Goal: Transaction & Acquisition: Purchase product/service

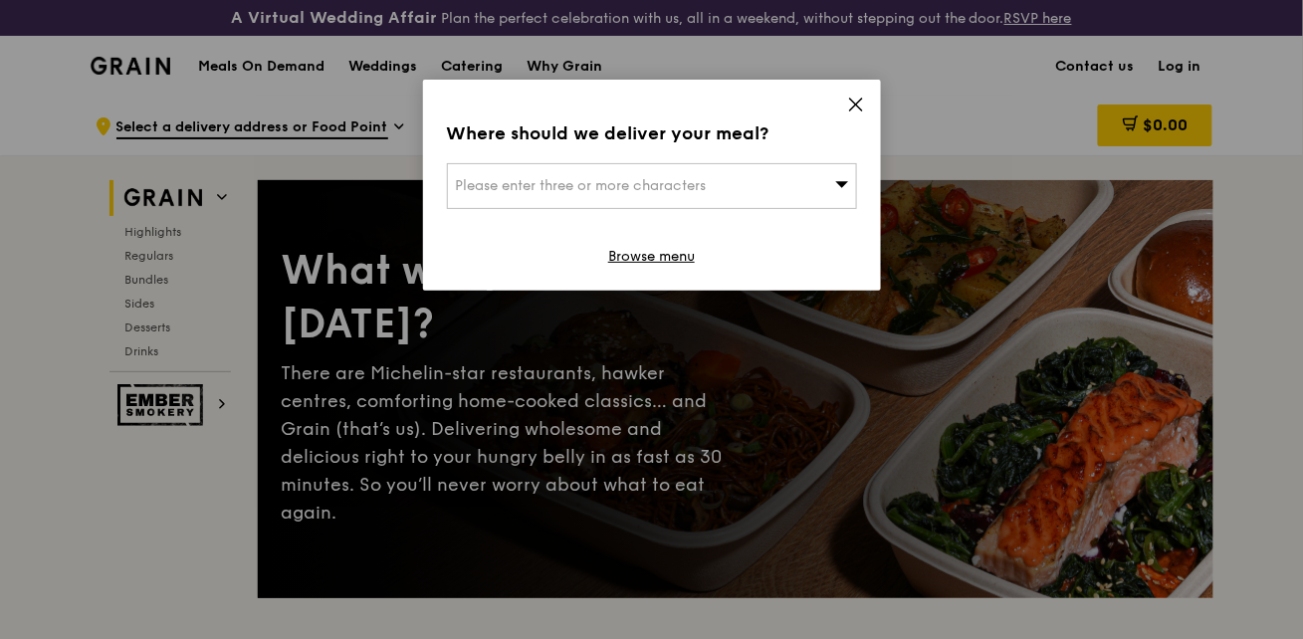
click at [842, 176] on icon at bounding box center [842, 183] width 14 height 15
click at [784, 164] on input "search" at bounding box center [652, 186] width 408 height 44
type input "579653"
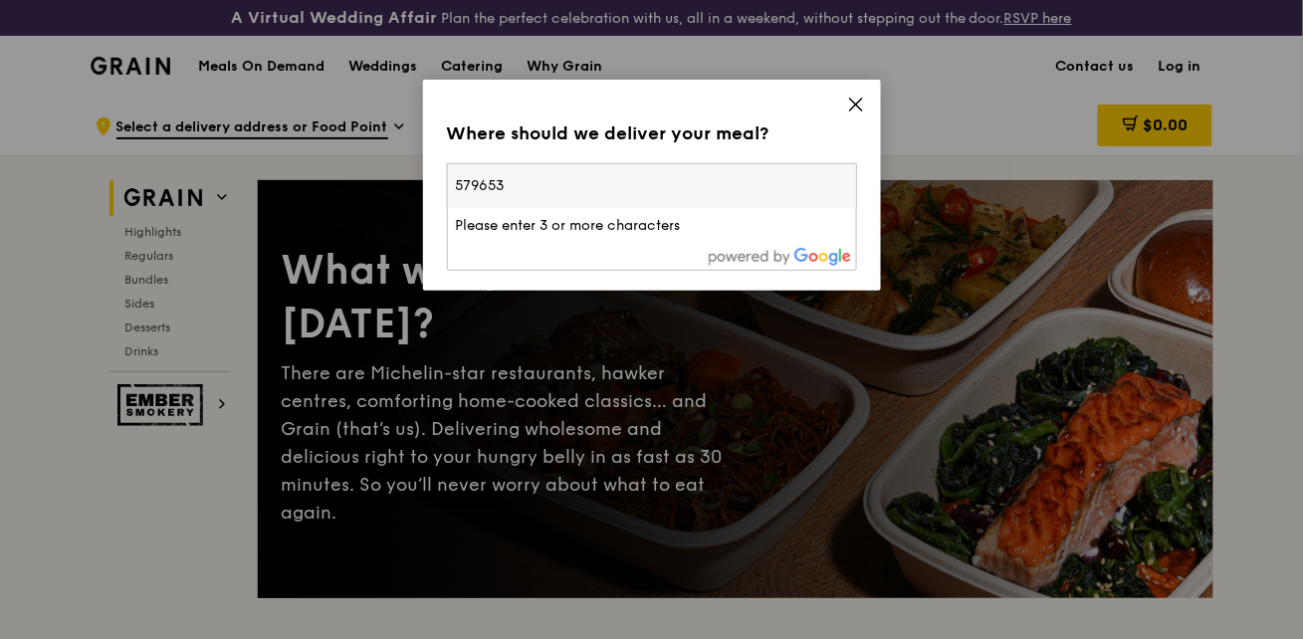
type input "margiet@gmail.com"
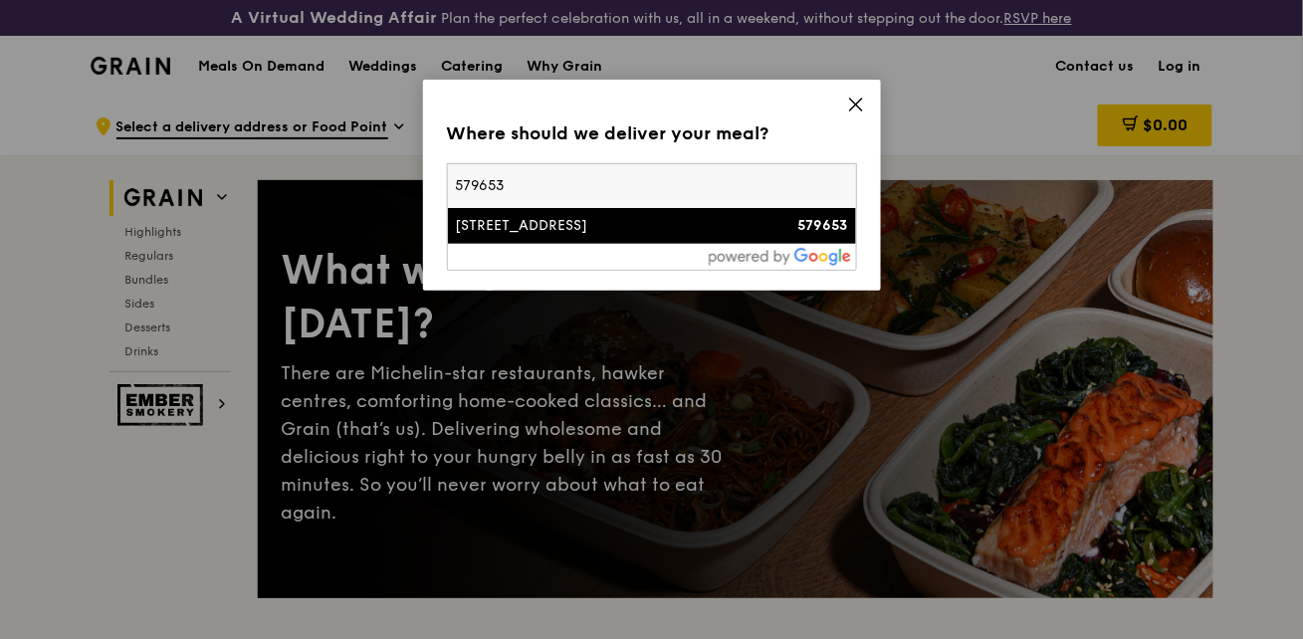
click at [679, 216] on div "[STREET_ADDRESS]" at bounding box center [603, 226] width 295 height 20
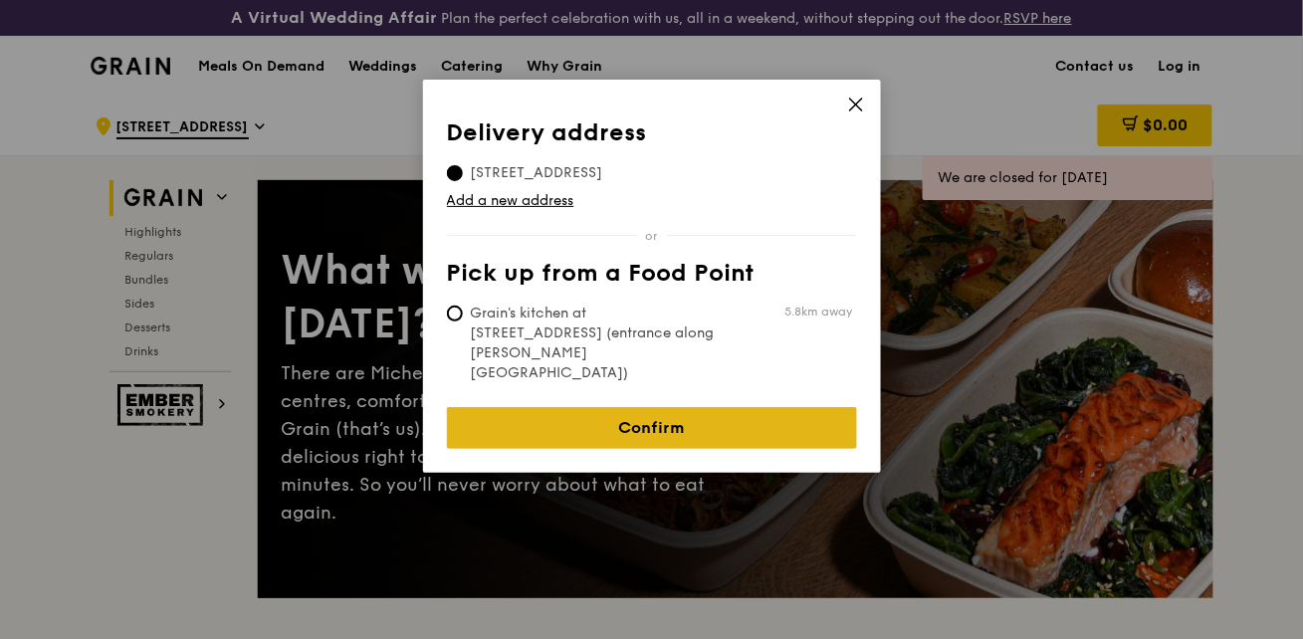
click at [663, 407] on link "Confirm" at bounding box center [652, 428] width 410 height 42
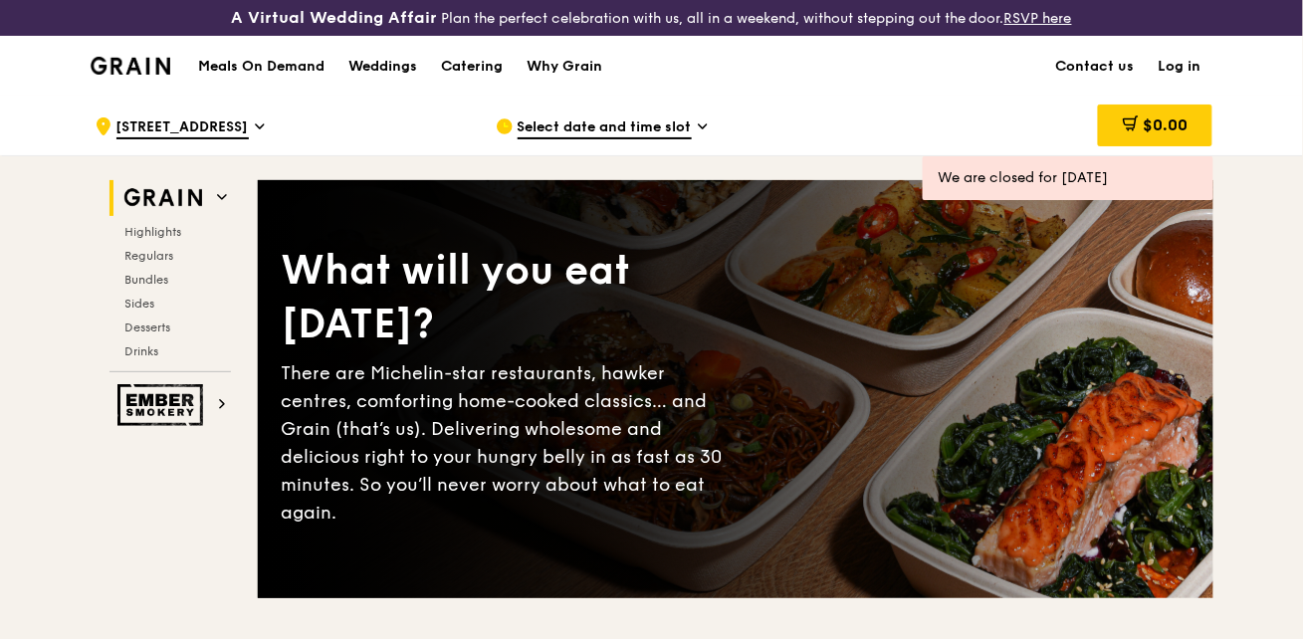
click at [325, 57] on h1 "Meals On Demand" at bounding box center [261, 67] width 126 height 20
click at [607, 128] on span "Select date and time slot" at bounding box center [605, 128] width 174 height 22
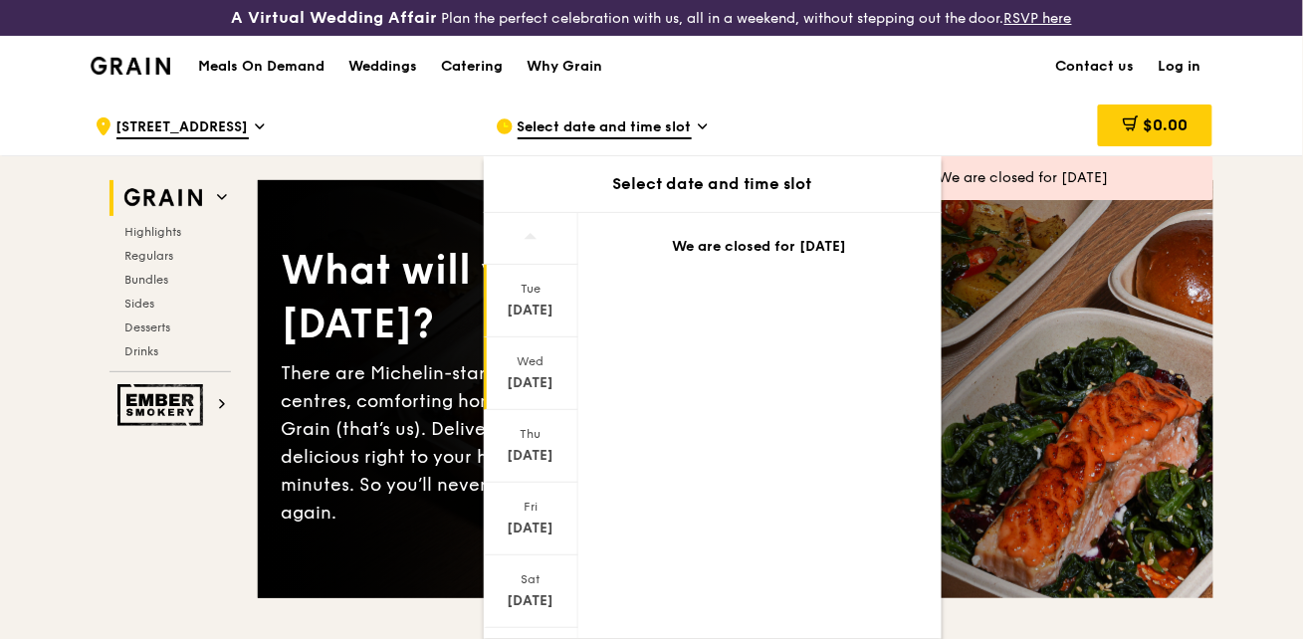
click at [558, 373] on div "Sep 24" at bounding box center [531, 383] width 89 height 20
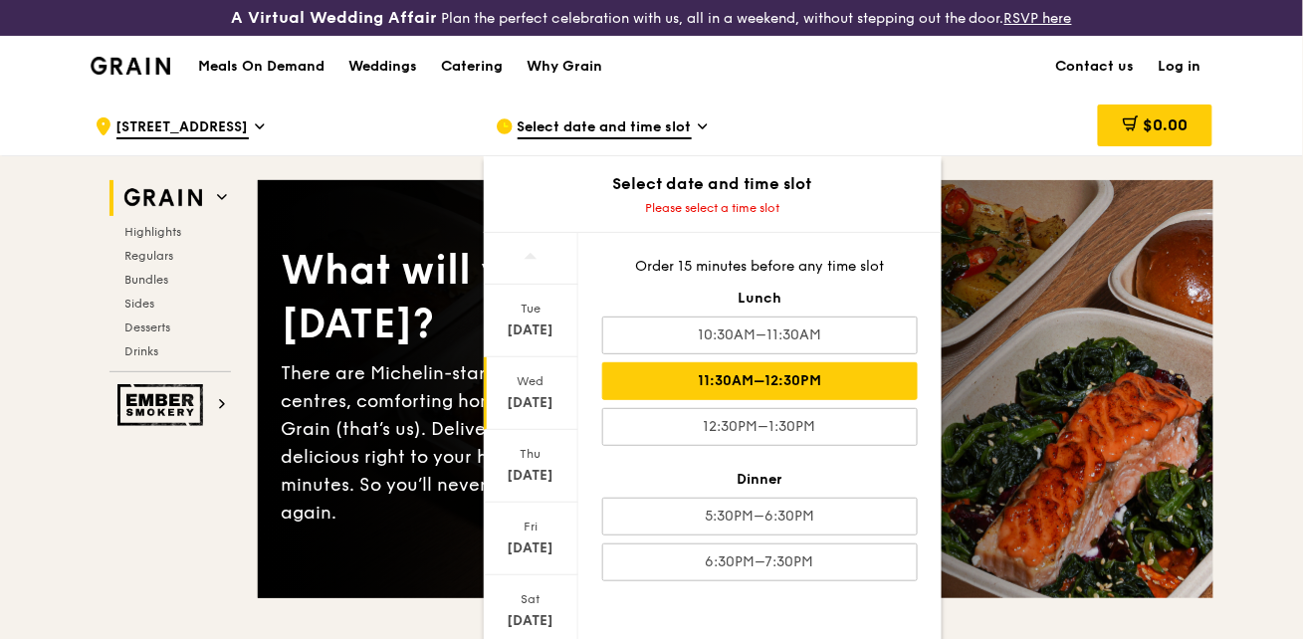
click at [843, 362] on div "11:30AM–12:30PM" at bounding box center [760, 381] width 316 height 38
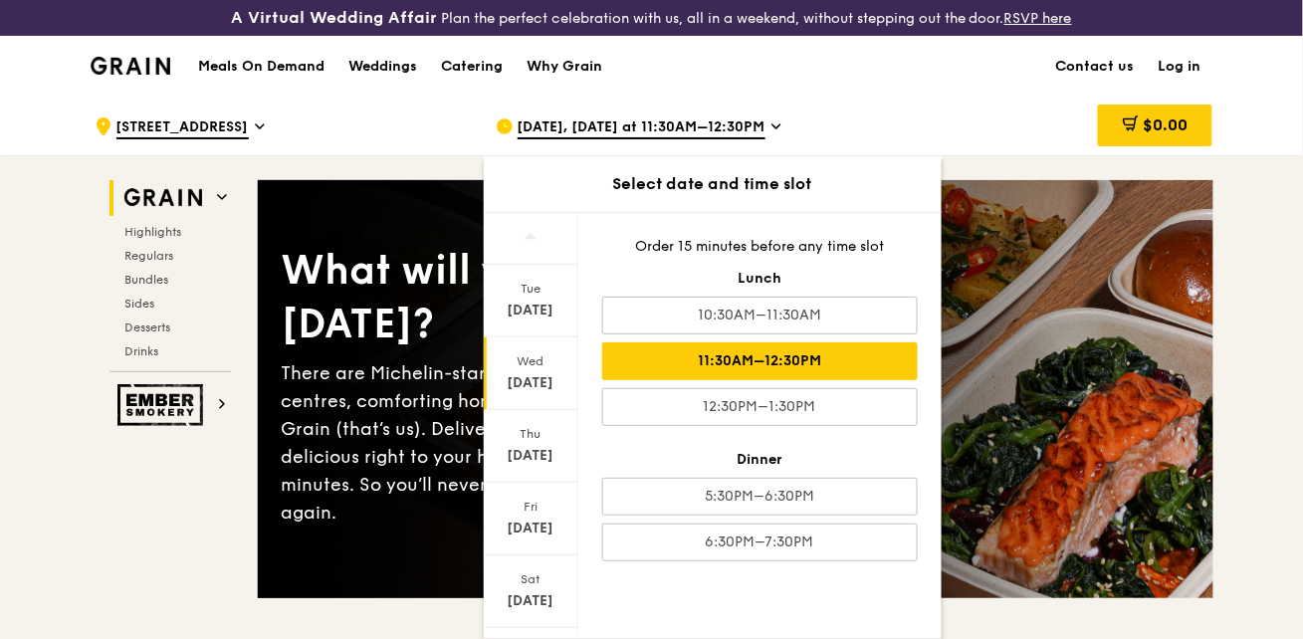
drag, startPoint x: 1216, startPoint y: 555, endPoint x: 1198, endPoint y: 540, distance: 24.7
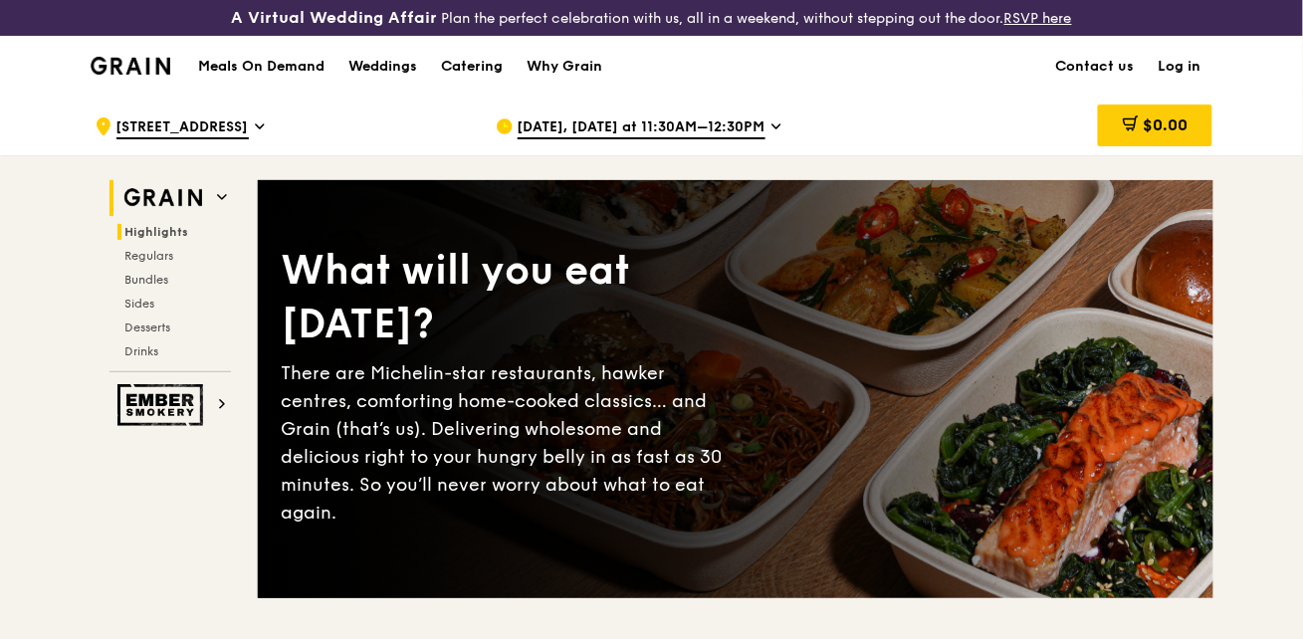
click at [189, 225] on span "Highlights" at bounding box center [157, 232] width 64 height 14
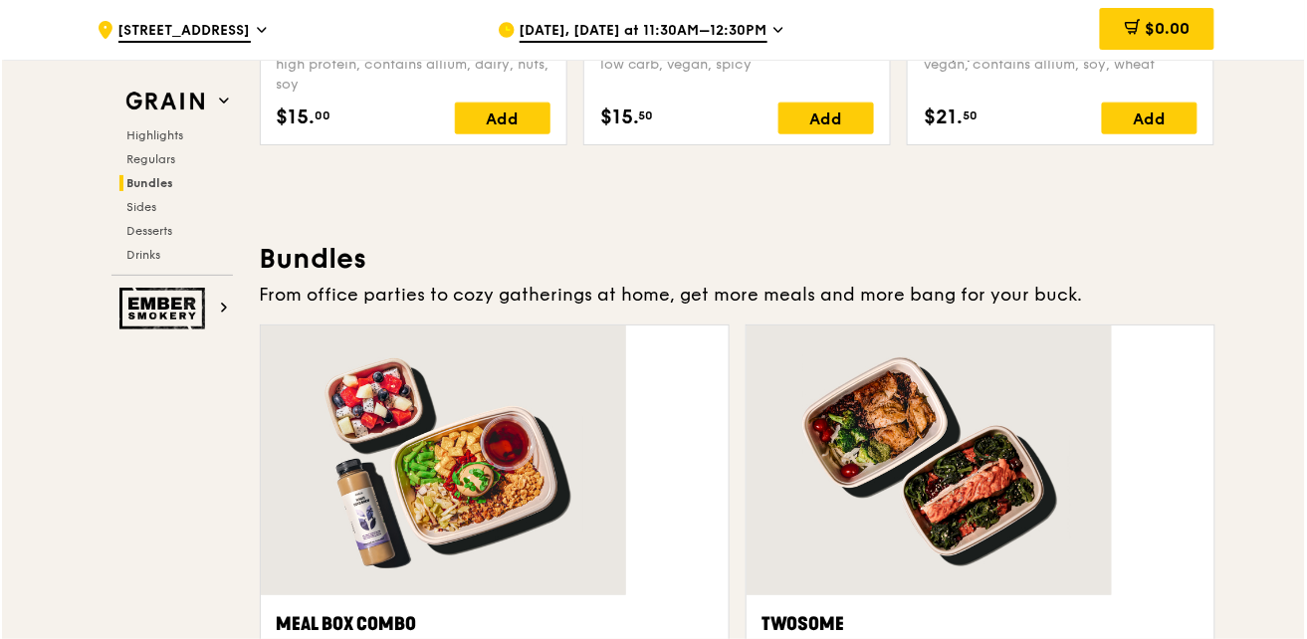
scroll to position [2472, 0]
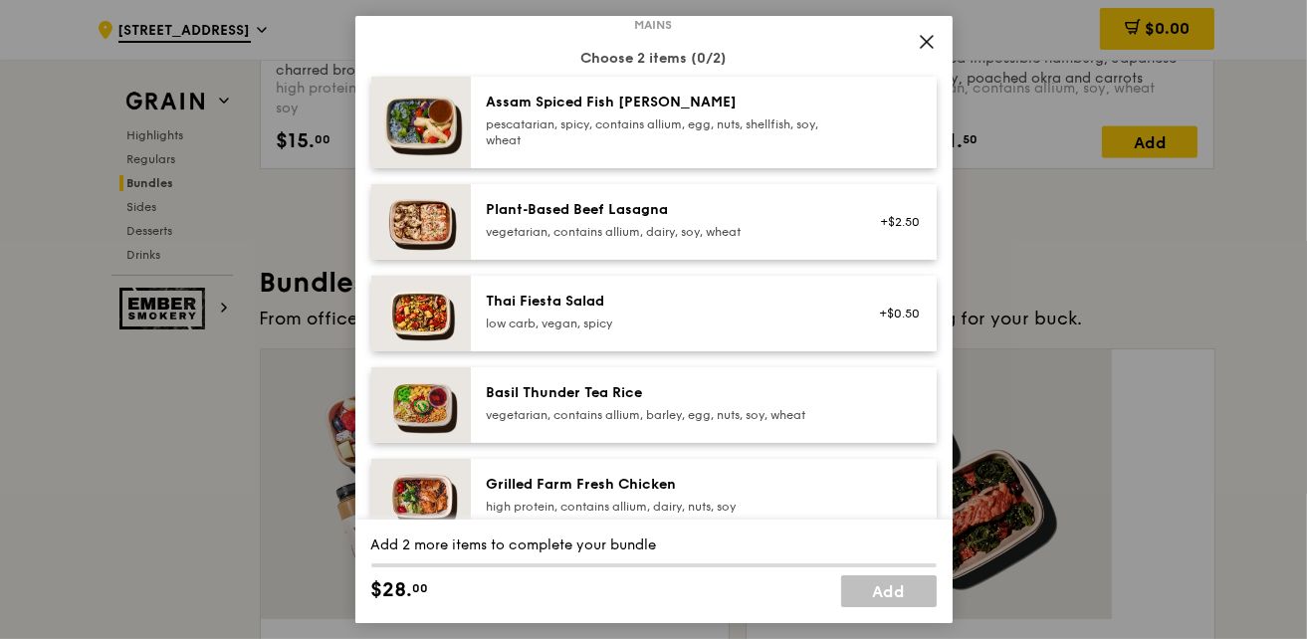
scroll to position [0, 0]
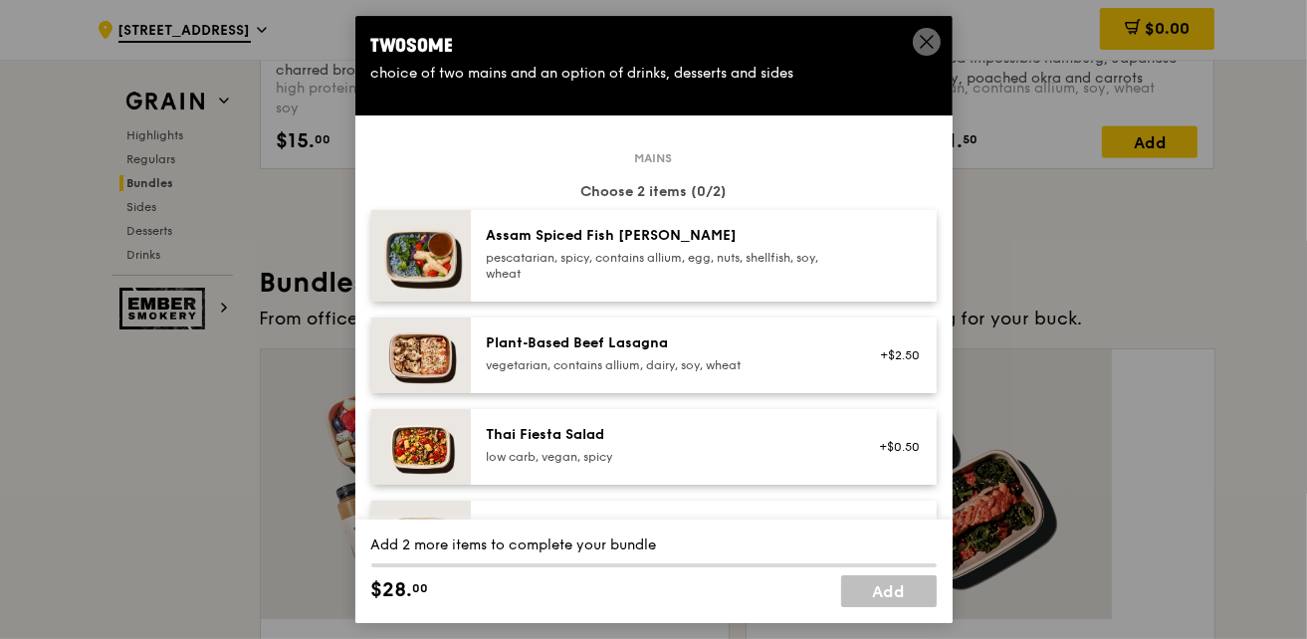
click at [604, 250] on div "pescatarian, spicy, contains allium, egg, nuts, shellfish, soy, wheat" at bounding box center [665, 266] width 357 height 32
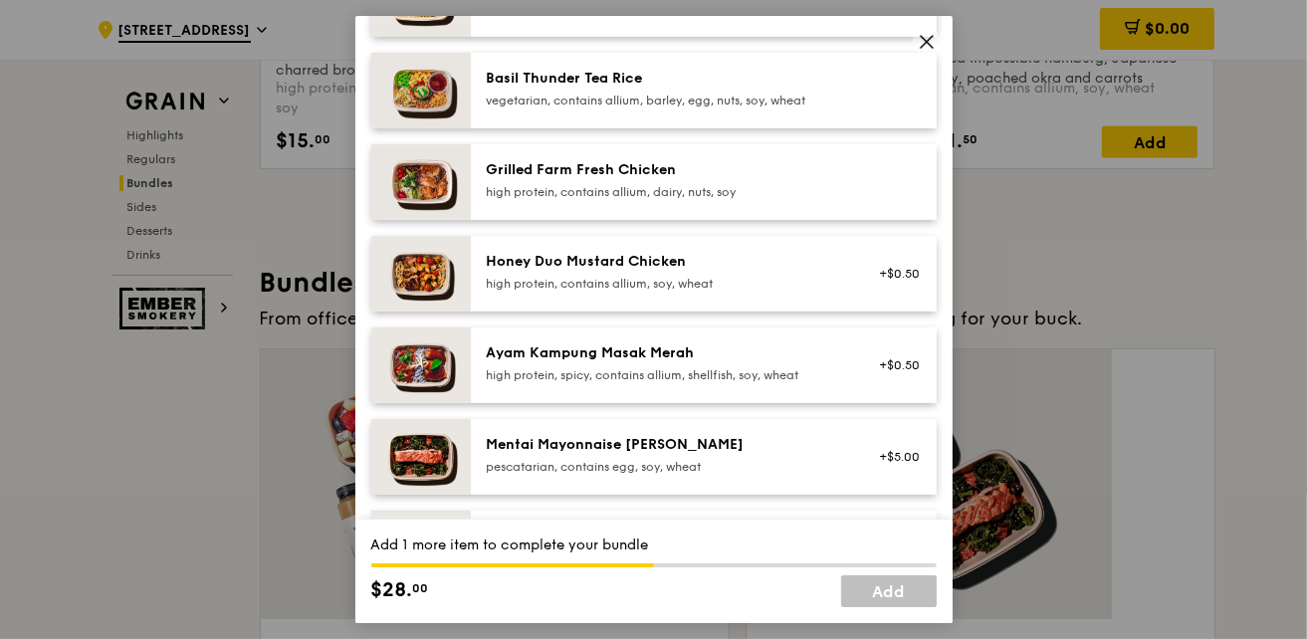
scroll to position [452, 0]
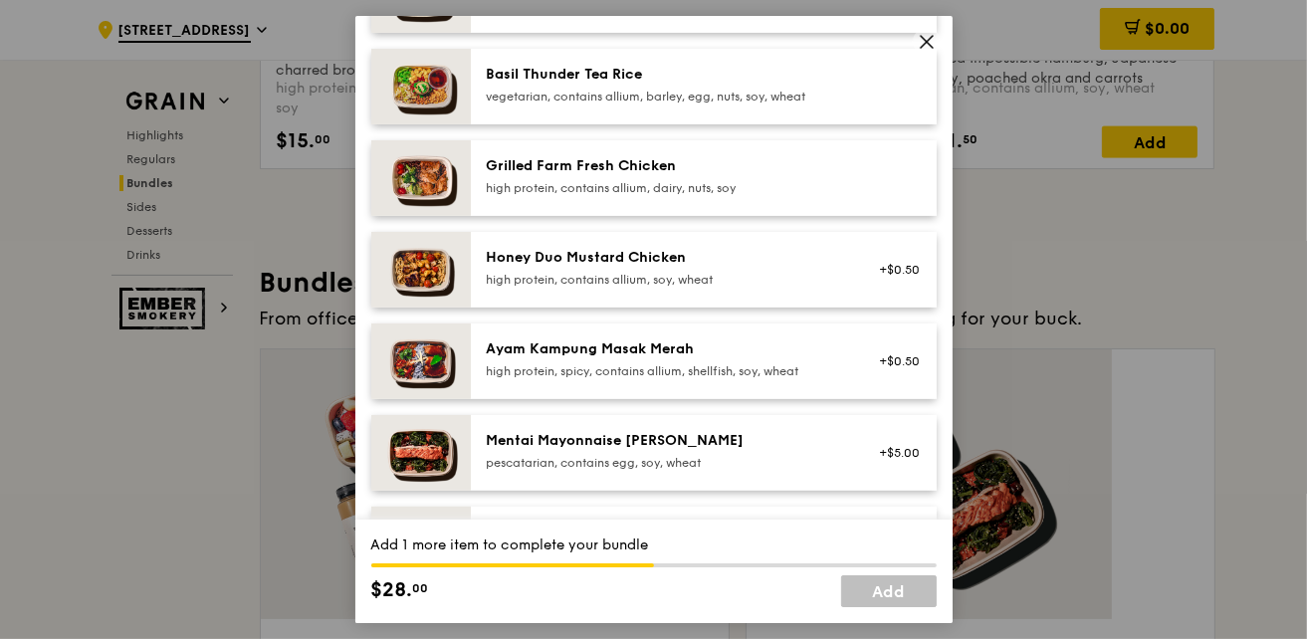
click at [656, 431] on div "Mentai Mayonnaise [PERSON_NAME]" at bounding box center [665, 441] width 357 height 20
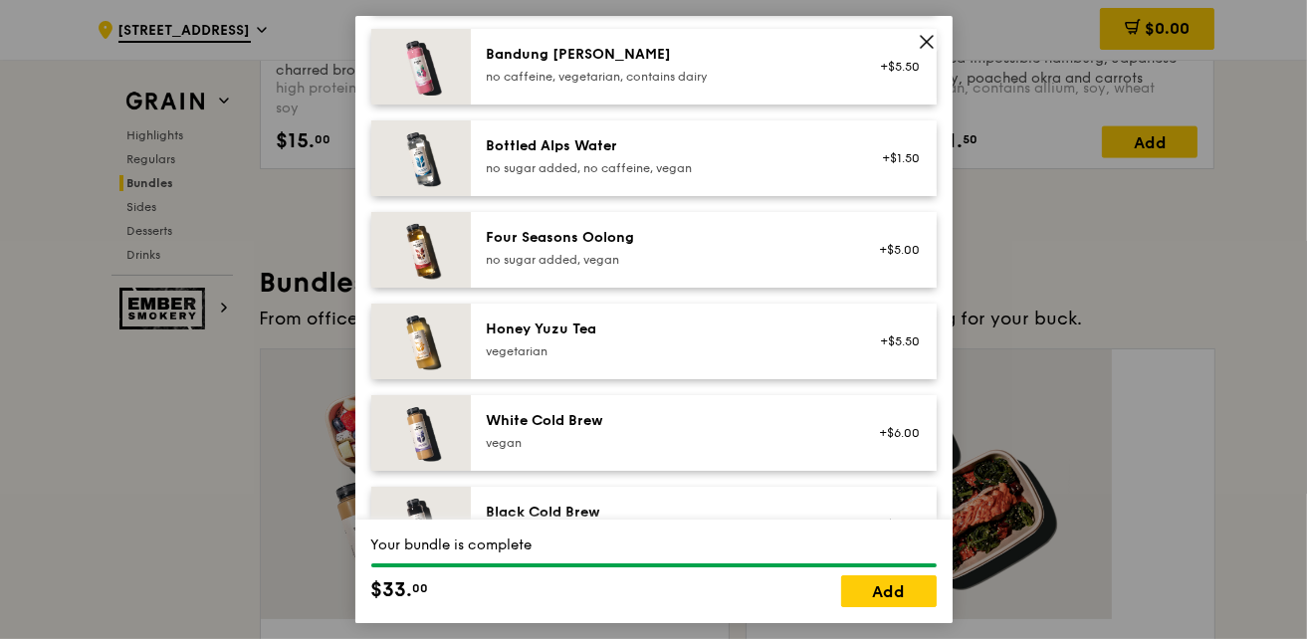
scroll to position [2249, 0]
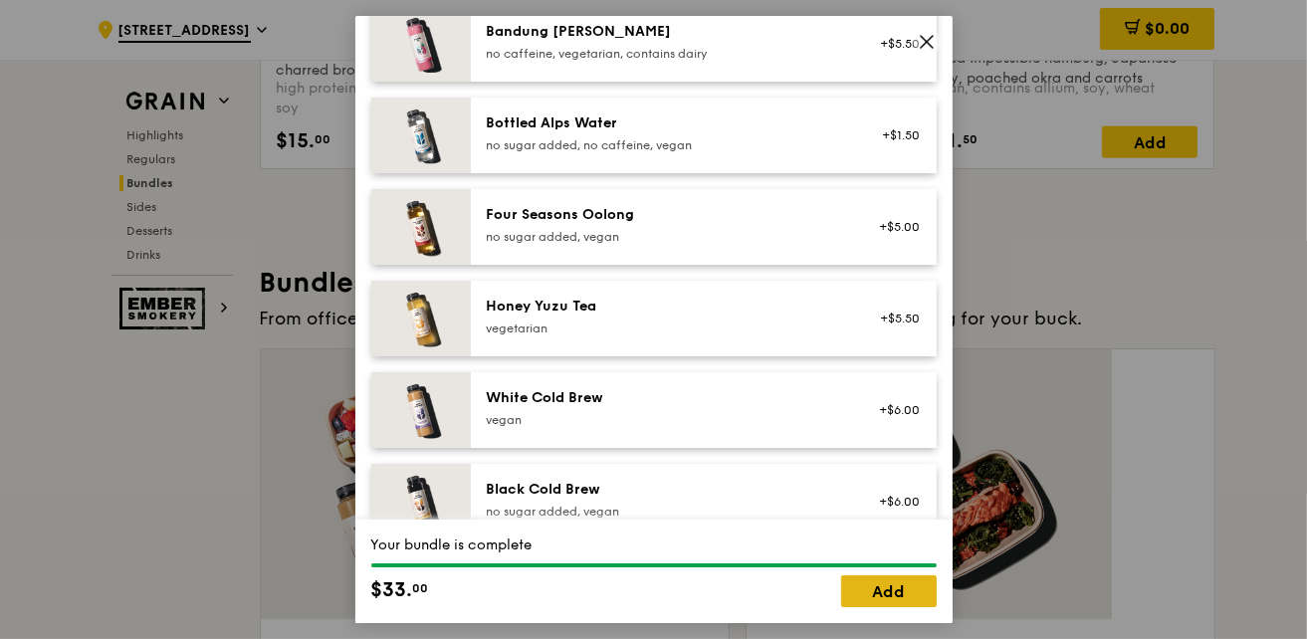
click at [897, 594] on link "Add" at bounding box center [889, 591] width 96 height 32
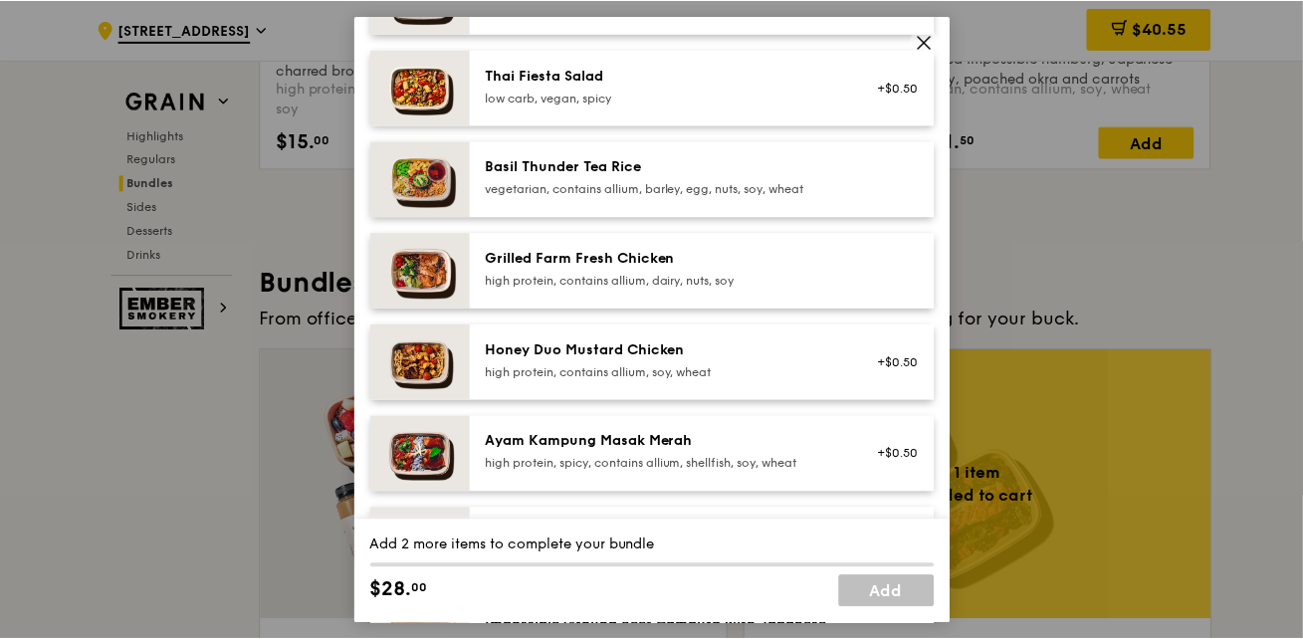
scroll to position [271, 0]
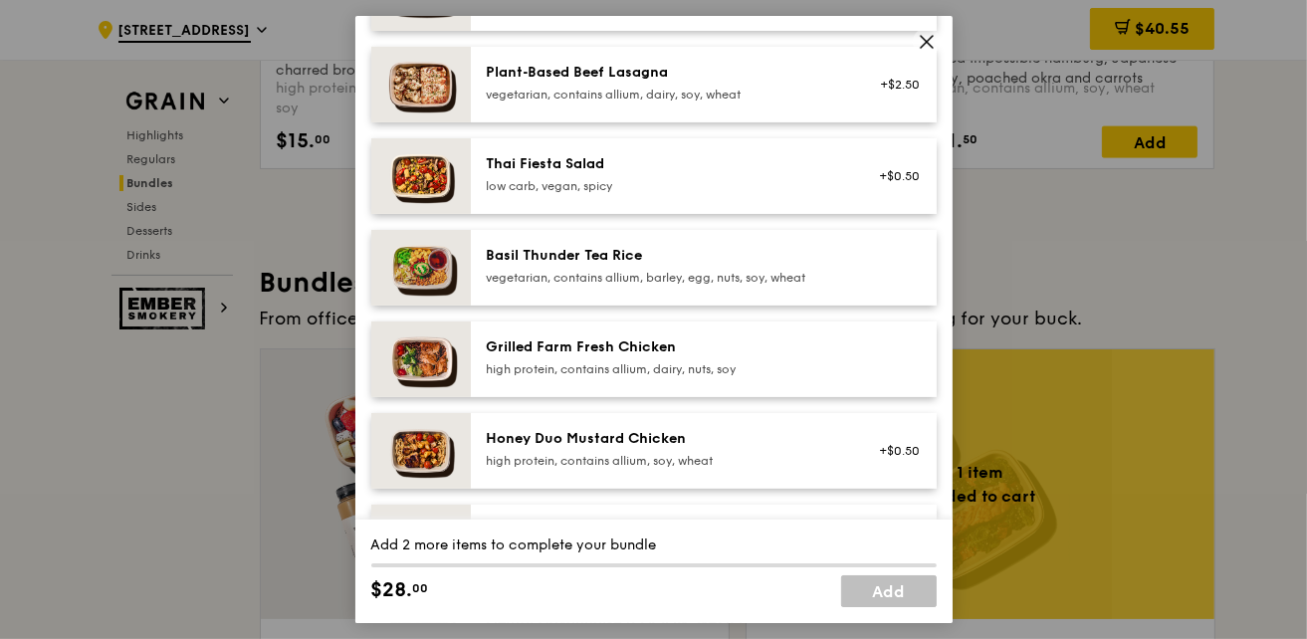
click at [635, 337] on div "Grilled Farm Fresh Chicken" at bounding box center [665, 347] width 357 height 20
click at [613, 429] on div "Honey Duo Mustard Chicken" at bounding box center [665, 439] width 357 height 20
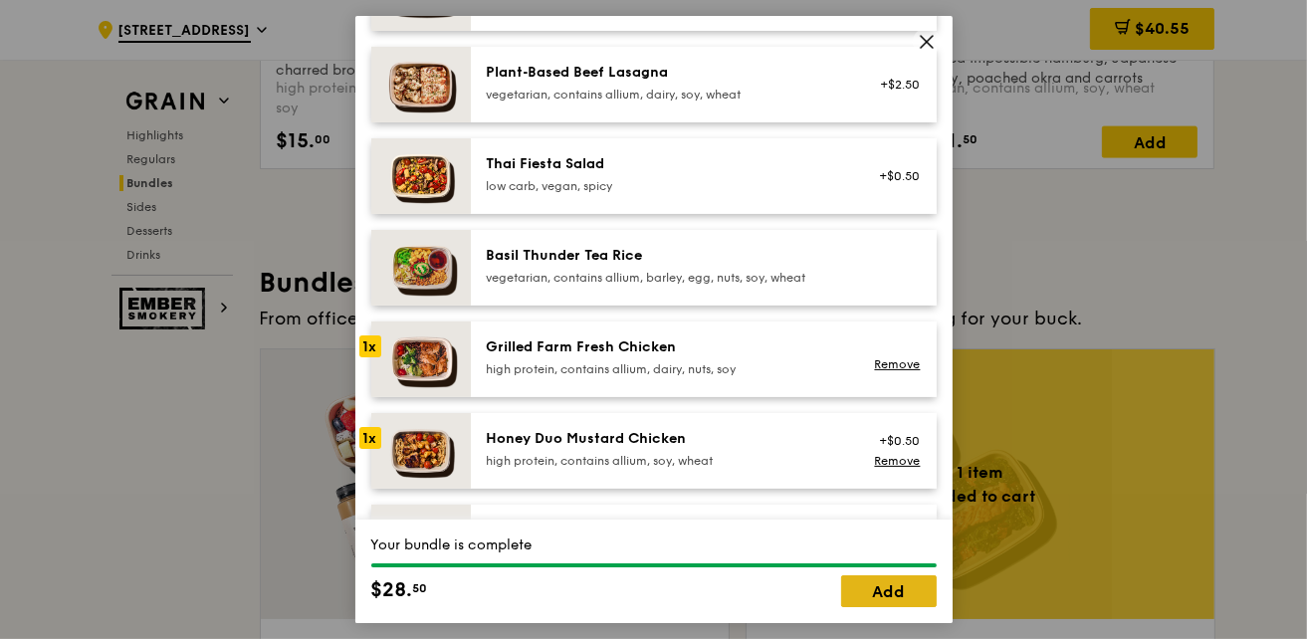
click at [872, 589] on link "Add" at bounding box center [889, 591] width 96 height 32
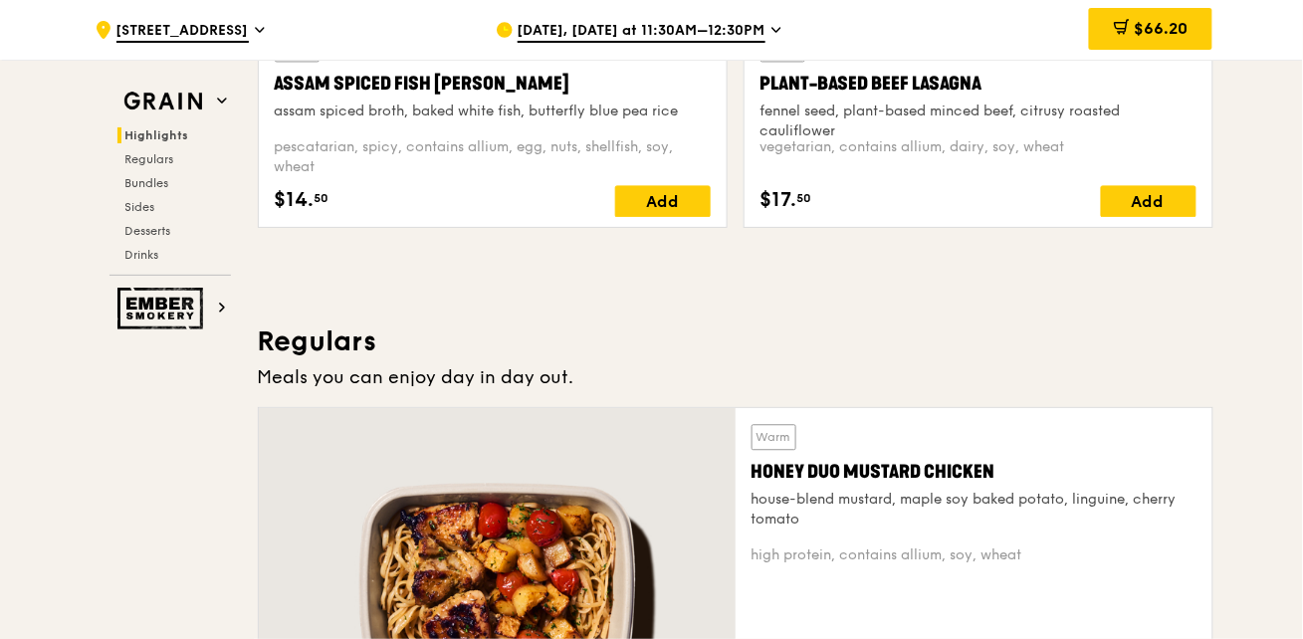
scroll to position [1023, 0]
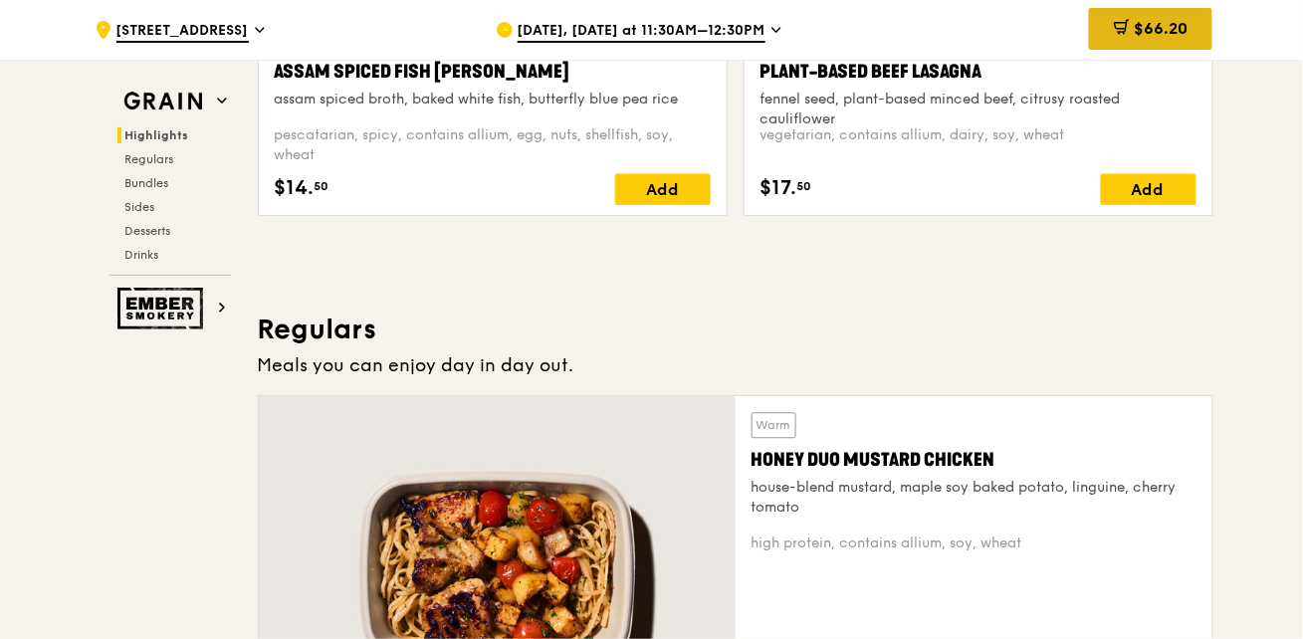
click at [1090, 33] on div "$66.20" at bounding box center [1150, 29] width 123 height 42
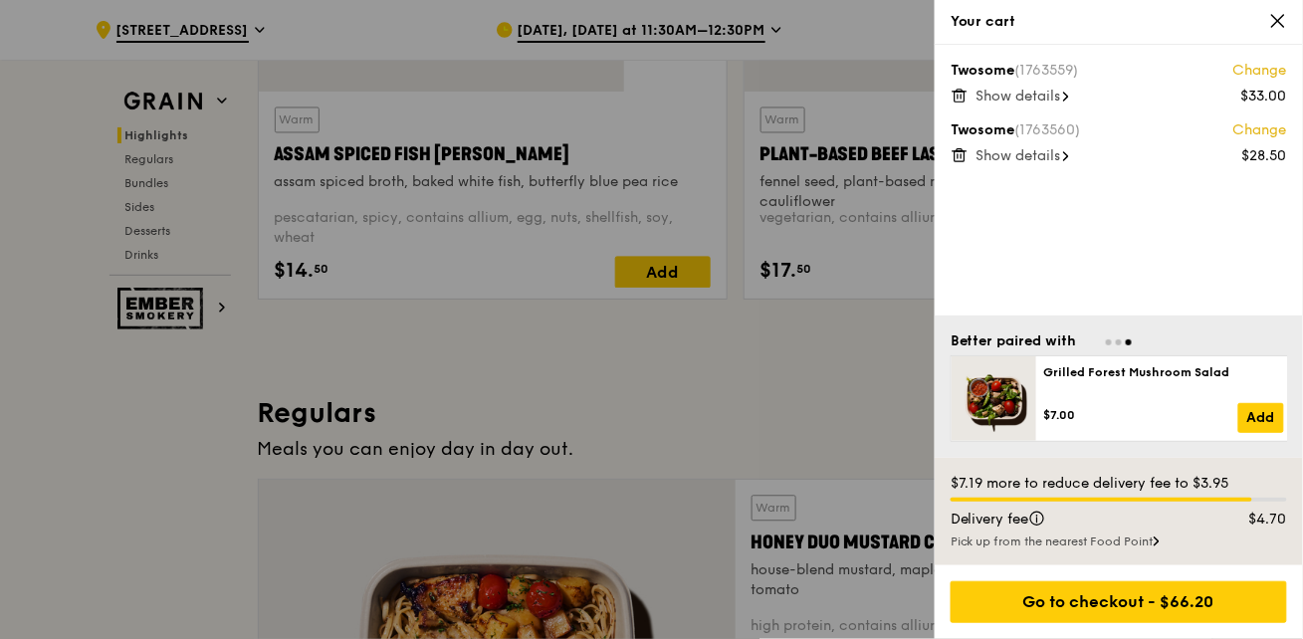
scroll to position [933, 0]
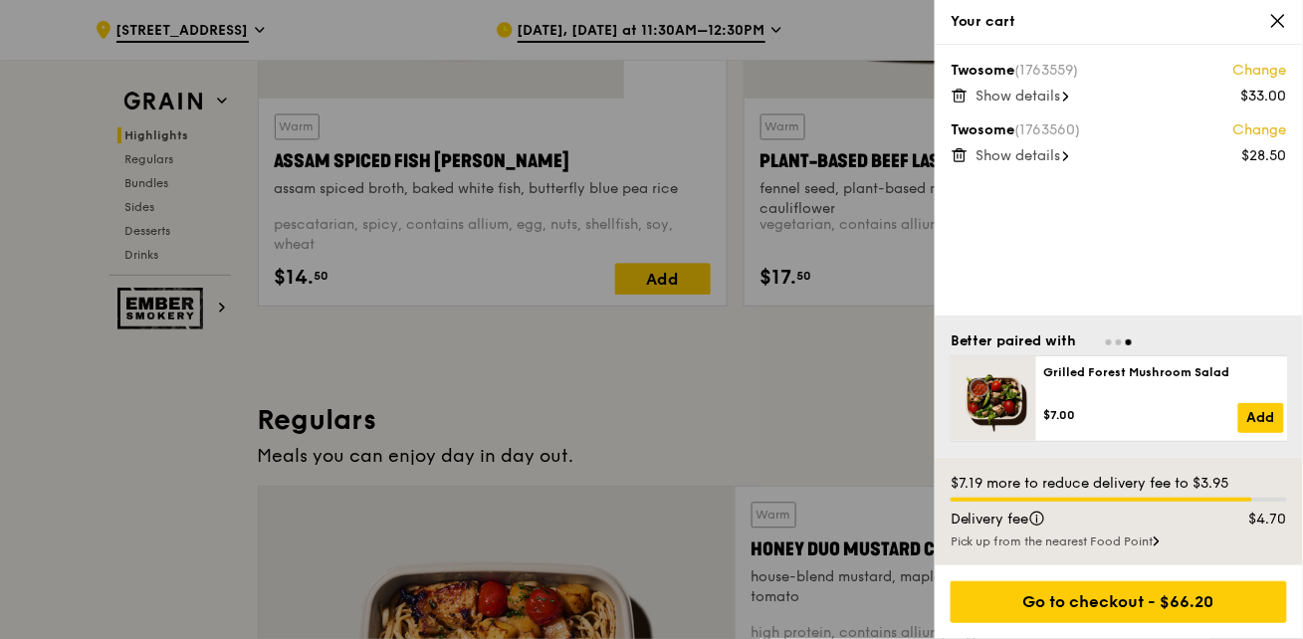
click at [955, 151] on icon at bounding box center [960, 156] width 10 height 10
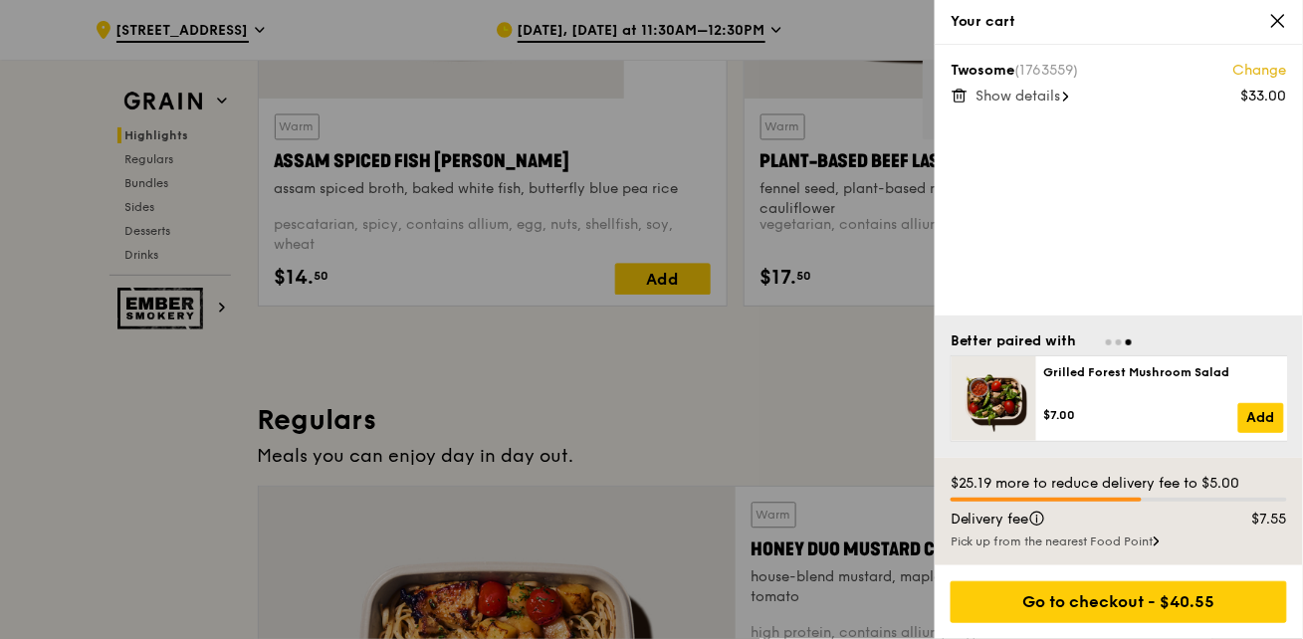
click at [957, 87] on icon at bounding box center [960, 96] width 18 height 18
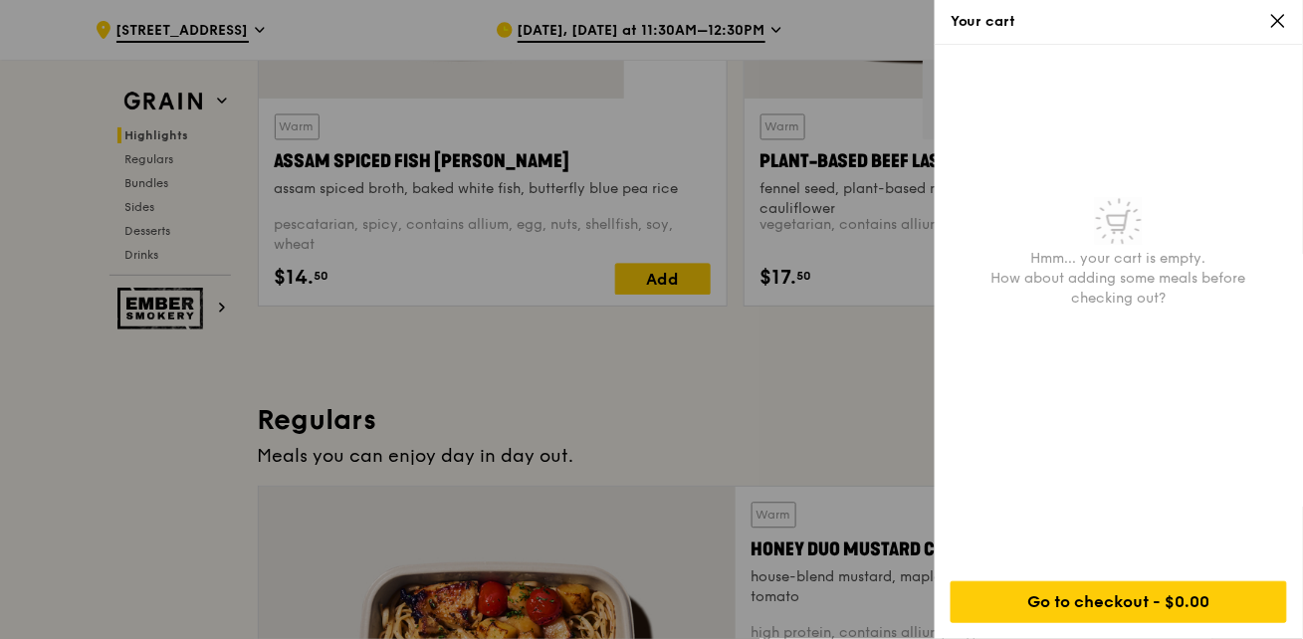
click at [236, 430] on div at bounding box center [651, 319] width 1303 height 639
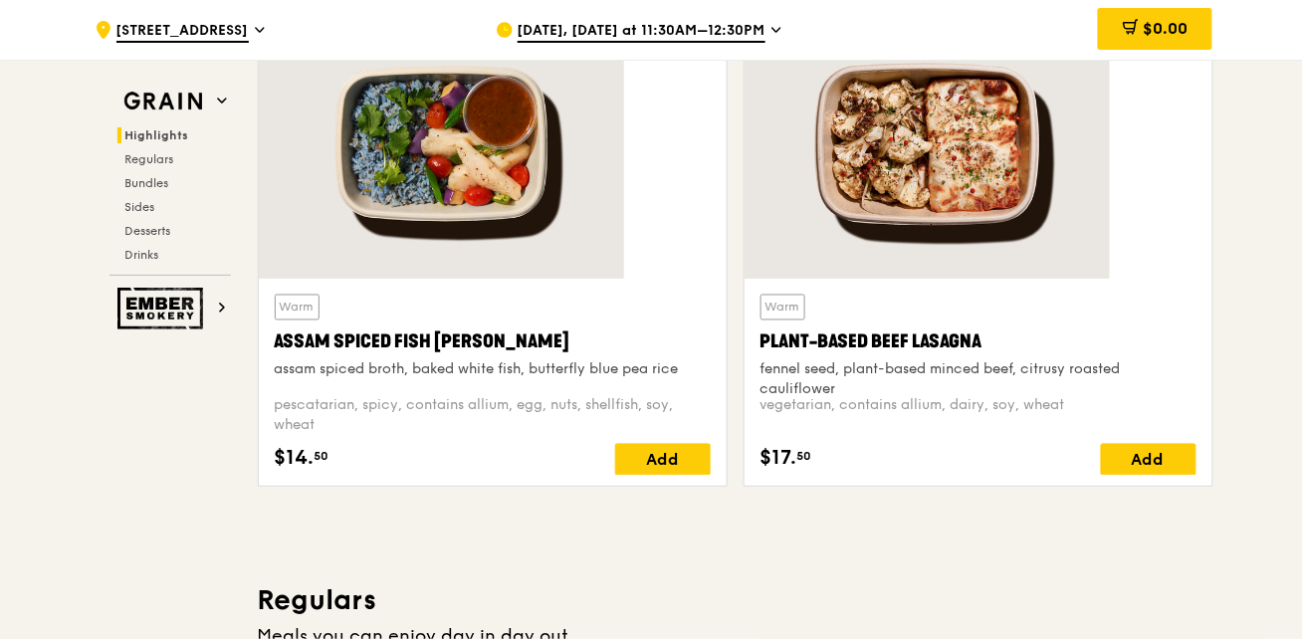
scroll to position [571, 0]
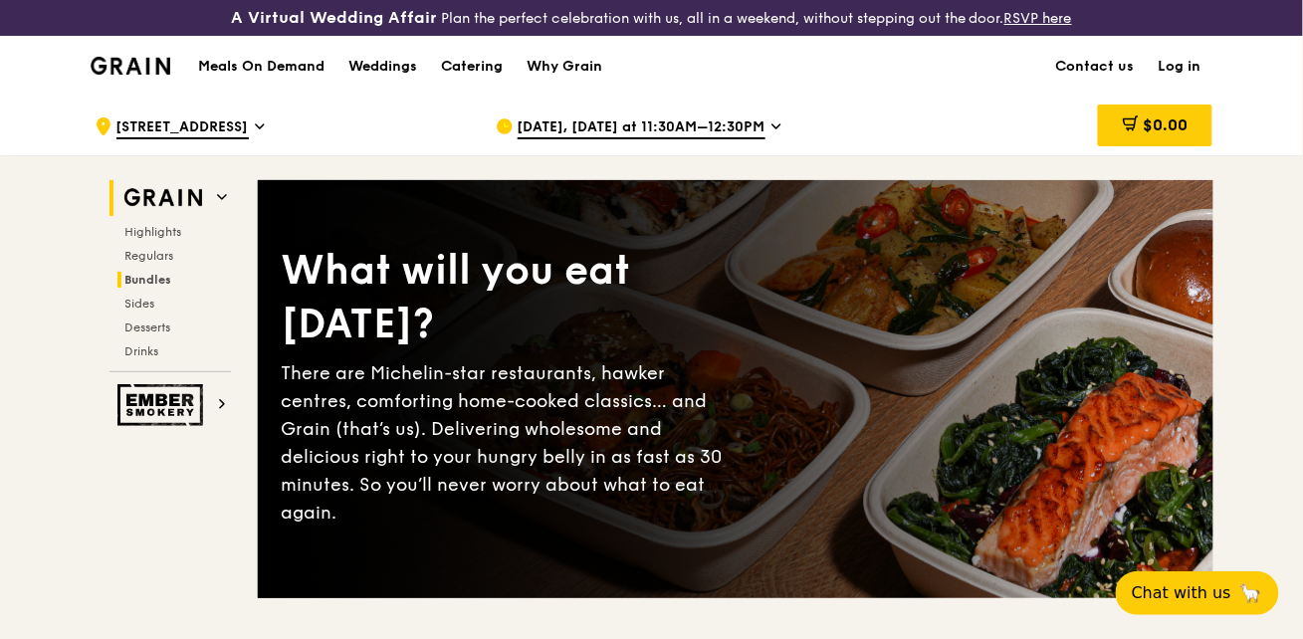
click at [172, 273] on span "Bundles" at bounding box center [148, 280] width 47 height 14
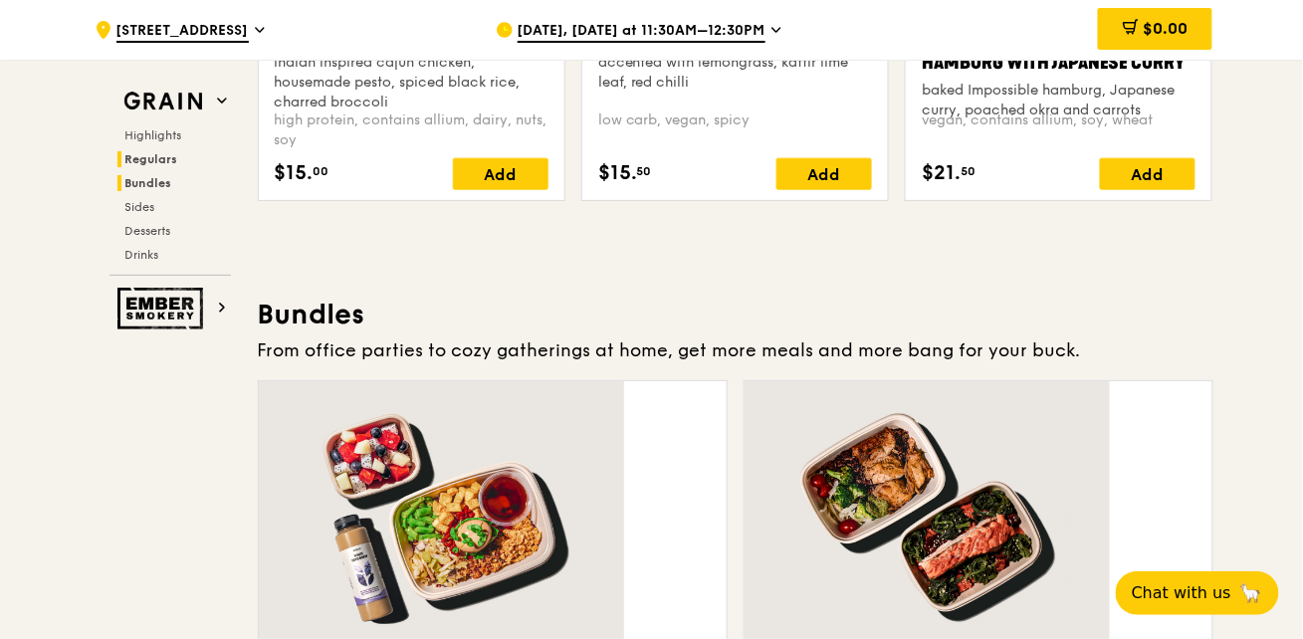
scroll to position [2441, 0]
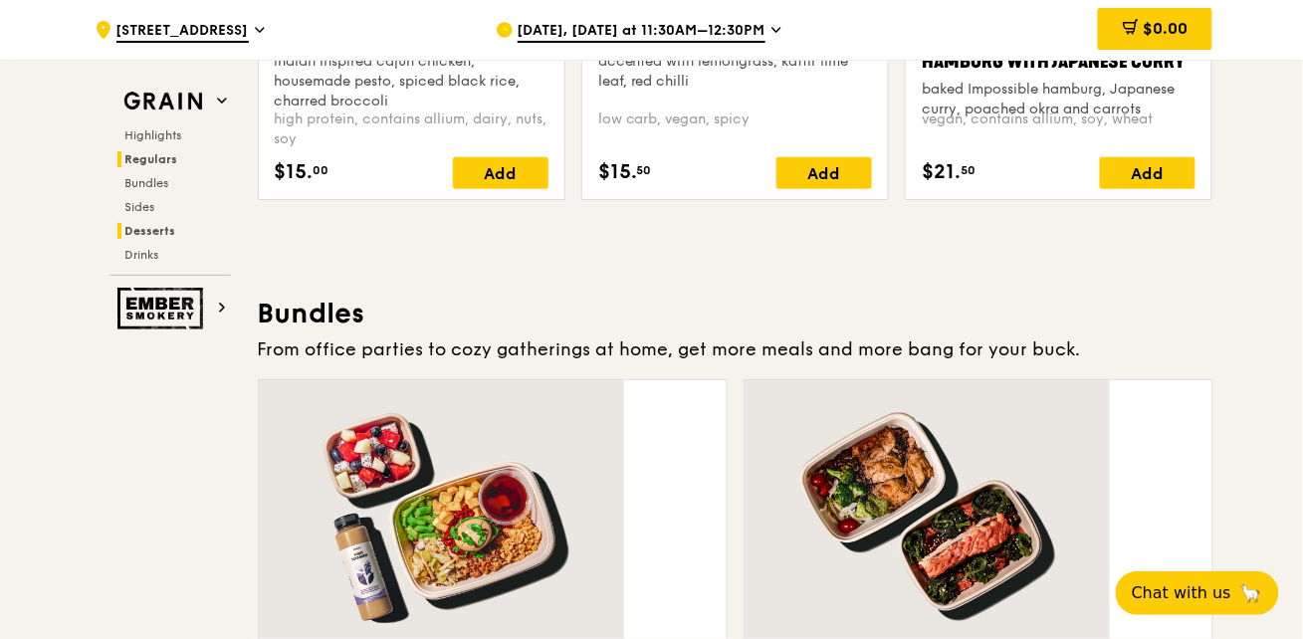
click at [176, 224] on span "Desserts" at bounding box center [150, 231] width 51 height 14
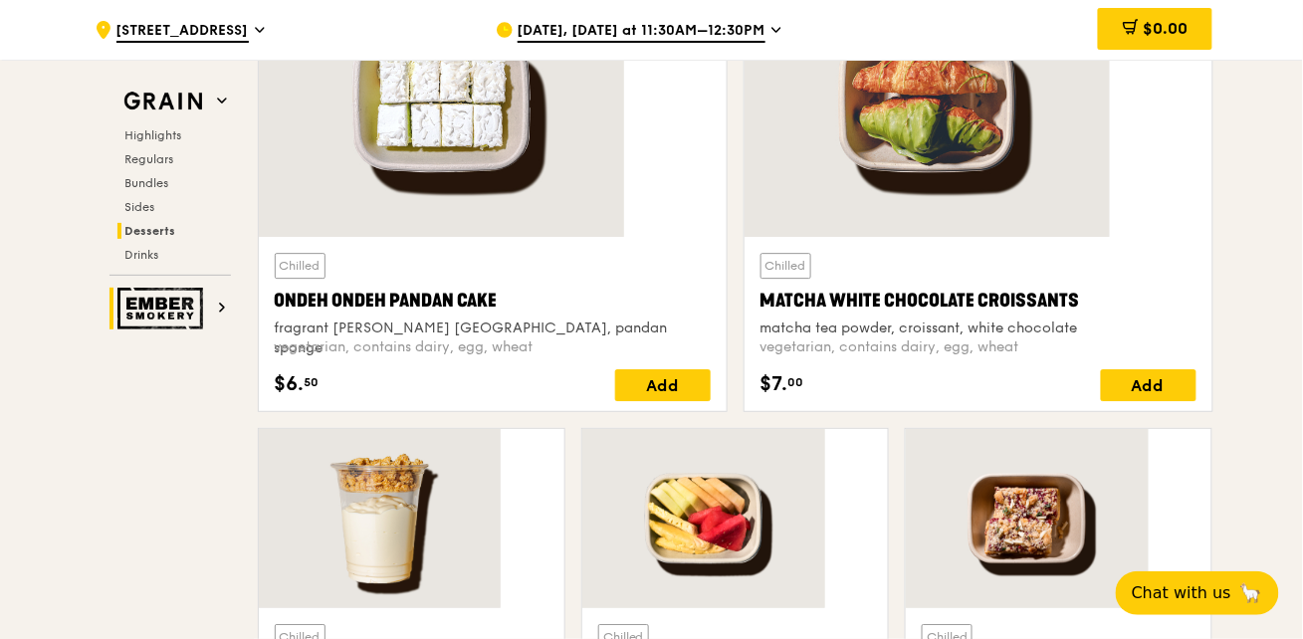
scroll to position [5234, 0]
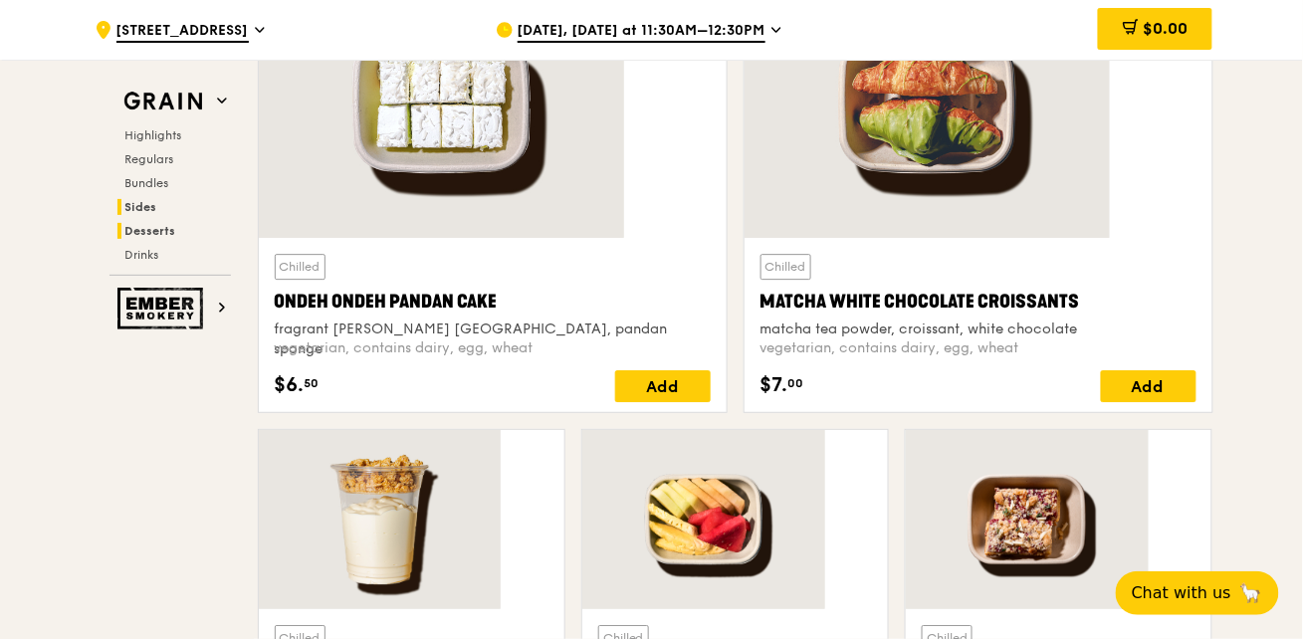
click at [157, 200] on span "Sides" at bounding box center [141, 207] width 32 height 14
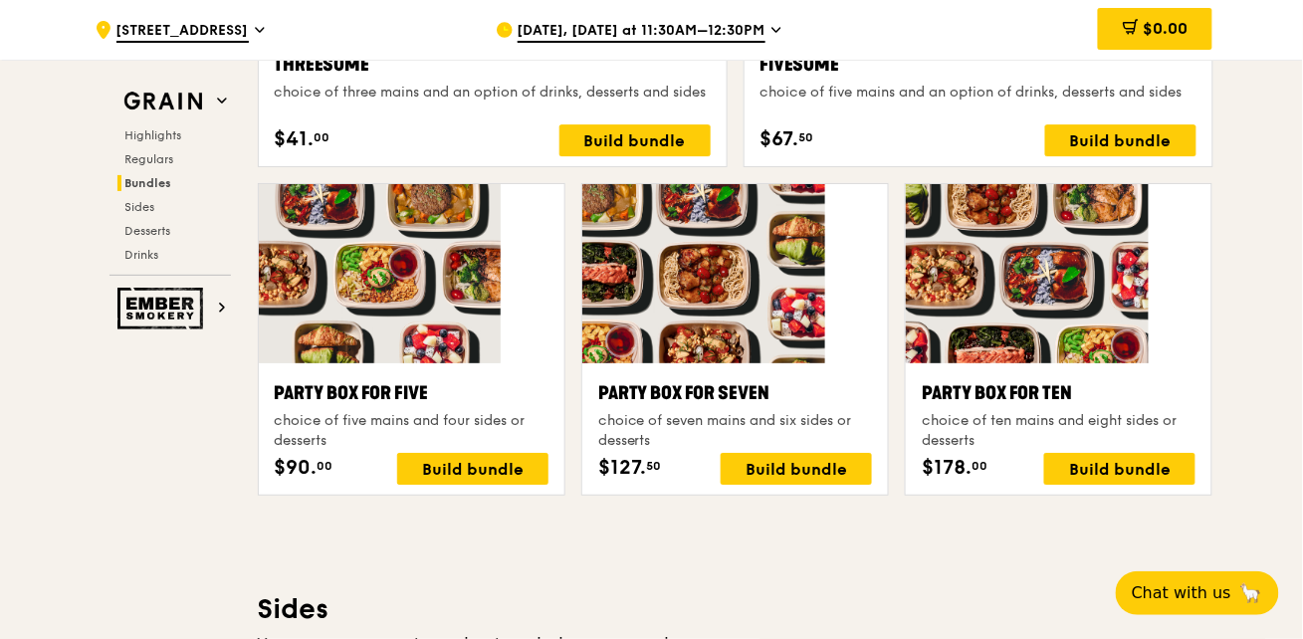
scroll to position [3249, 0]
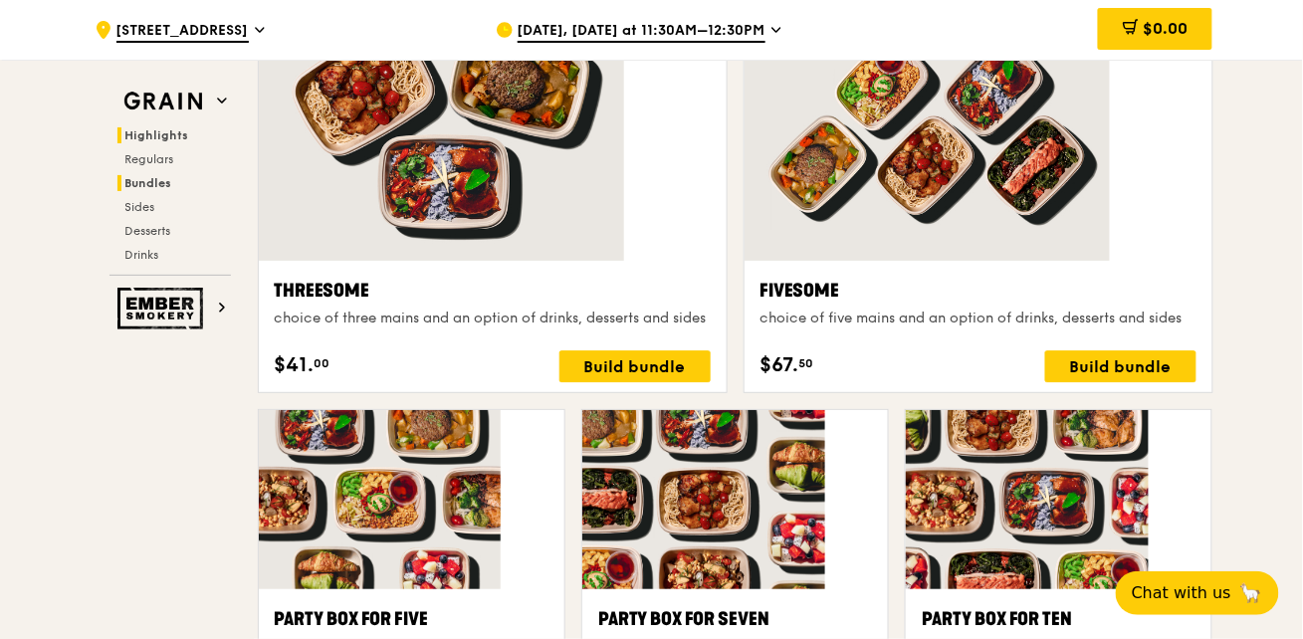
click at [189, 128] on span "Highlights" at bounding box center [157, 135] width 64 height 14
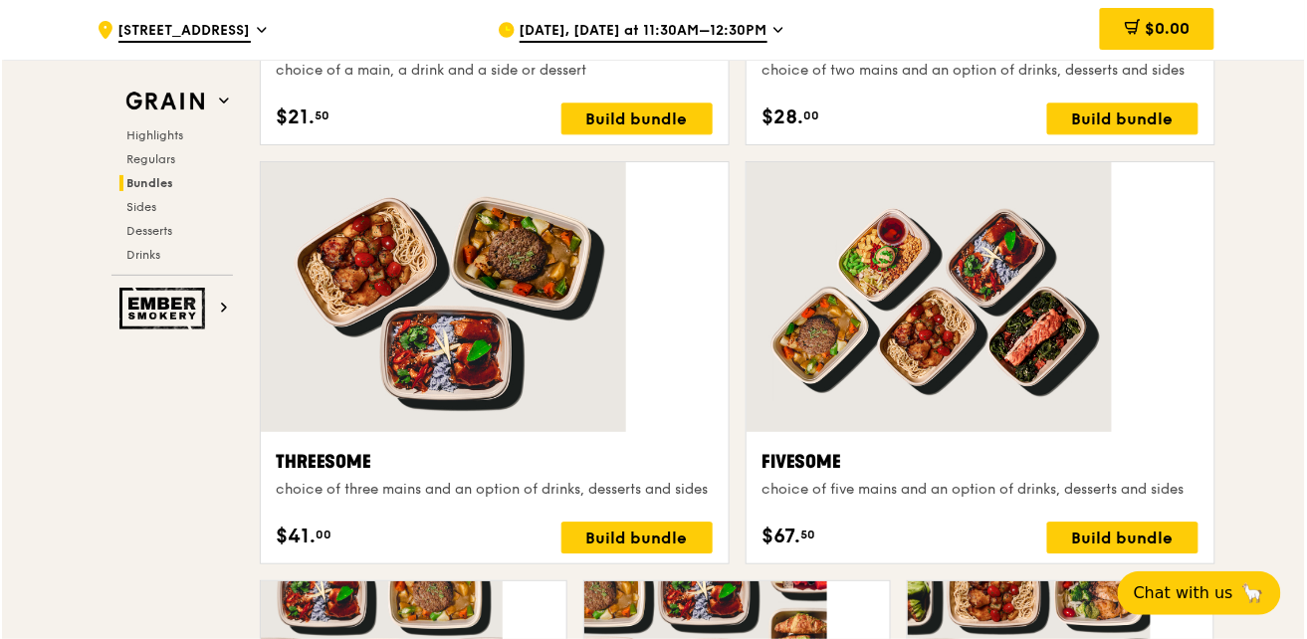
scroll to position [2832, 0]
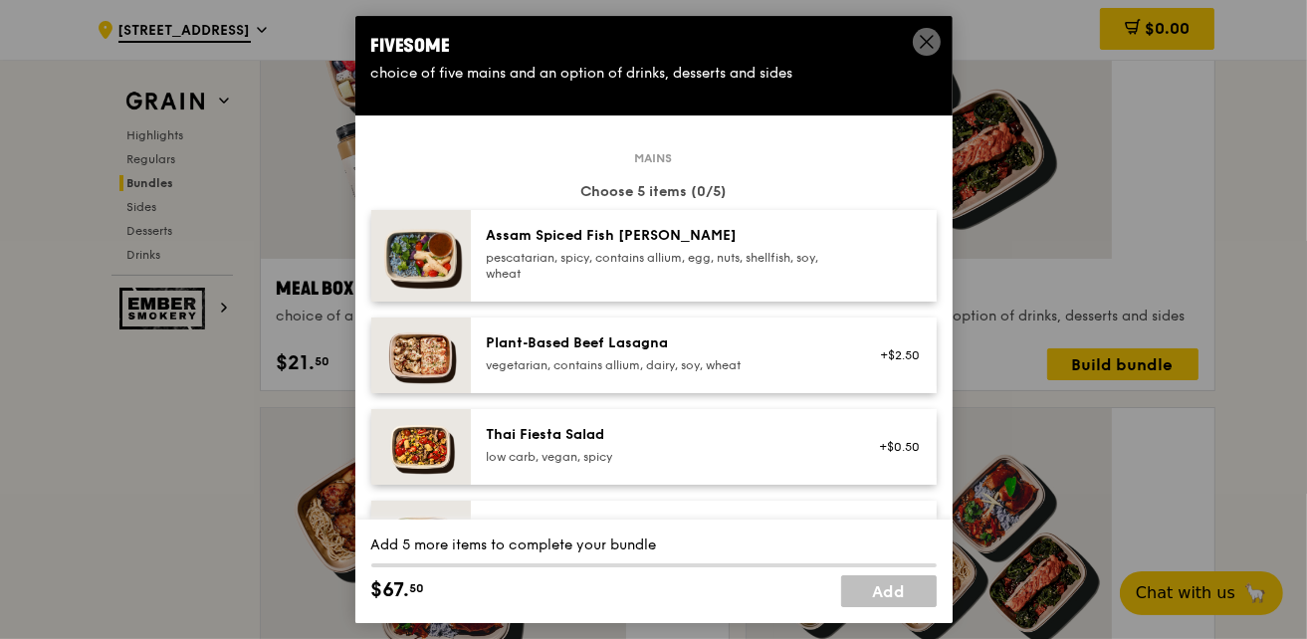
click at [664, 250] on div "pescatarian, spicy, contains allium, egg, nuts, shellfish, soy, wheat" at bounding box center [665, 266] width 357 height 32
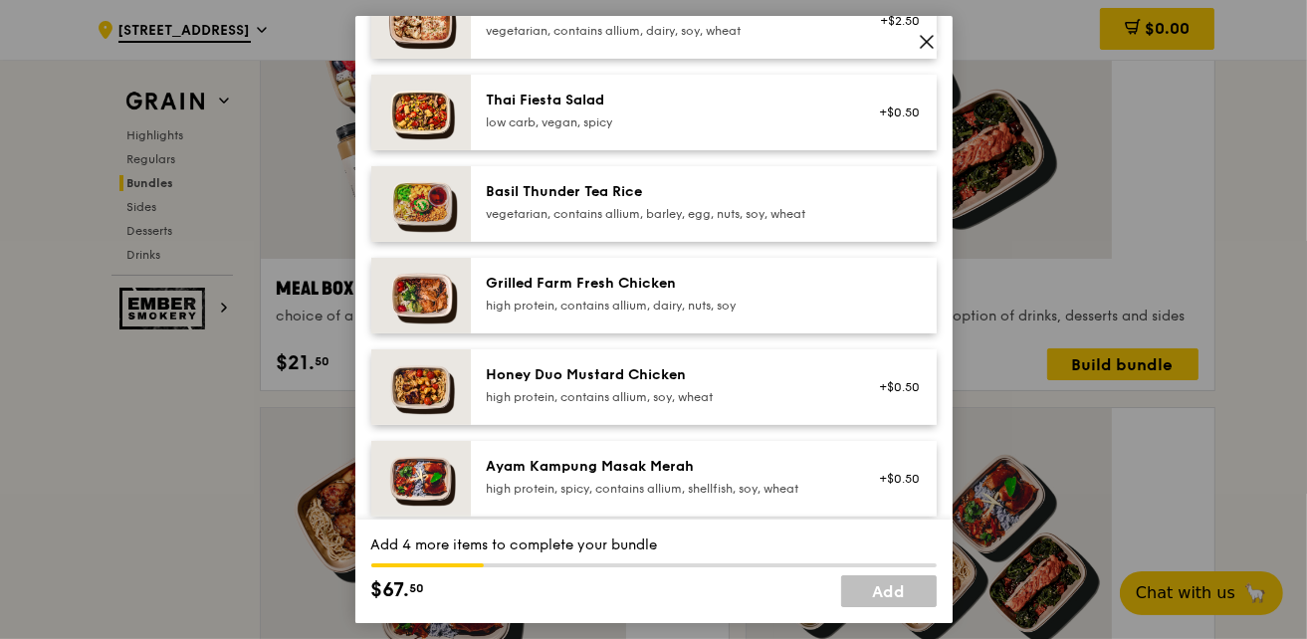
scroll to position [361, 0]
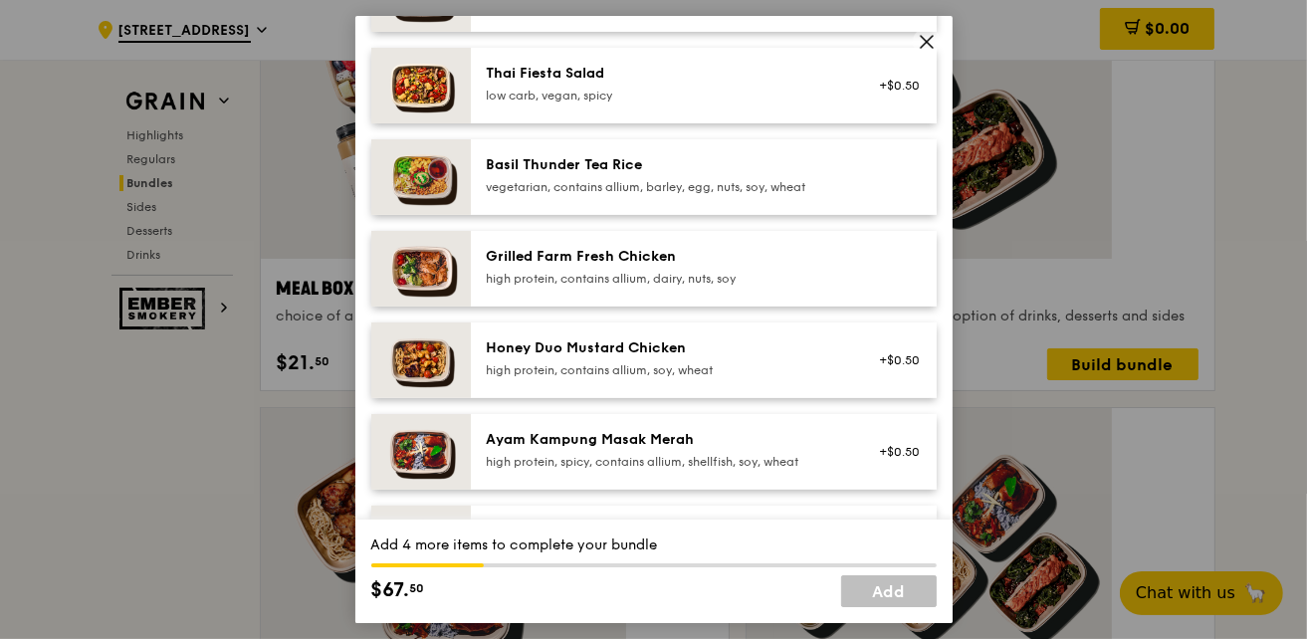
click at [727, 454] on div "high protein, spicy, contains allium, shellfish, soy, wheat" at bounding box center [665, 462] width 357 height 16
click at [696, 522] on div "Mentai Mayonnaise [PERSON_NAME]" at bounding box center [665, 532] width 357 height 20
click at [899, 546] on link "Remove" at bounding box center [897, 553] width 46 height 14
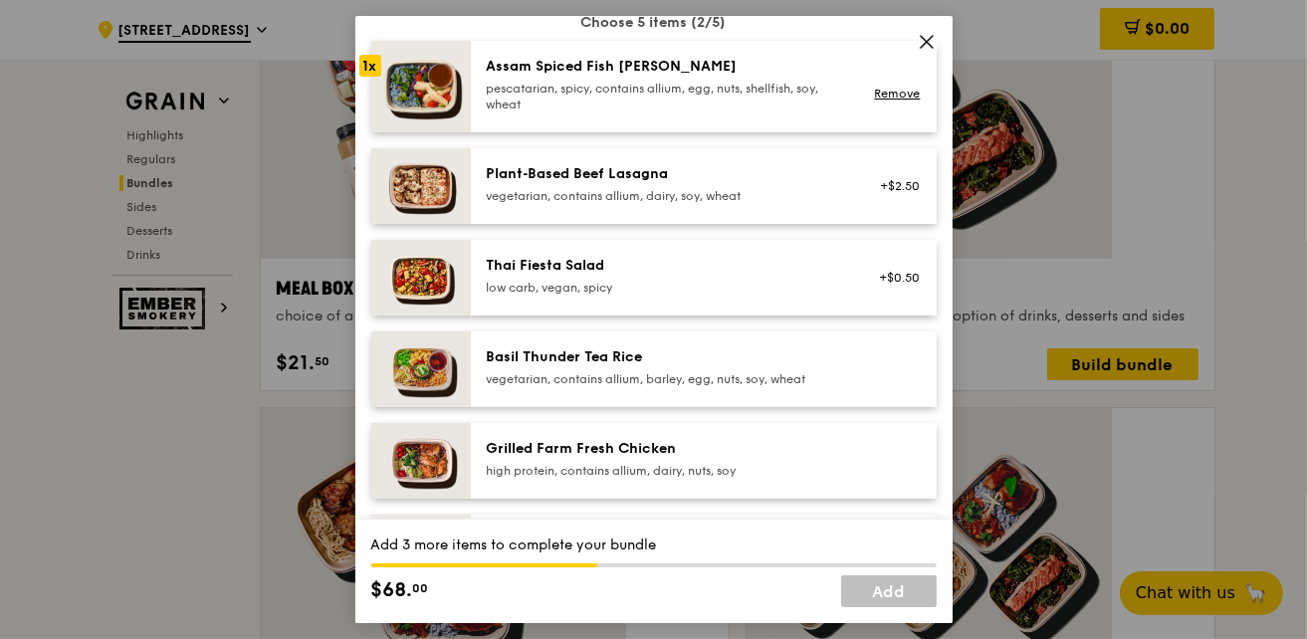
scroll to position [180, 0]
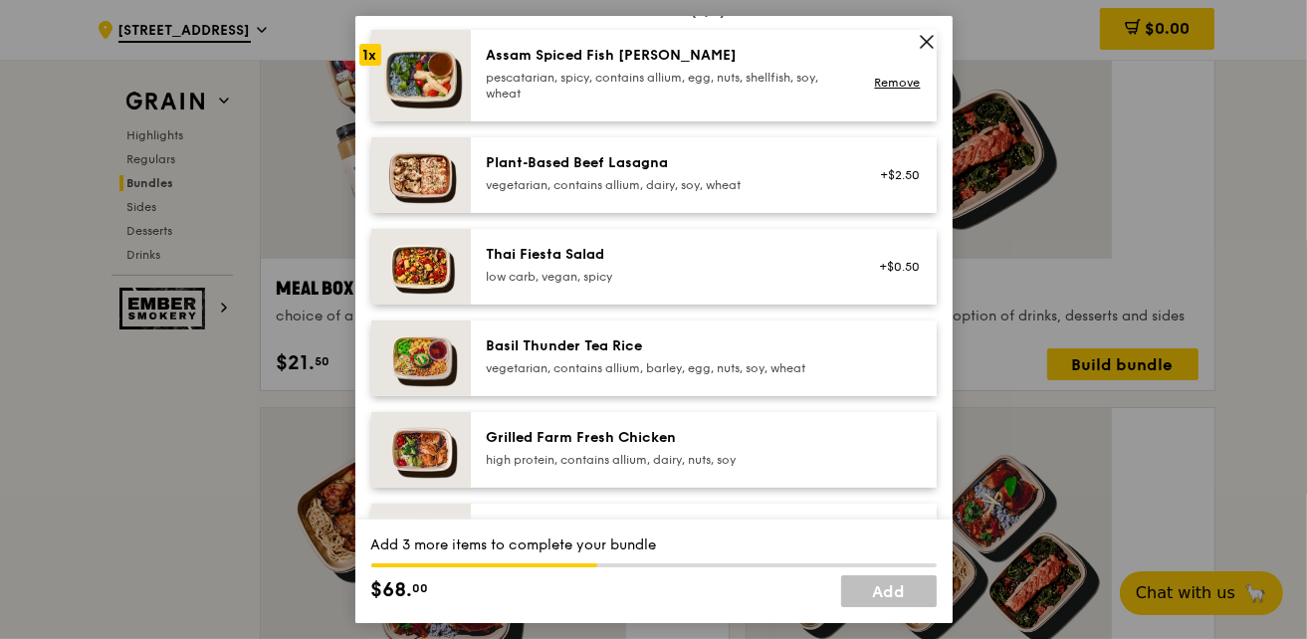
drag, startPoint x: 637, startPoint y: 395, endPoint x: 647, endPoint y: 407, distance: 15.5
click at [636, 428] on div "Grilled Farm Fresh Chicken high protein, contains allium, dairy, nuts, soy" at bounding box center [665, 448] width 357 height 40
click at [636, 520] on div "Honey Duo Mustard Chicken" at bounding box center [665, 530] width 357 height 20
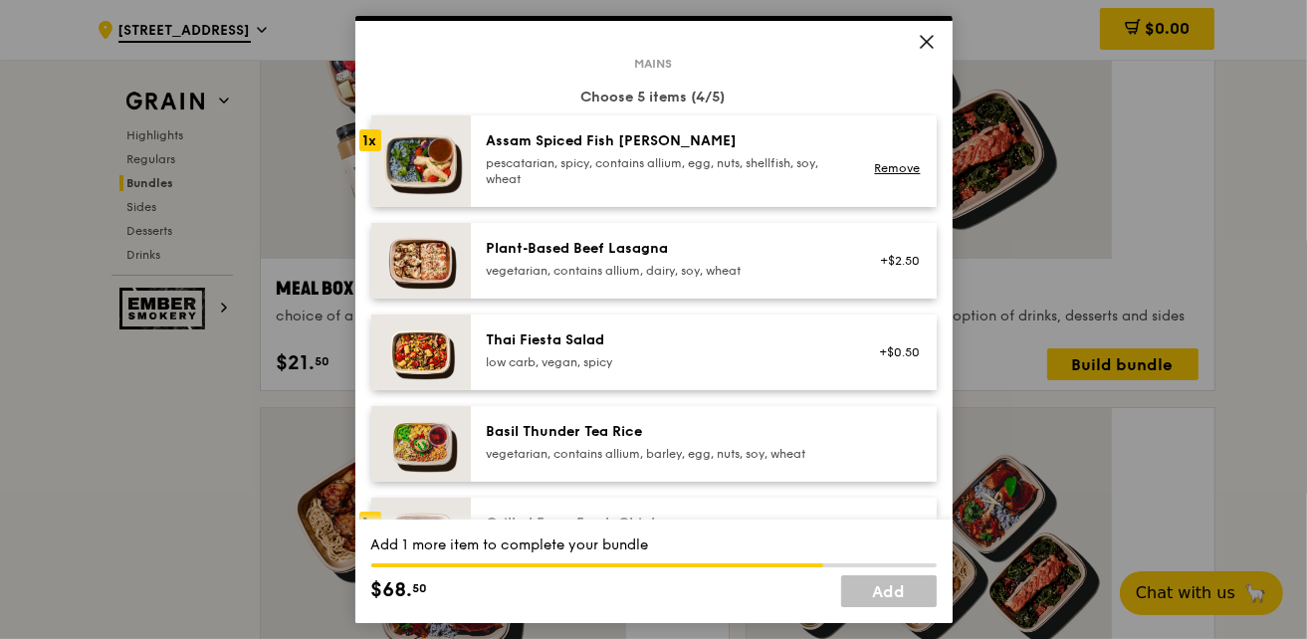
scroll to position [0, 0]
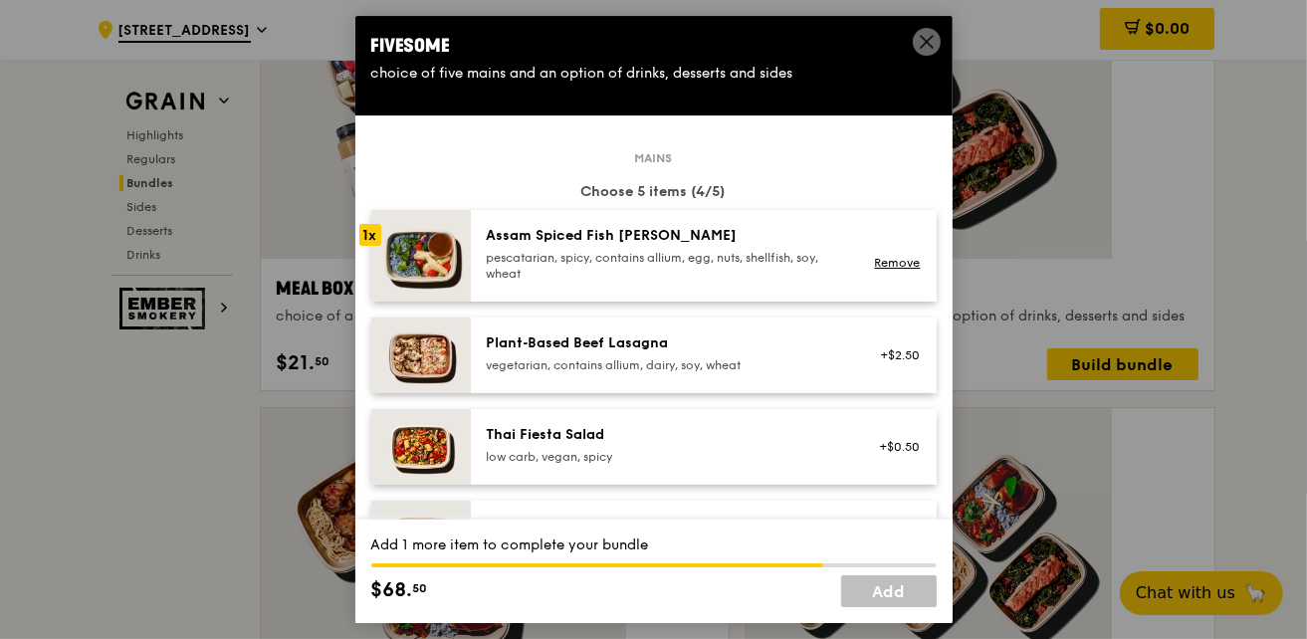
click at [601, 250] on div "pescatarian, spicy, contains allium, egg, nuts, shellfish, soy, wheat" at bounding box center [665, 266] width 357 height 32
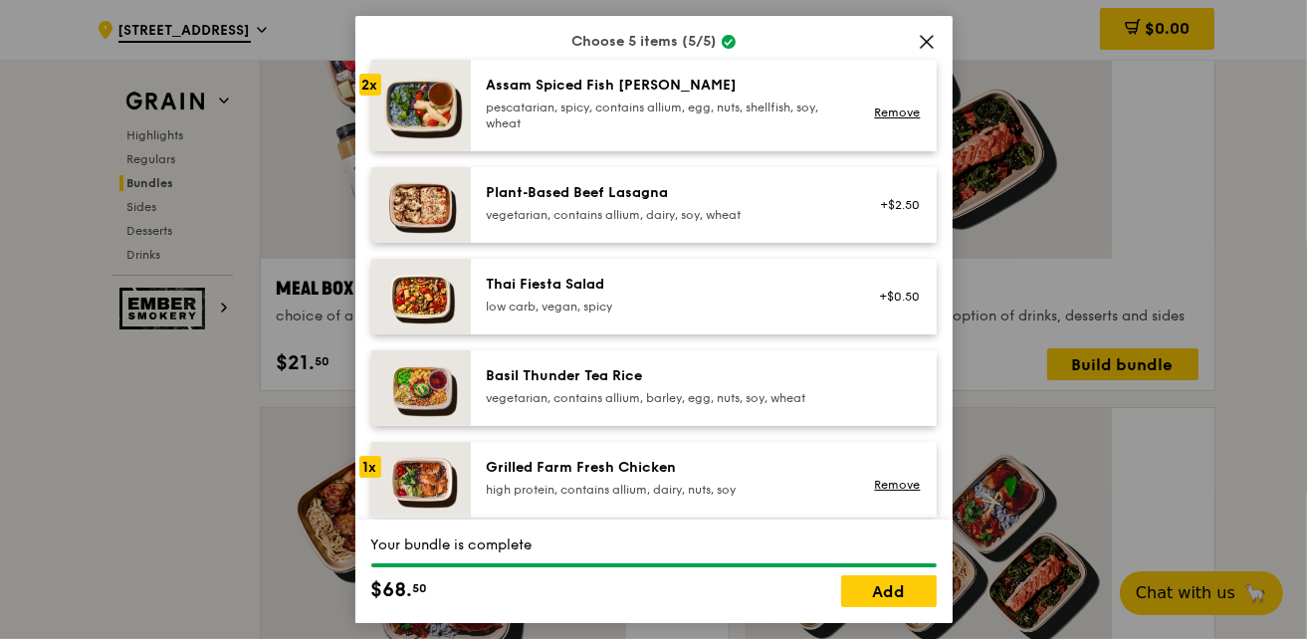
scroll to position [271, 0]
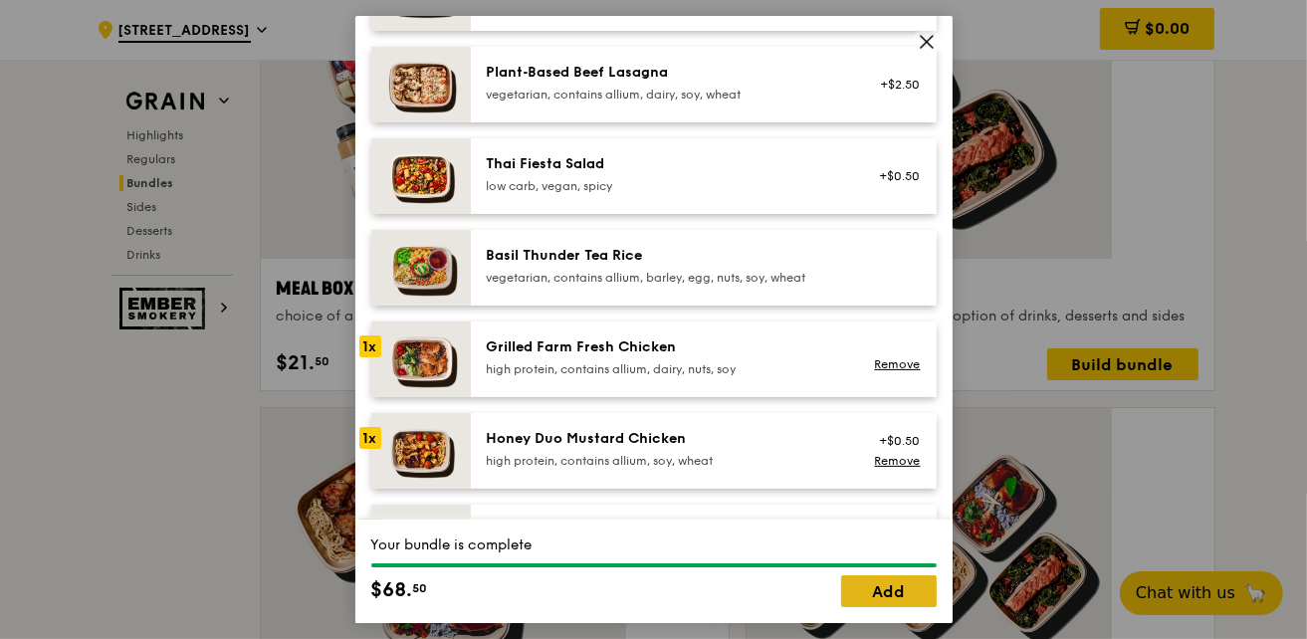
click at [892, 598] on link "Add" at bounding box center [889, 591] width 96 height 32
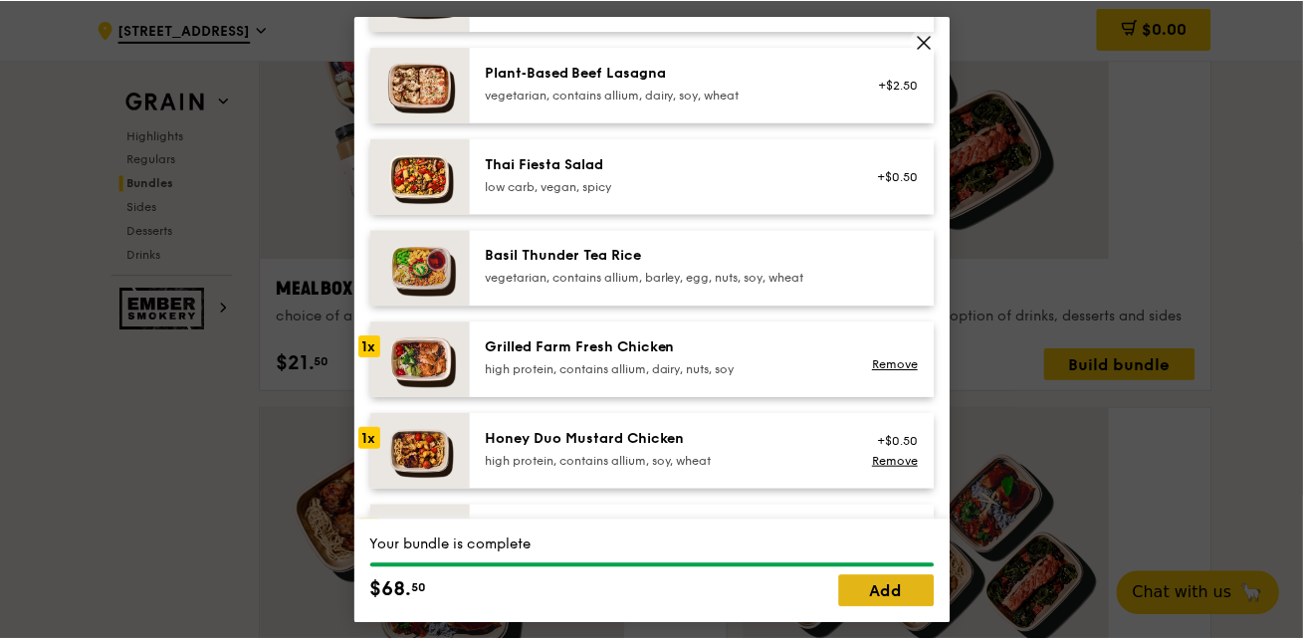
scroll to position [2832, 0]
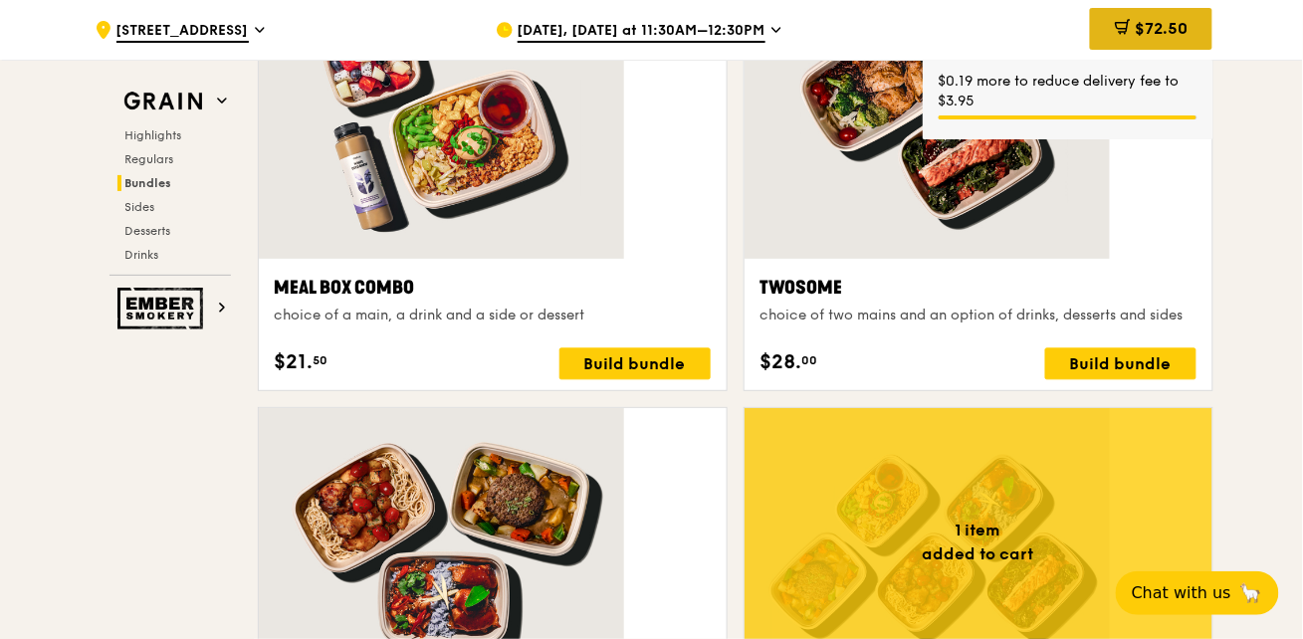
click at [1135, 33] on span "$72.50" at bounding box center [1161, 28] width 53 height 19
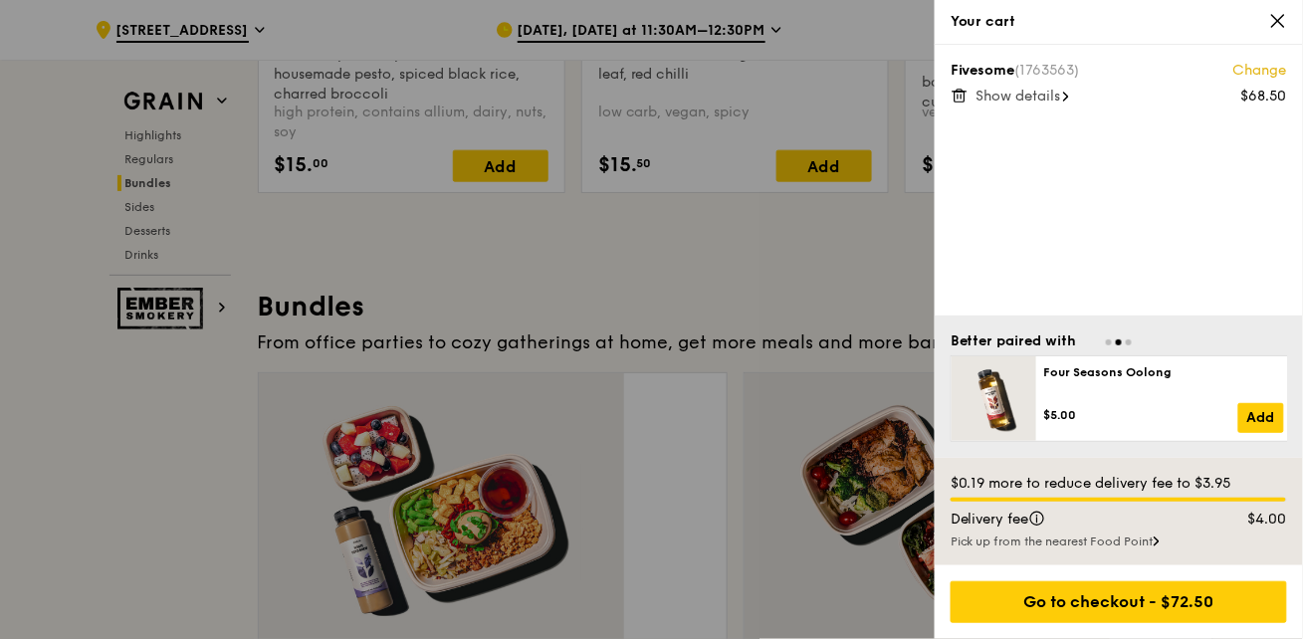
scroll to position [2289, 0]
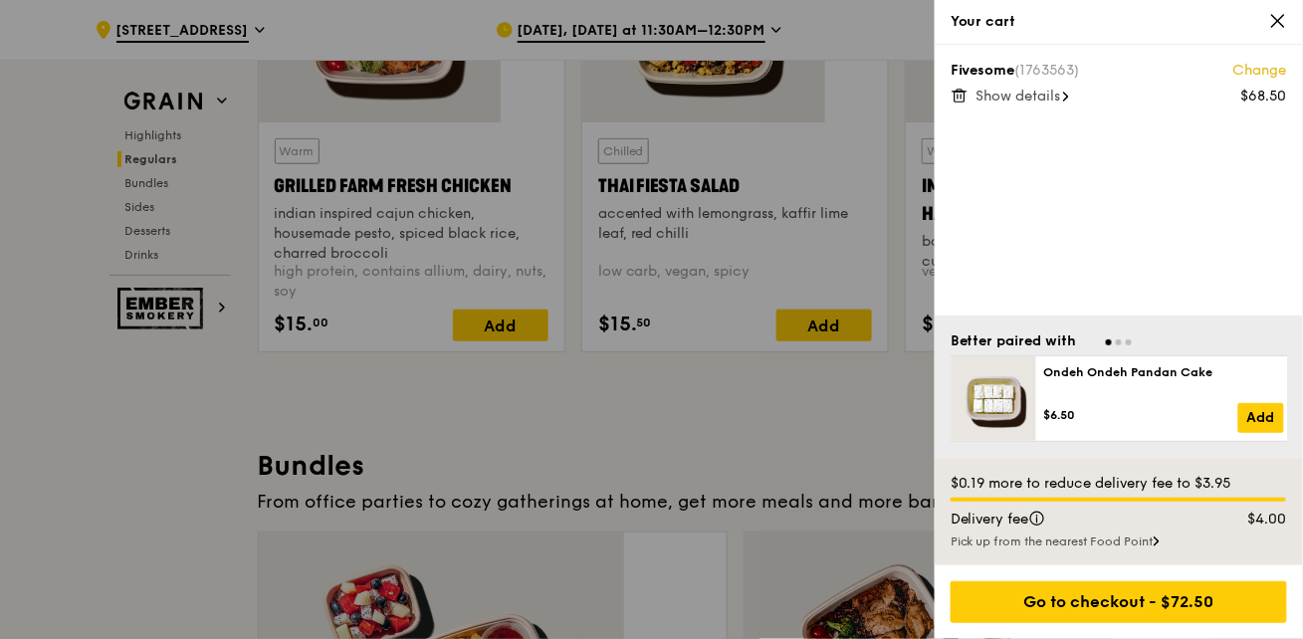
click at [250, 186] on div at bounding box center [651, 319] width 1303 height 639
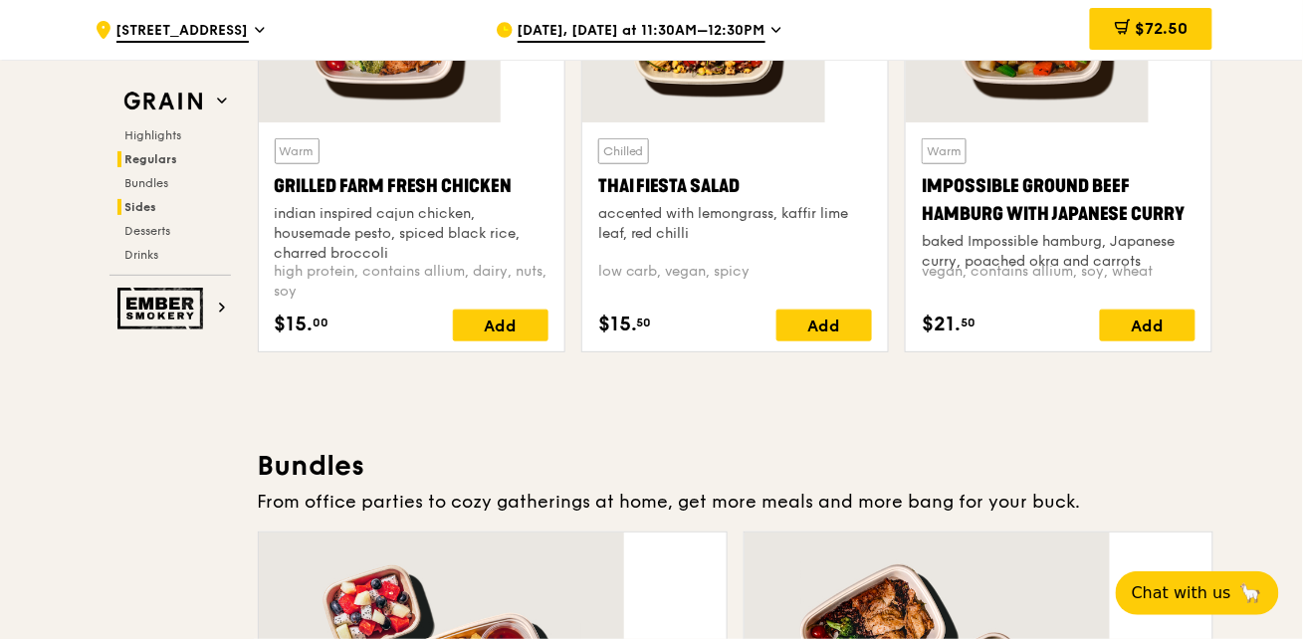
click at [157, 200] on span "Sides" at bounding box center [141, 207] width 32 height 14
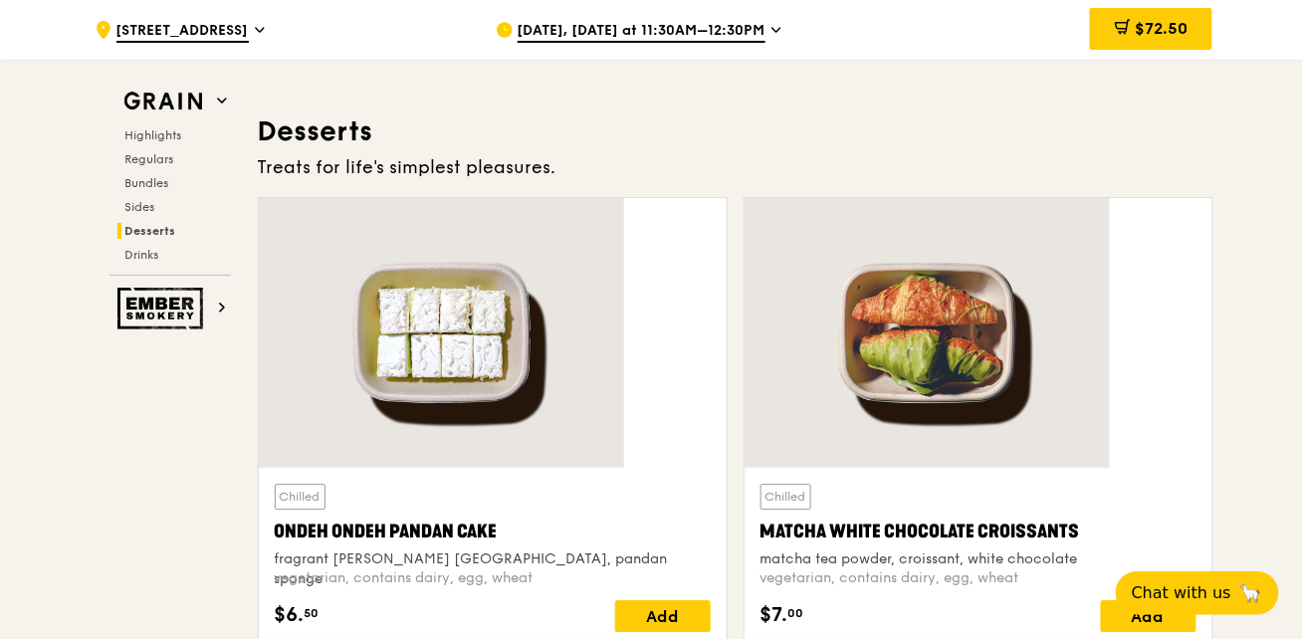
scroll to position [4878, 0]
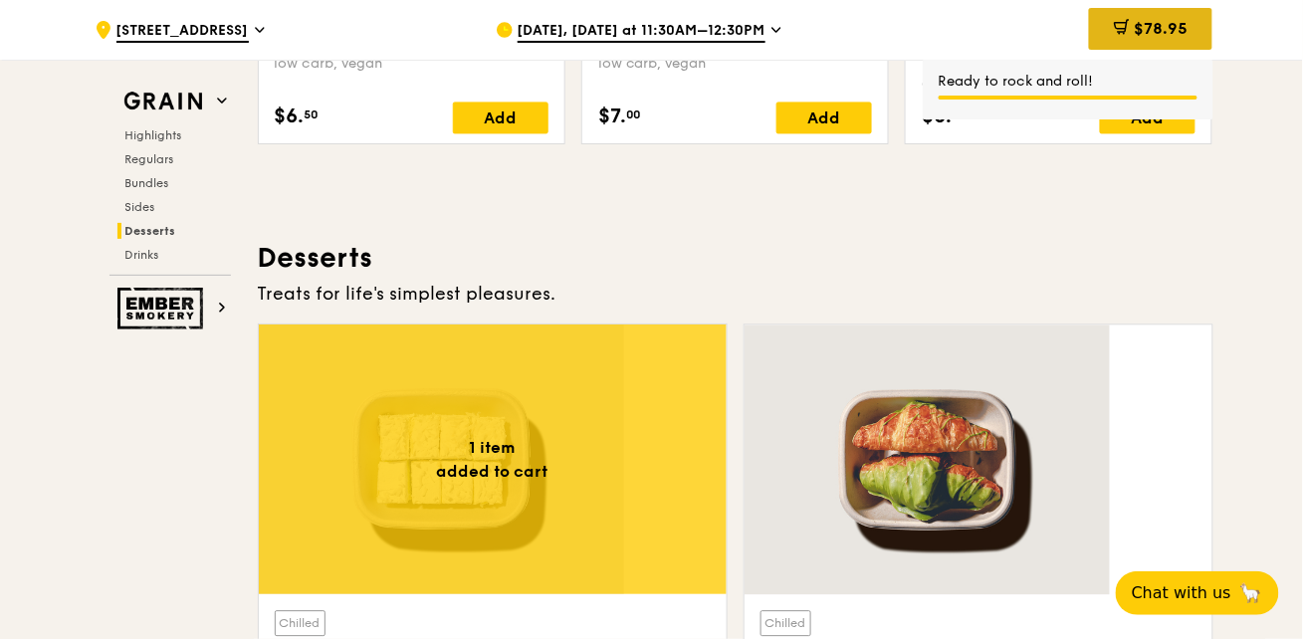
click at [1134, 25] on span "$78.95" at bounding box center [1161, 28] width 54 height 19
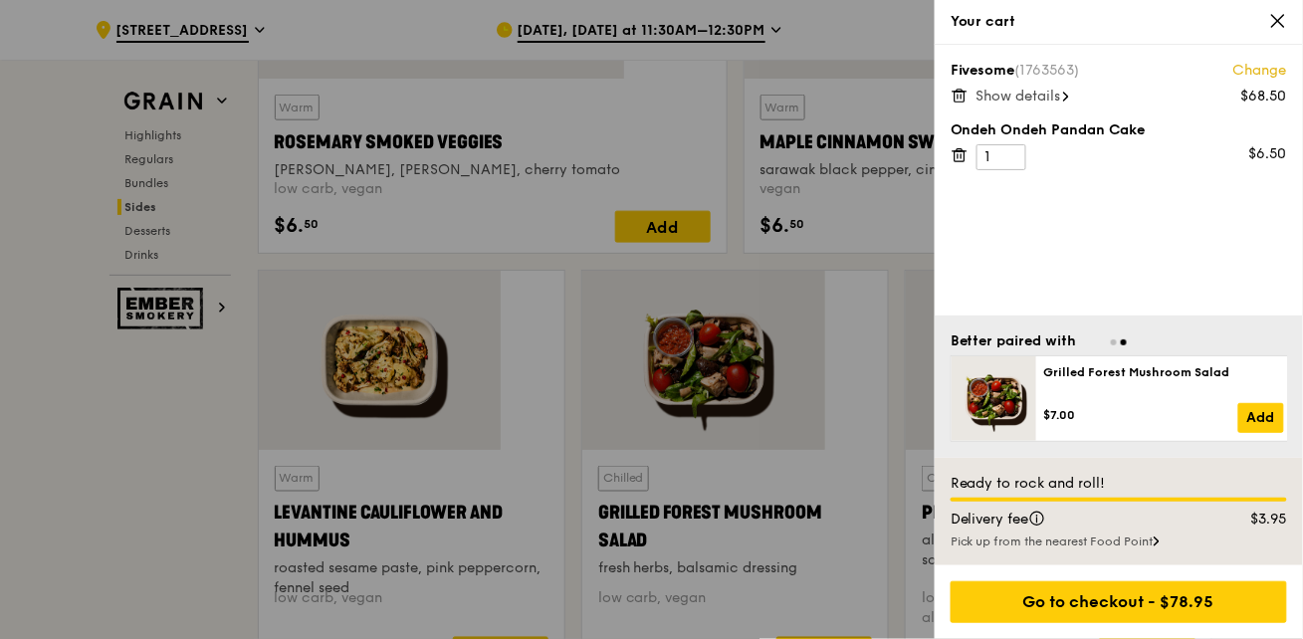
scroll to position [4335, 0]
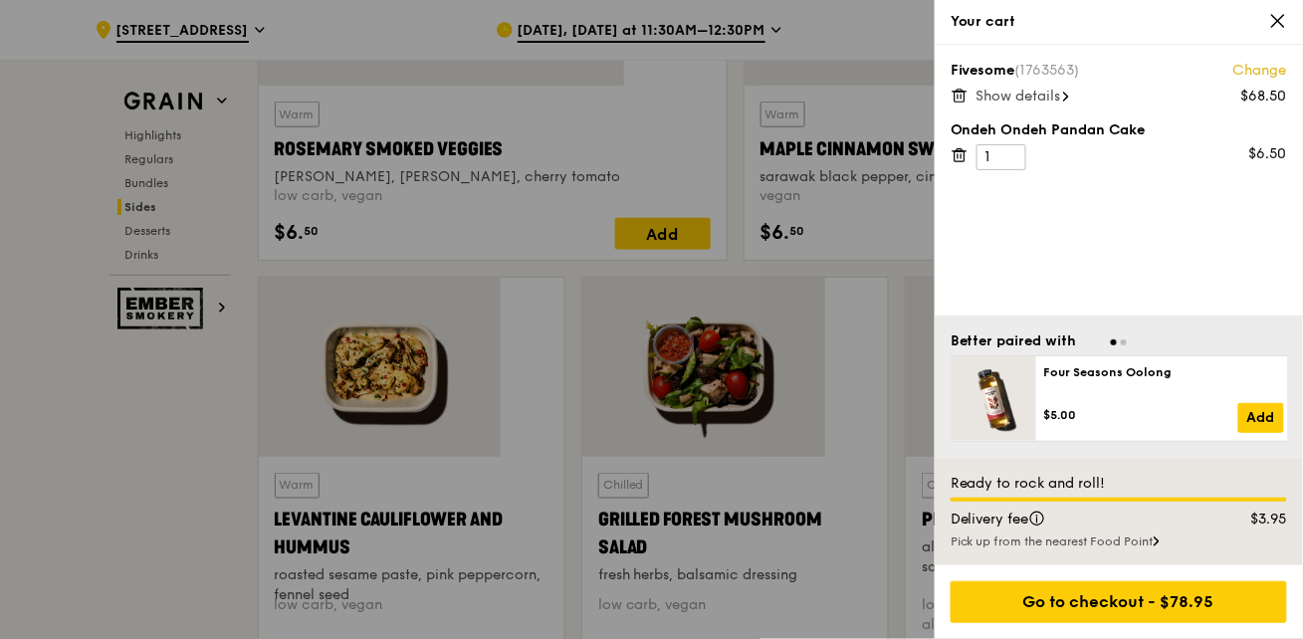
click at [1064, 93] on icon at bounding box center [1066, 97] width 4 height 8
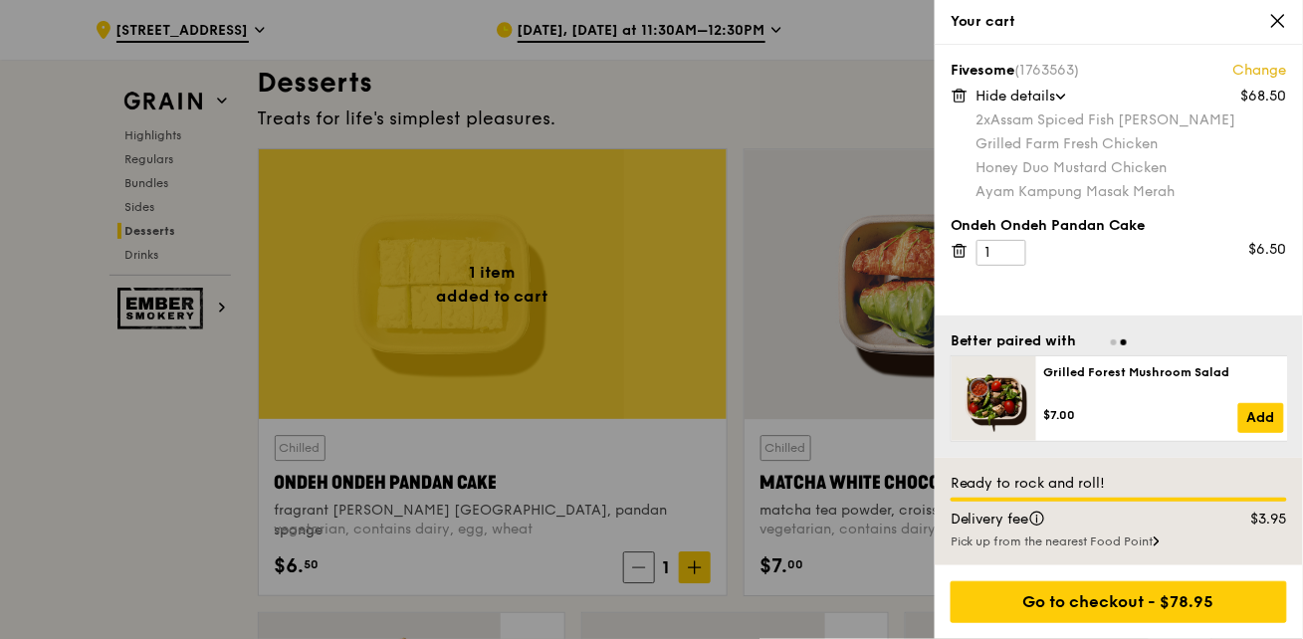
scroll to position [5059, 0]
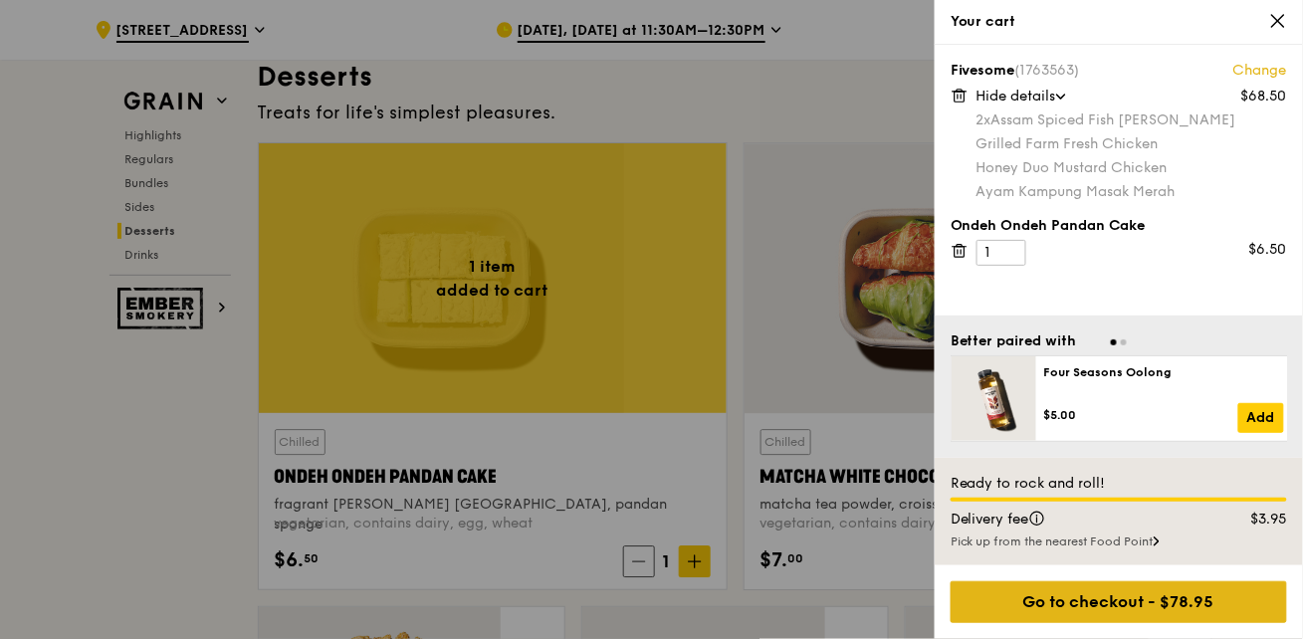
click at [1137, 607] on div "Go to checkout - $78.95" at bounding box center [1119, 602] width 336 height 42
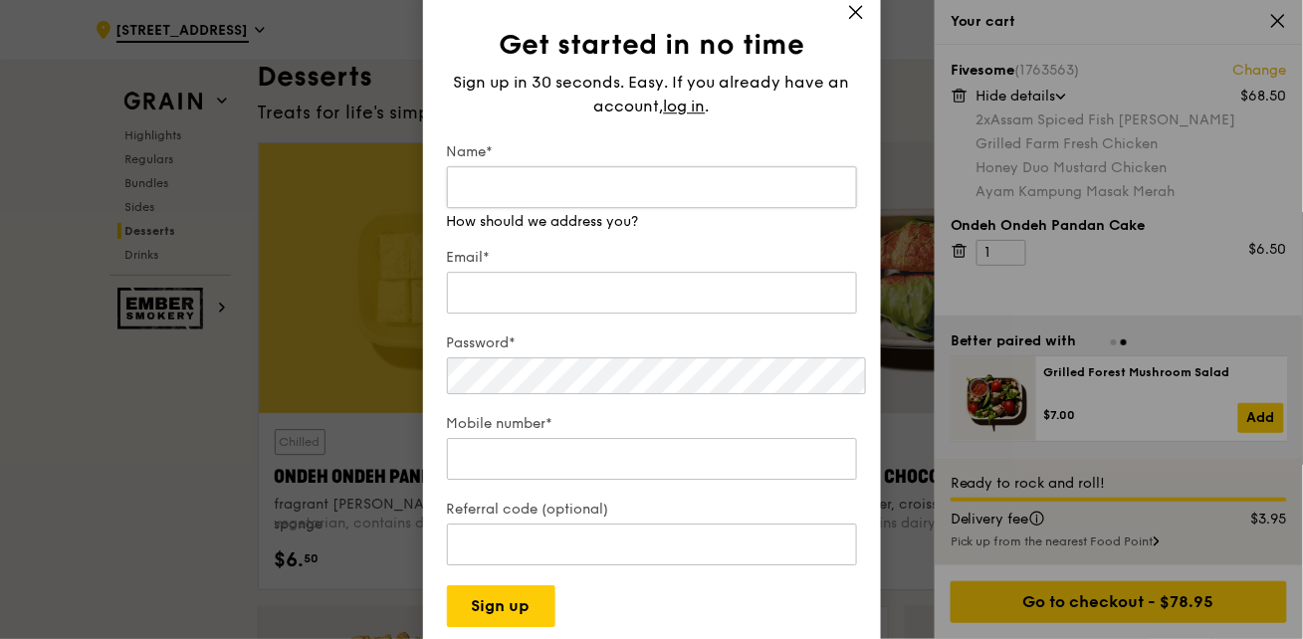
click at [552, 208] on input "Name*" at bounding box center [652, 187] width 410 height 42
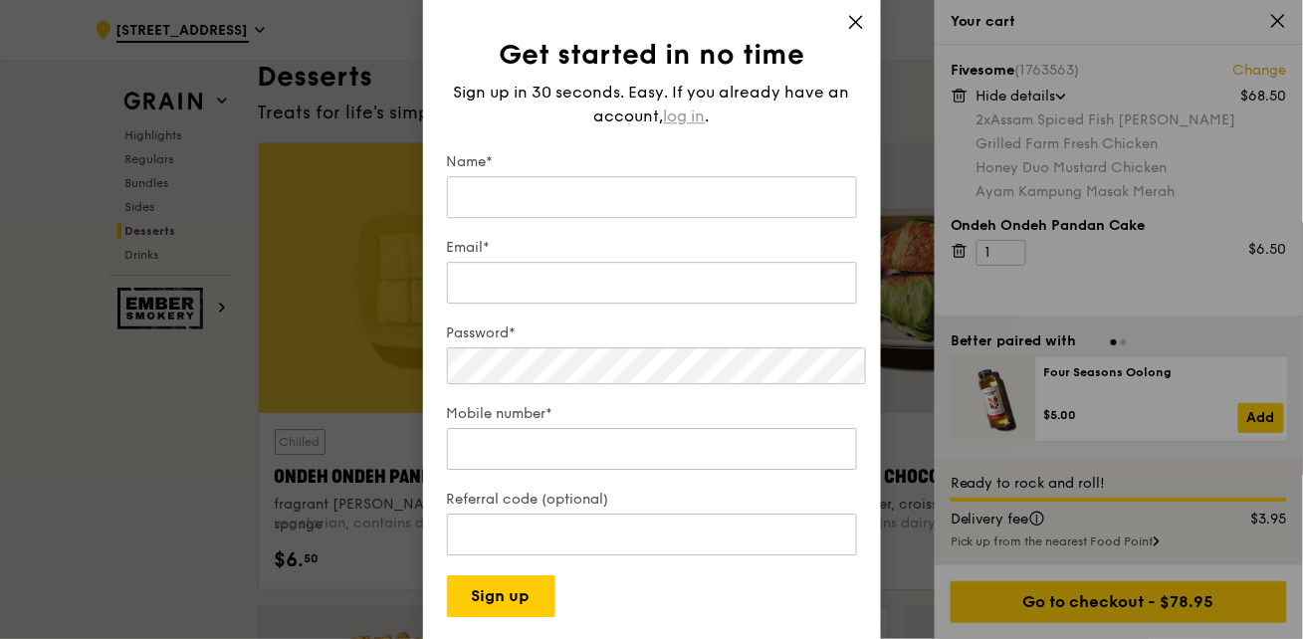
click at [706, 120] on span "log in" at bounding box center [685, 117] width 42 height 24
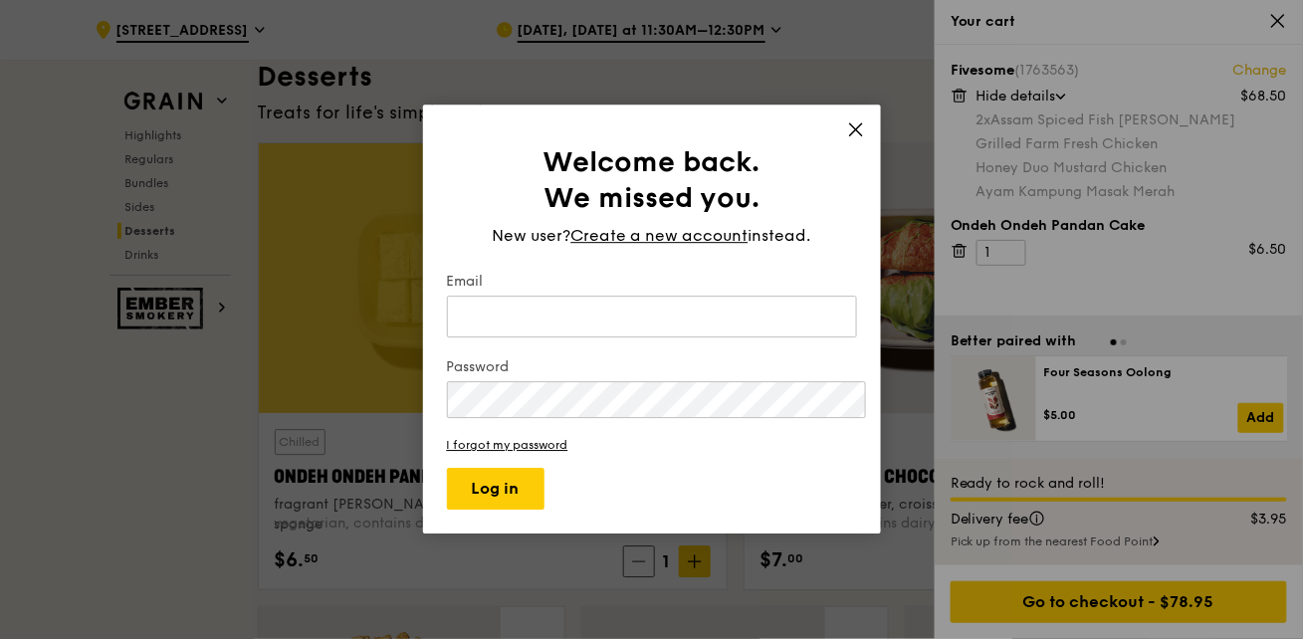
type input "margiet@gmail.com"
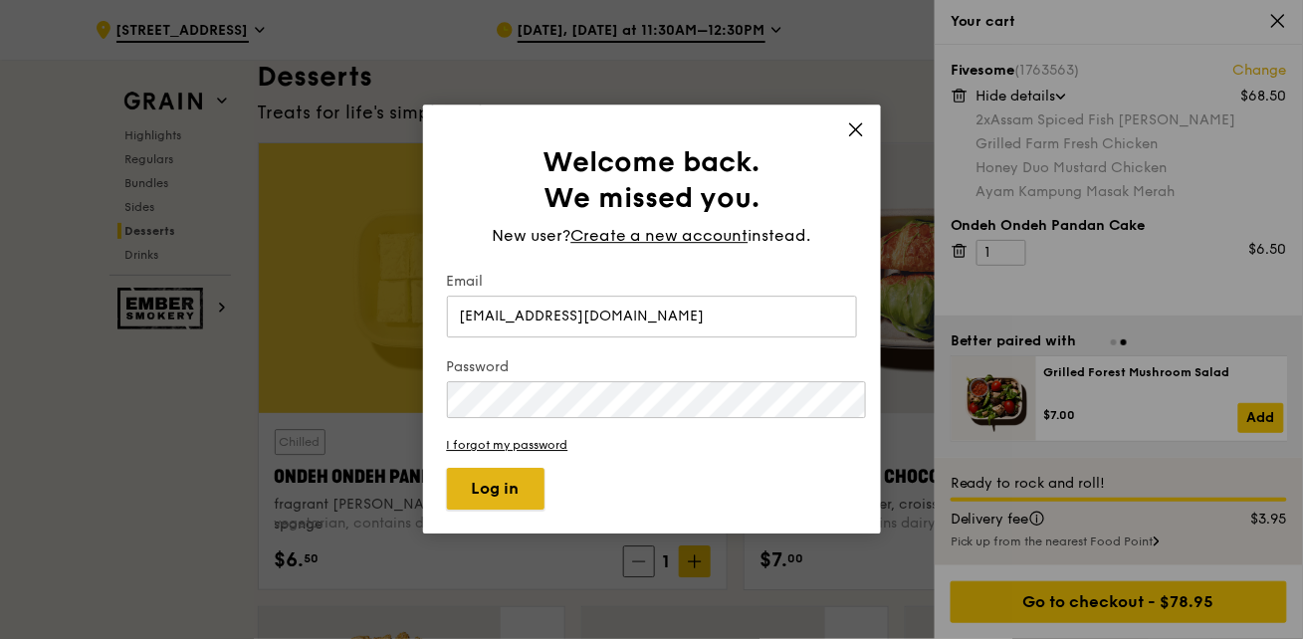
click at [495, 469] on button "Log in" at bounding box center [496, 490] width 98 height 42
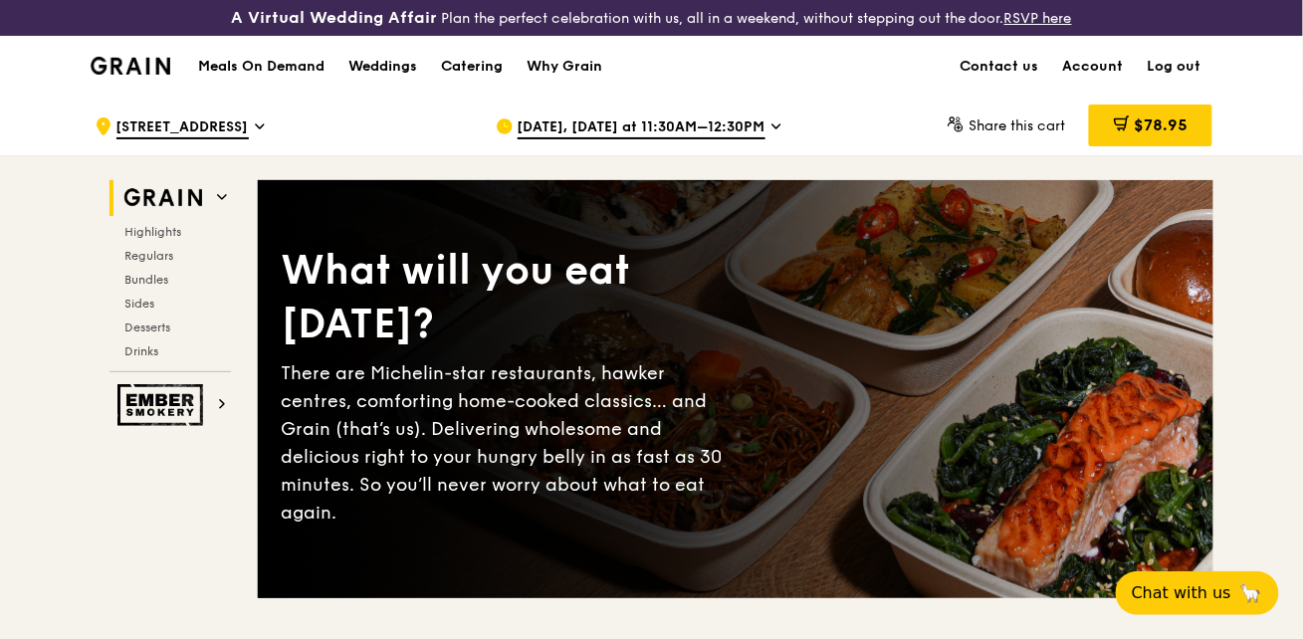
click at [325, 57] on h1 "Meals On Demand" at bounding box center [261, 67] width 126 height 20
click at [1134, 115] on span "$78.95" at bounding box center [1161, 124] width 54 height 19
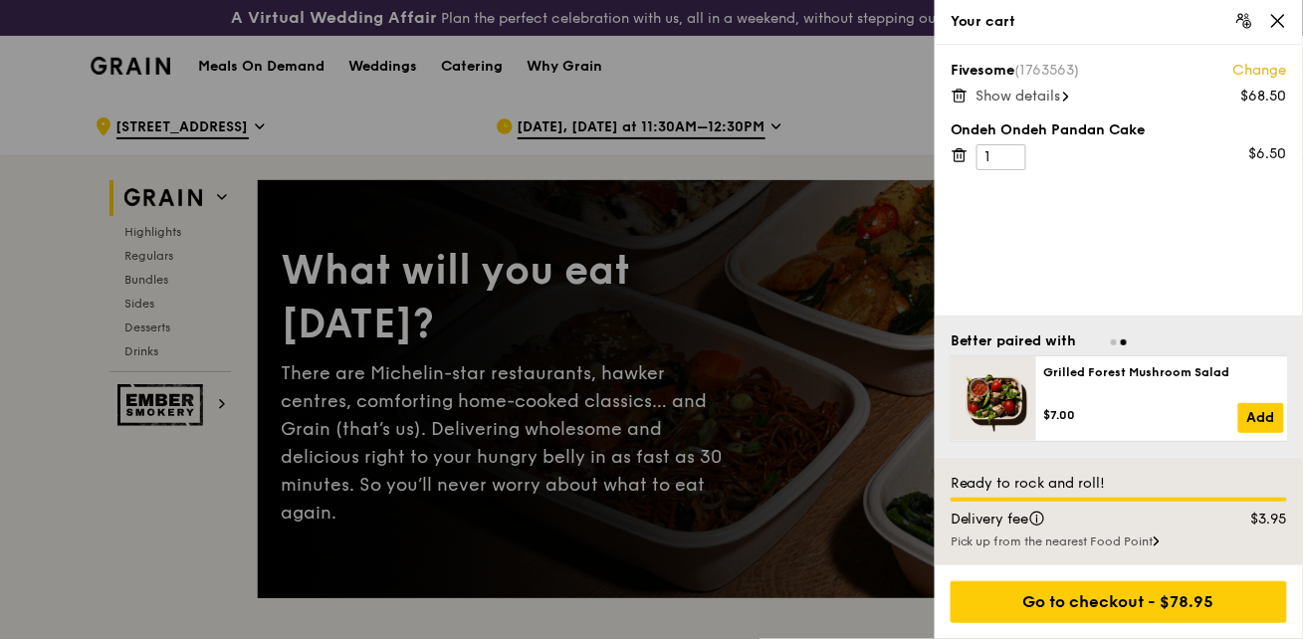
click at [700, 147] on div at bounding box center [651, 319] width 1303 height 639
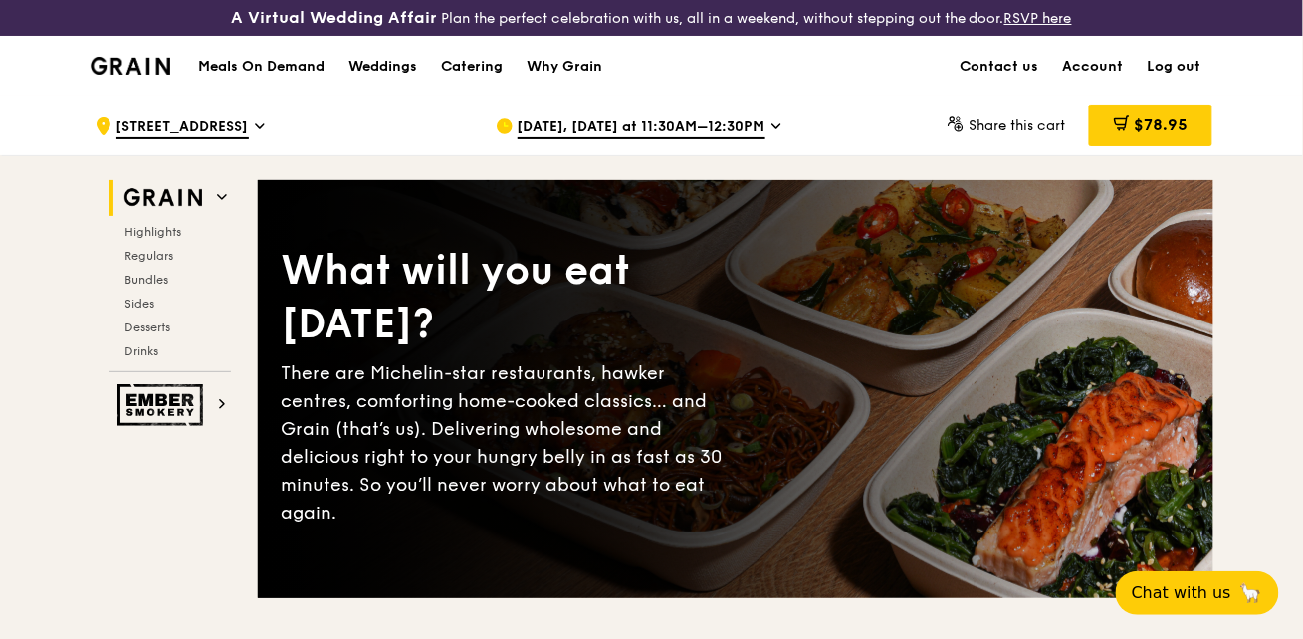
click at [328, 120] on div ".cls-1 { fill: none; stroke: #fff; stroke-linecap: round; stroke-linejoin: roun…" at bounding box center [279, 127] width 369 height 60
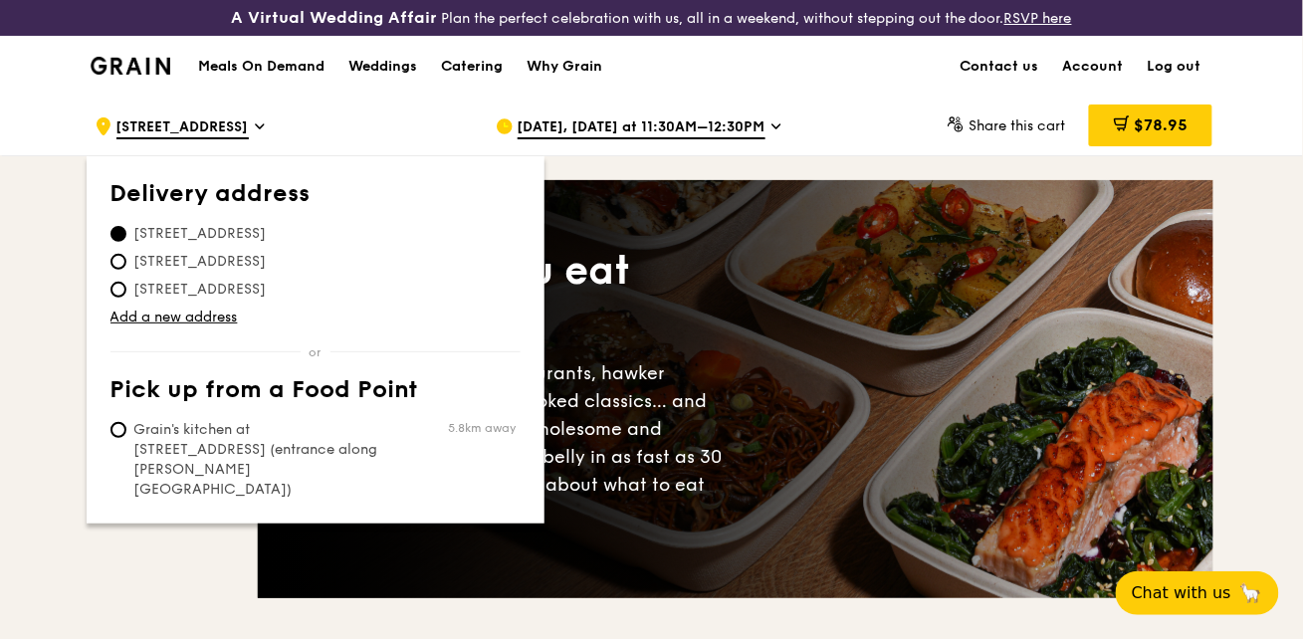
click at [291, 252] on span "[STREET_ADDRESS]" at bounding box center [200, 262] width 180 height 20
click at [126, 254] on input "[STREET_ADDRESS]" at bounding box center [118, 262] width 16 height 16
radio input "true"
click at [1134, 117] on span "$78.95" at bounding box center [1161, 124] width 54 height 19
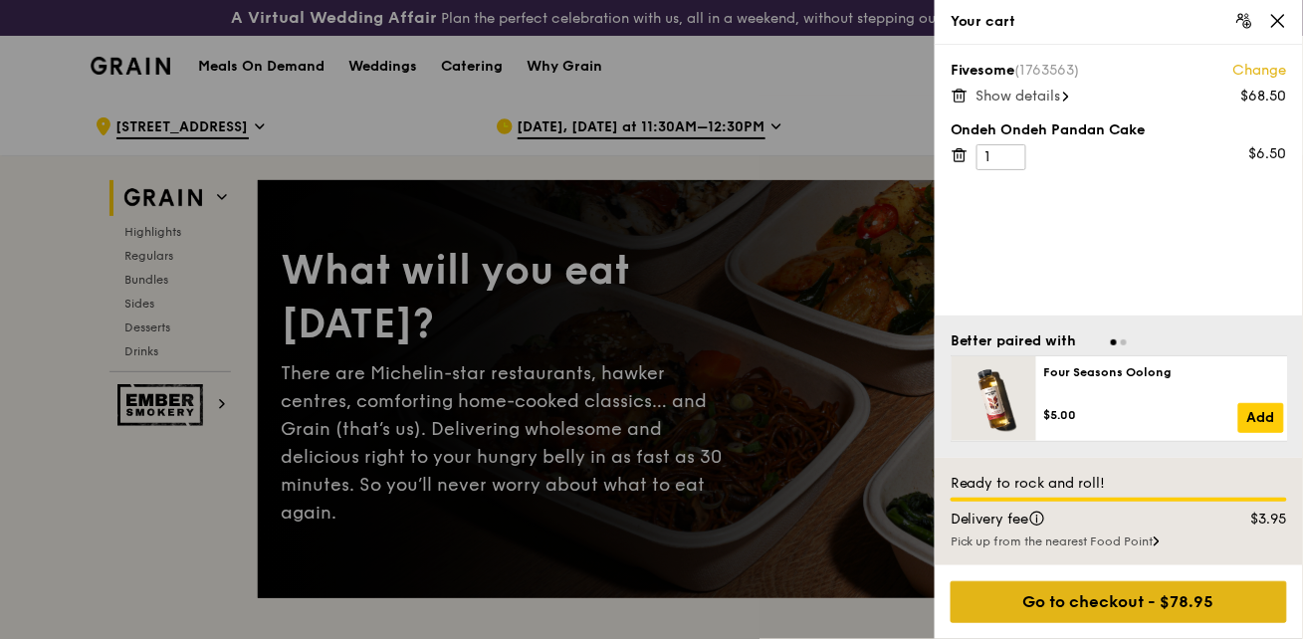
click at [1171, 607] on div "Go to checkout - $78.95" at bounding box center [1119, 602] width 336 height 42
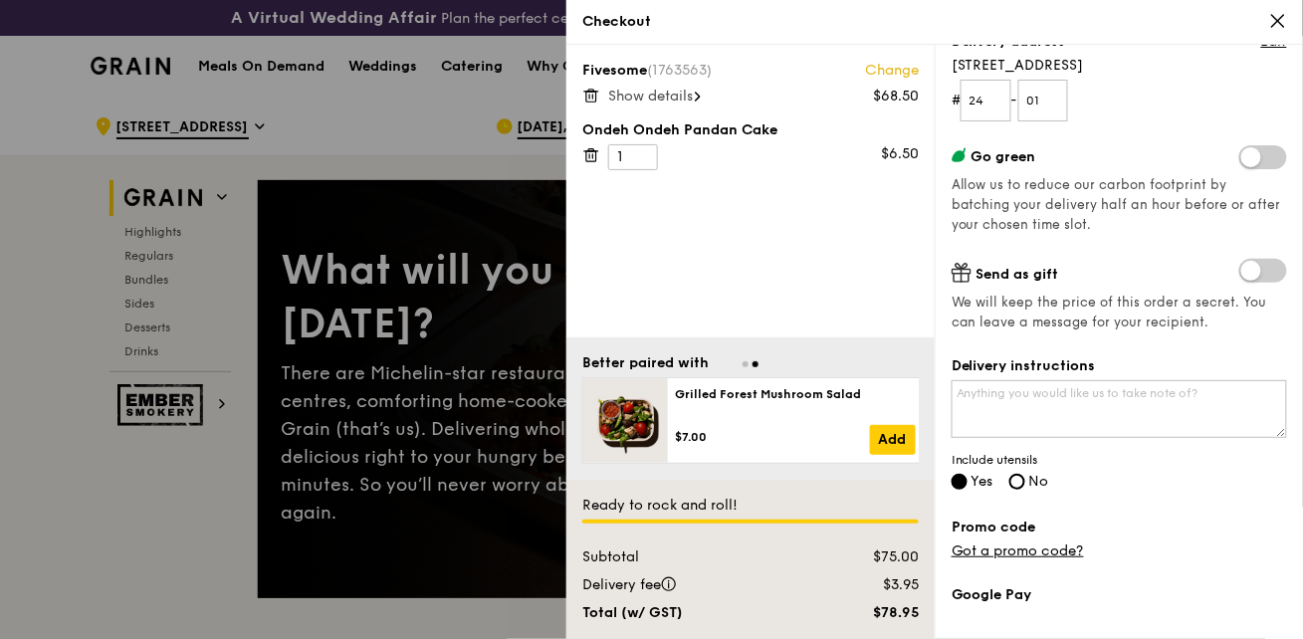
scroll to position [271, 0]
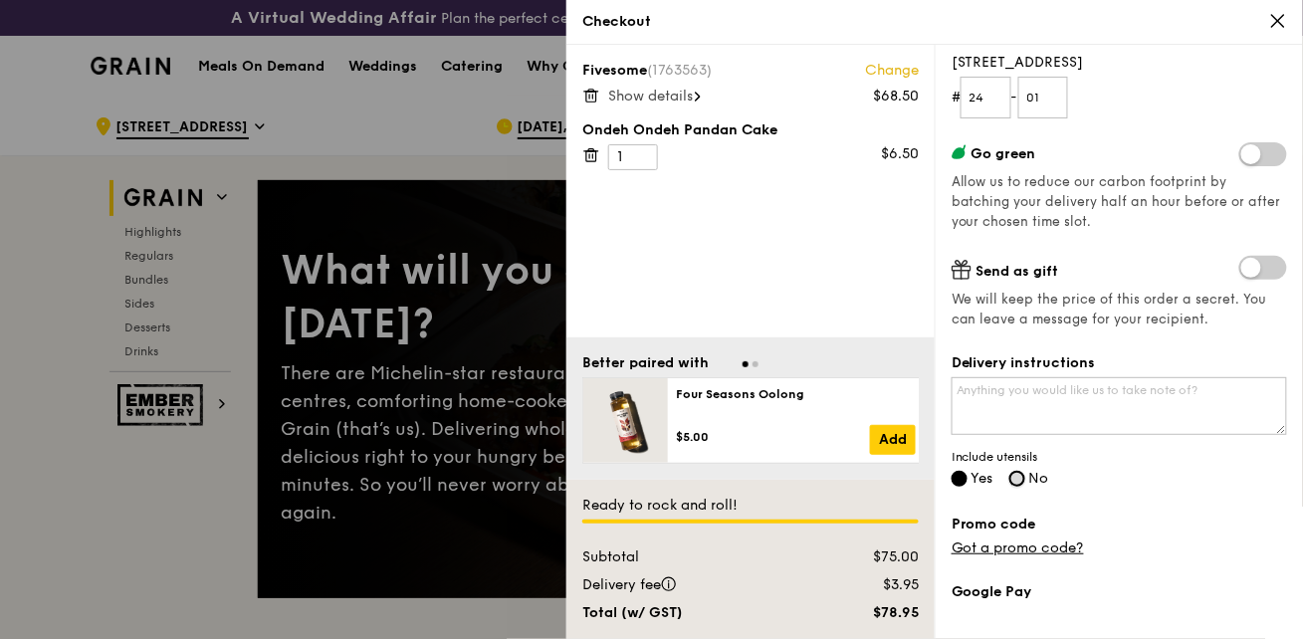
click at [1017, 471] on input "No" at bounding box center [1017, 479] width 16 height 16
radio input "true"
radio input "false"
click at [1078, 377] on textarea "Delivery instructions" at bounding box center [1119, 406] width 335 height 58
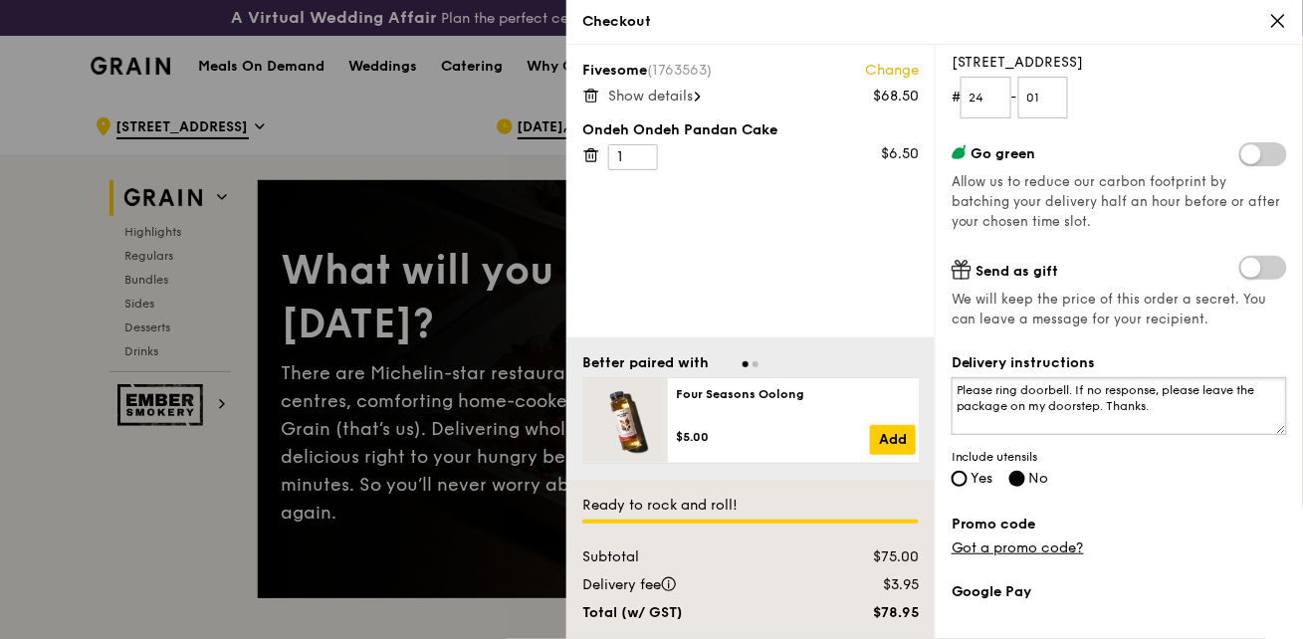
type textarea "Please ring doorbell. If no response, please leave the package on my doorstep. …"
click at [675, 88] on span "Show details" at bounding box center [650, 96] width 85 height 17
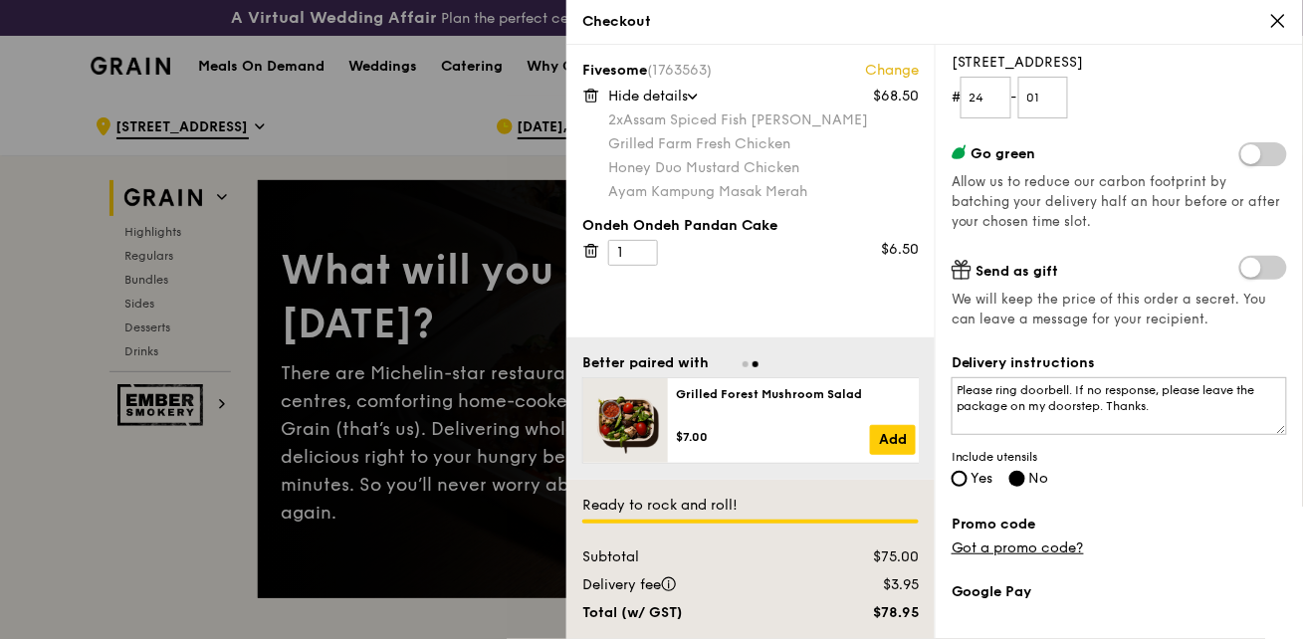
click at [592, 87] on icon at bounding box center [591, 96] width 18 height 18
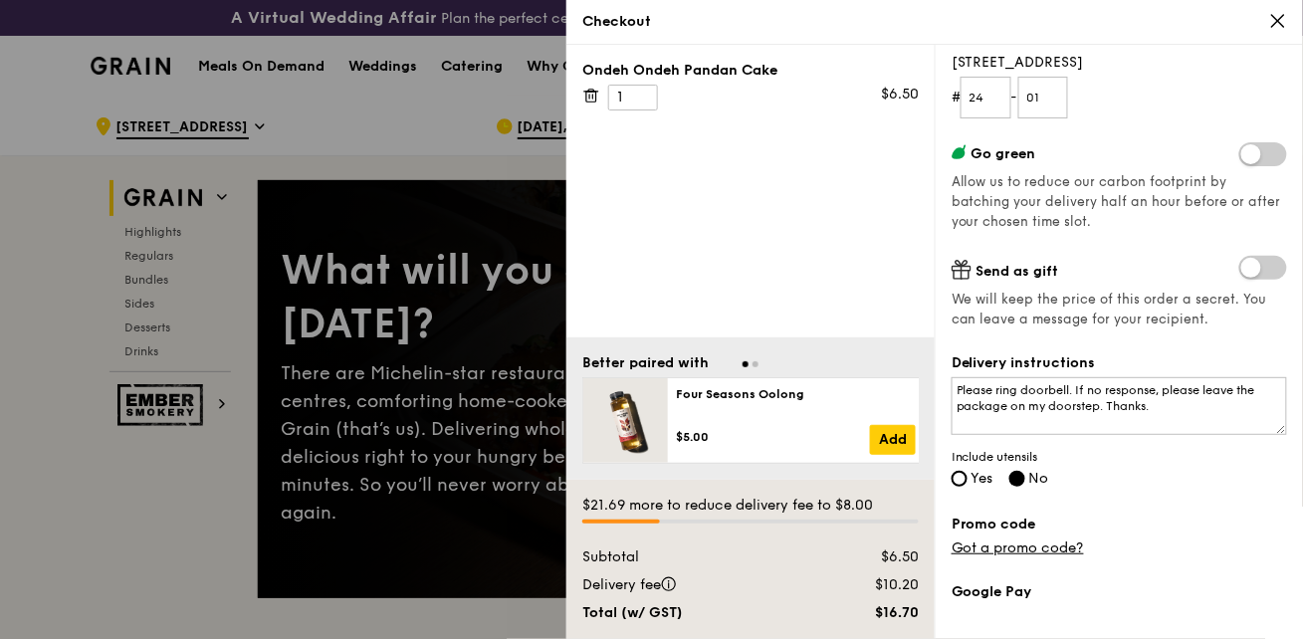
click at [591, 87] on icon at bounding box center [591, 96] width 18 height 18
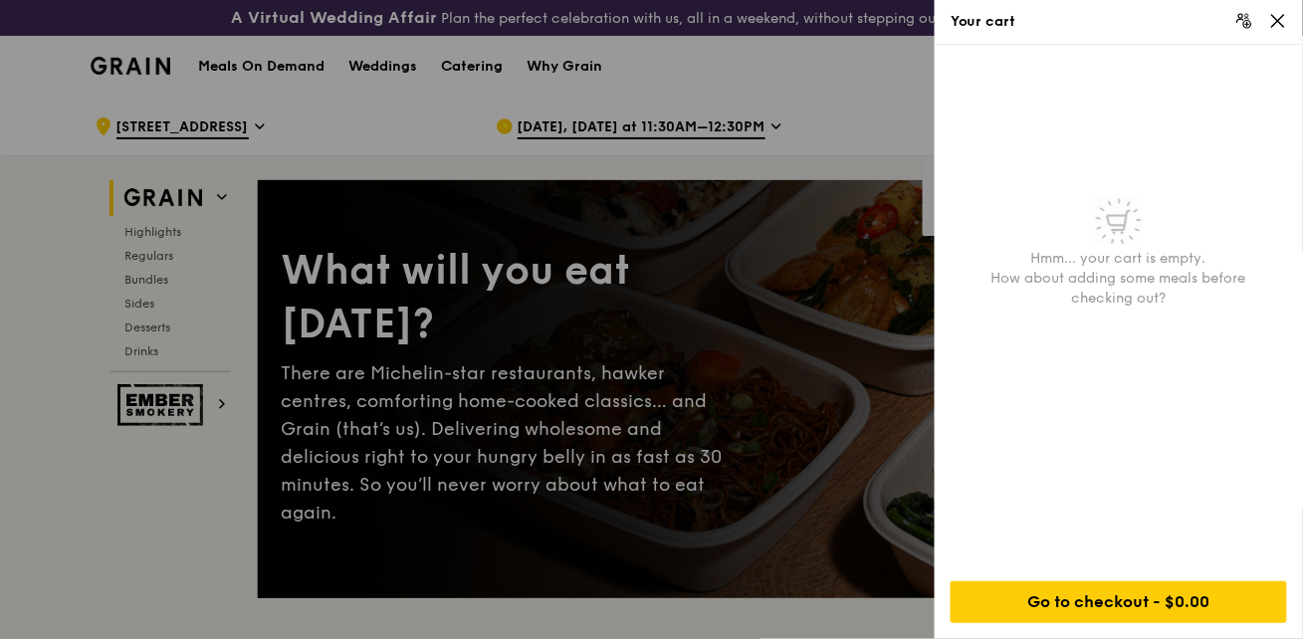
drag, startPoint x: 1283, startPoint y: 19, endPoint x: 1281, endPoint y: 30, distance: 11.1
click at [1283, 20] on icon at bounding box center [1278, 21] width 18 height 18
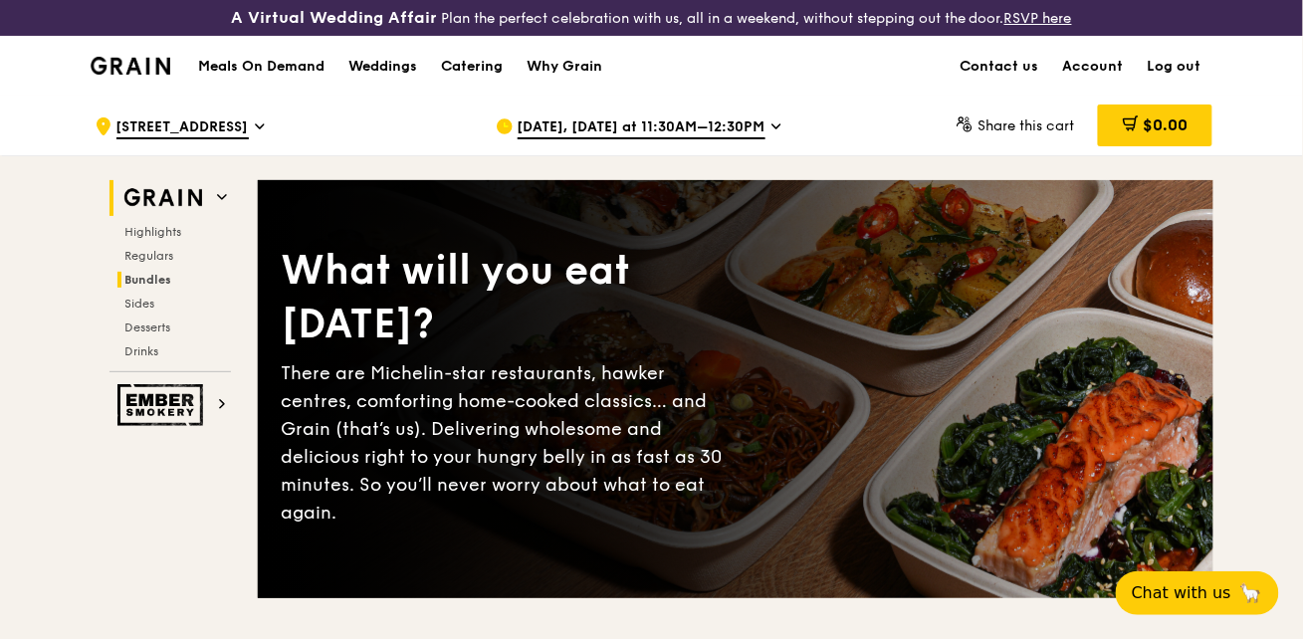
click at [172, 273] on span "Bundles" at bounding box center [148, 280] width 47 height 14
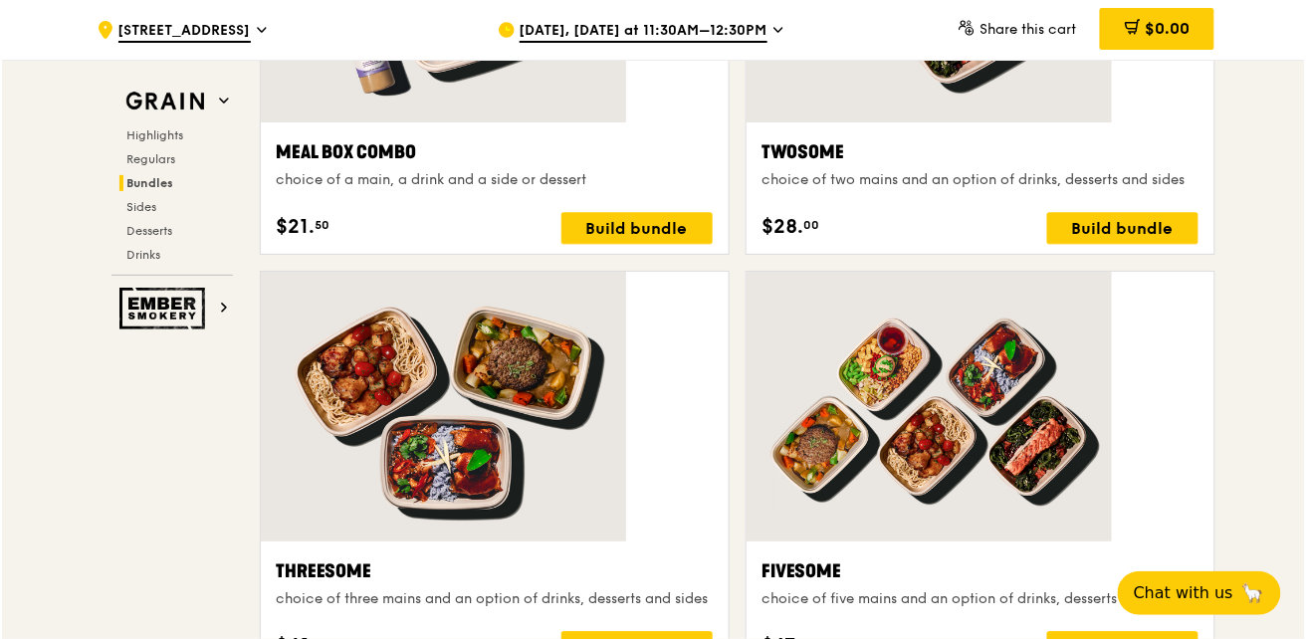
scroll to position [2984, 0]
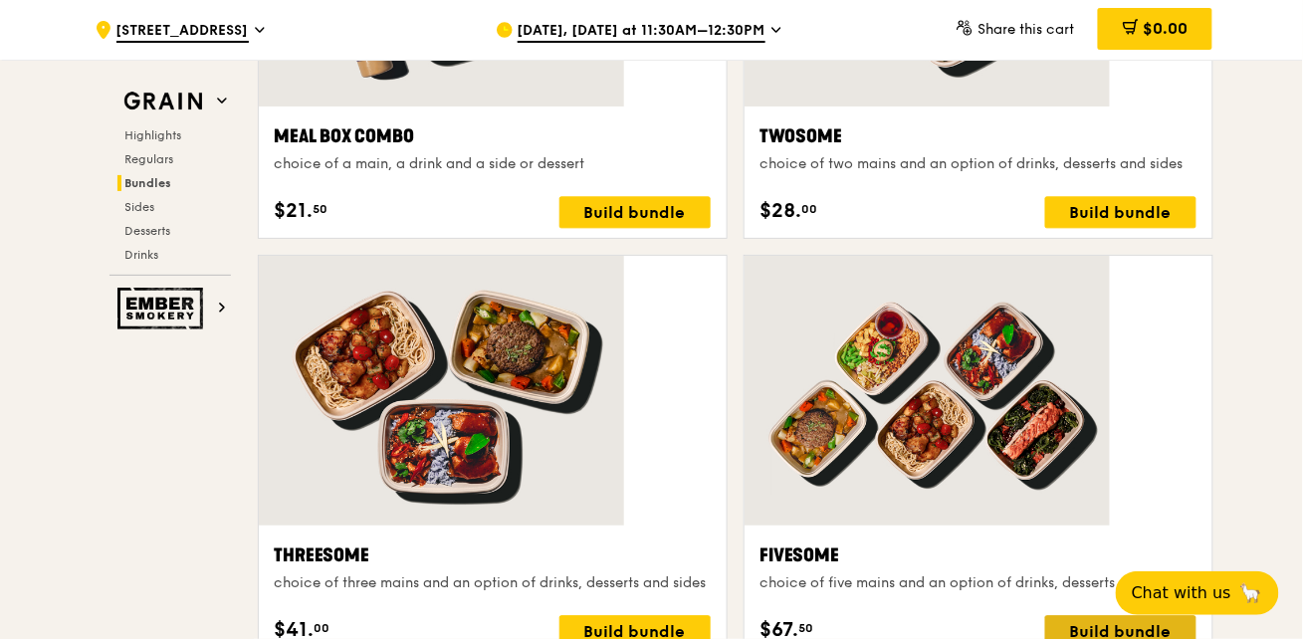
click at [1045, 615] on div "Build bundle" at bounding box center [1120, 631] width 151 height 32
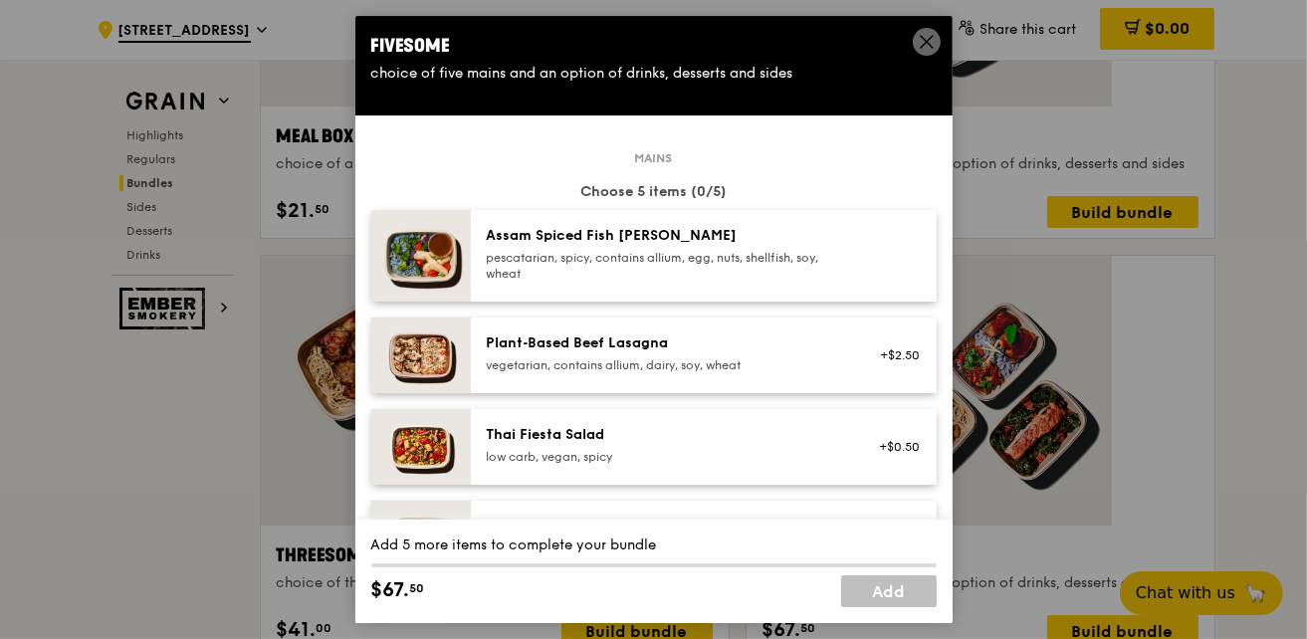
click at [733, 247] on div "Assam Spiced Fish [PERSON_NAME] pescatarian, spicy, contains allium, egg, nuts,…" at bounding box center [665, 256] width 381 height 60
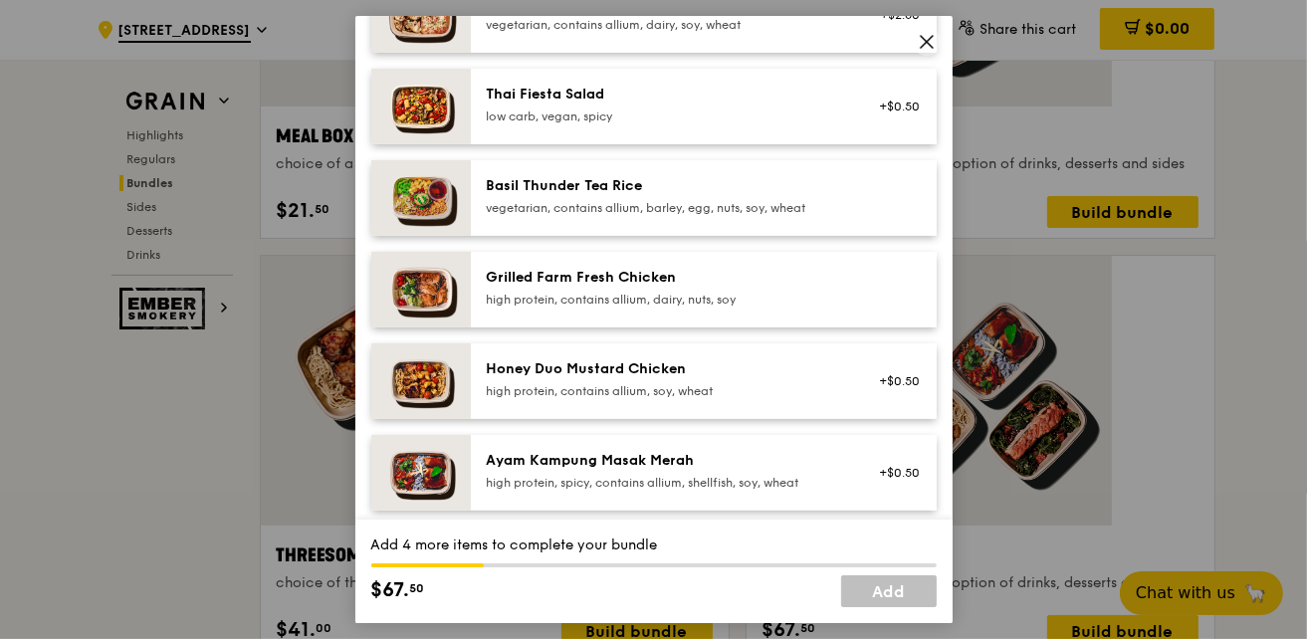
scroll to position [361, 0]
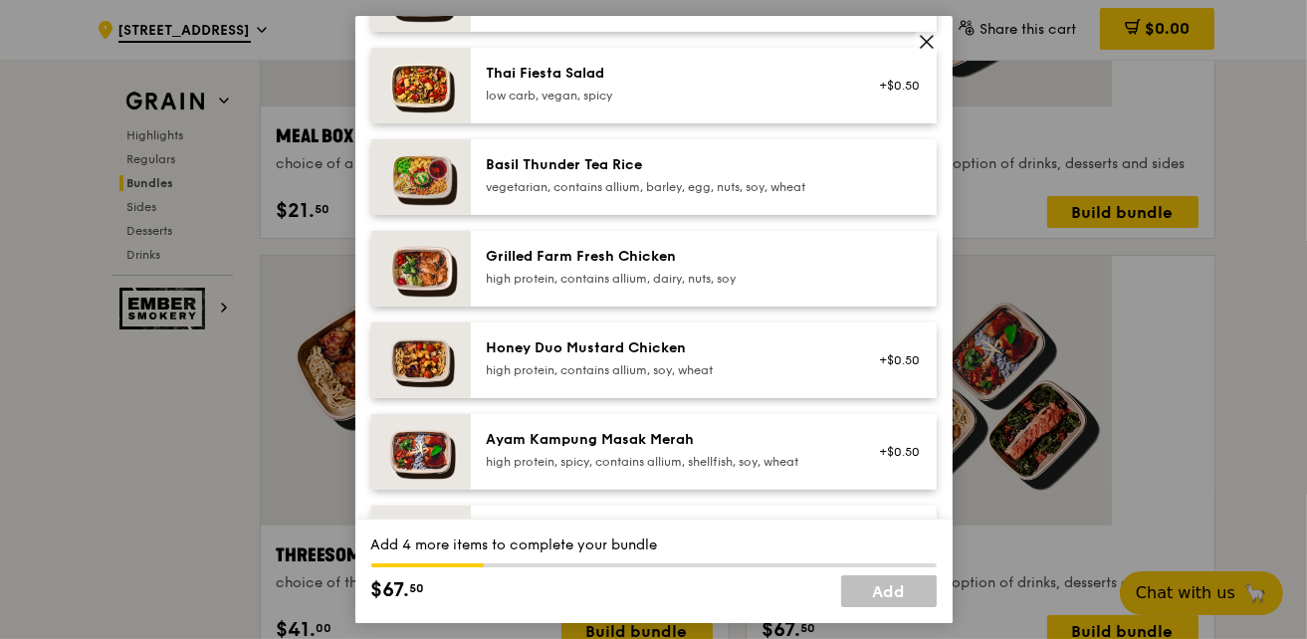
click at [657, 430] on div "Ayam Kampung Masak Merah high protein, spicy, contains allium, shellfish, soy, …" at bounding box center [665, 450] width 357 height 40
click at [567, 522] on div "Mentai Mayonnaise [PERSON_NAME]" at bounding box center [665, 532] width 357 height 20
click at [527, 247] on div "Grilled Farm Fresh Chicken" at bounding box center [665, 257] width 357 height 20
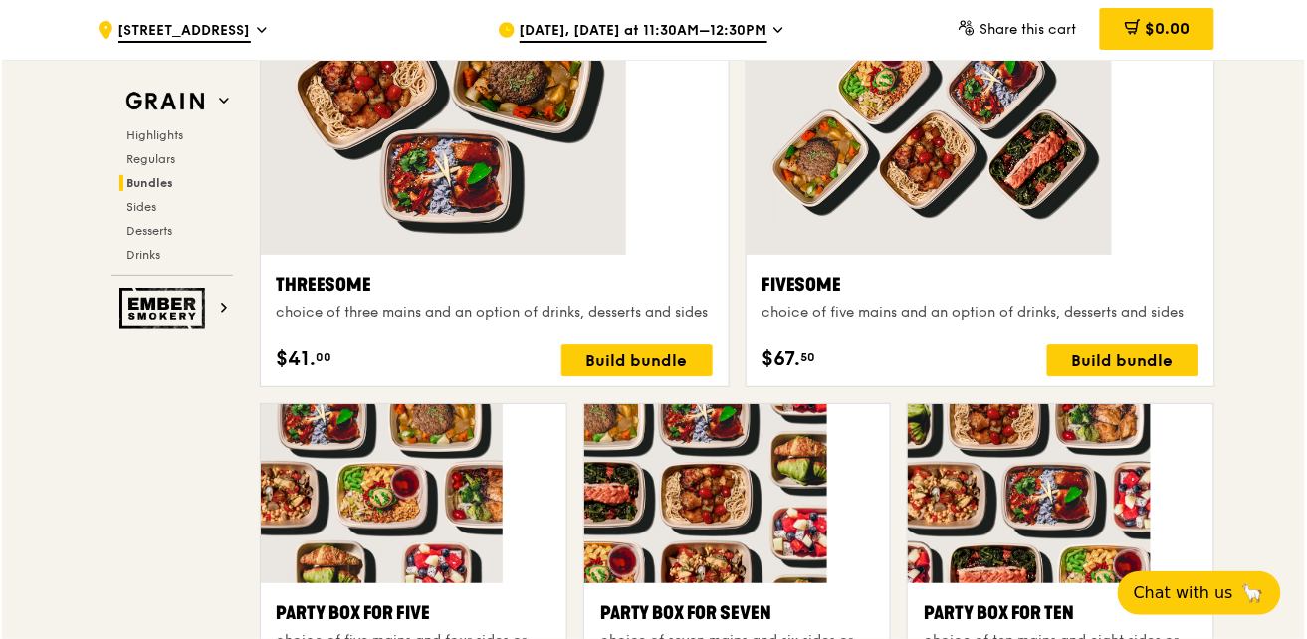
scroll to position [2984, 0]
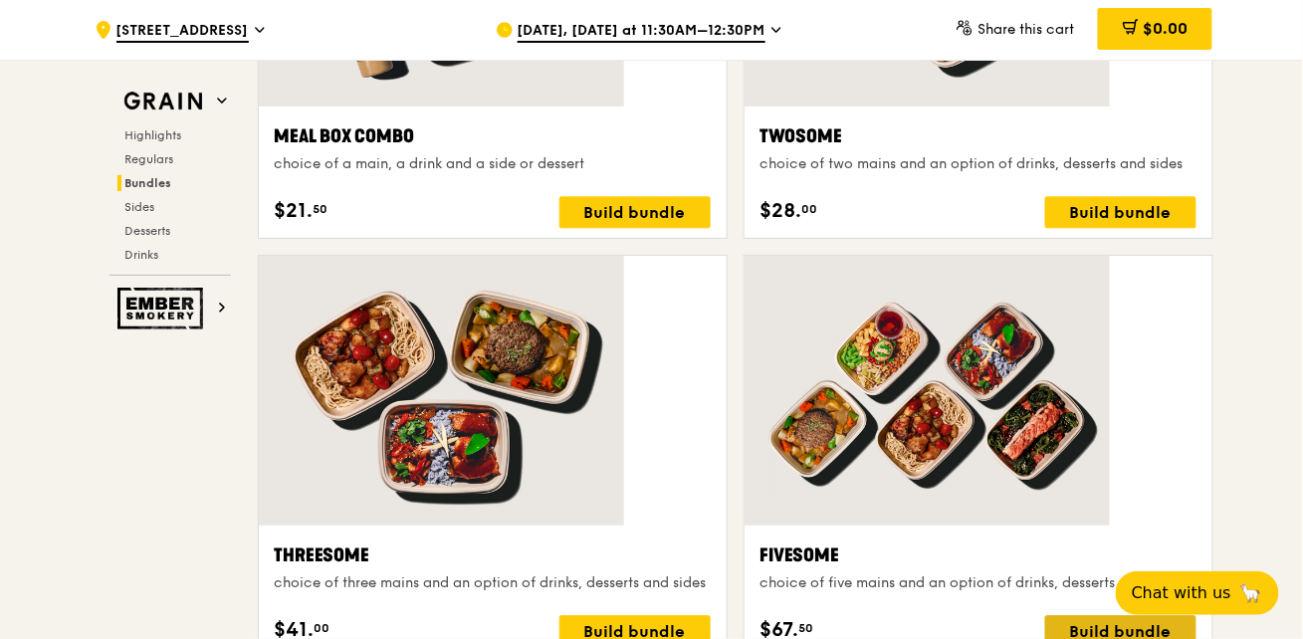
click at [1045, 615] on div "Build bundle" at bounding box center [1120, 631] width 151 height 32
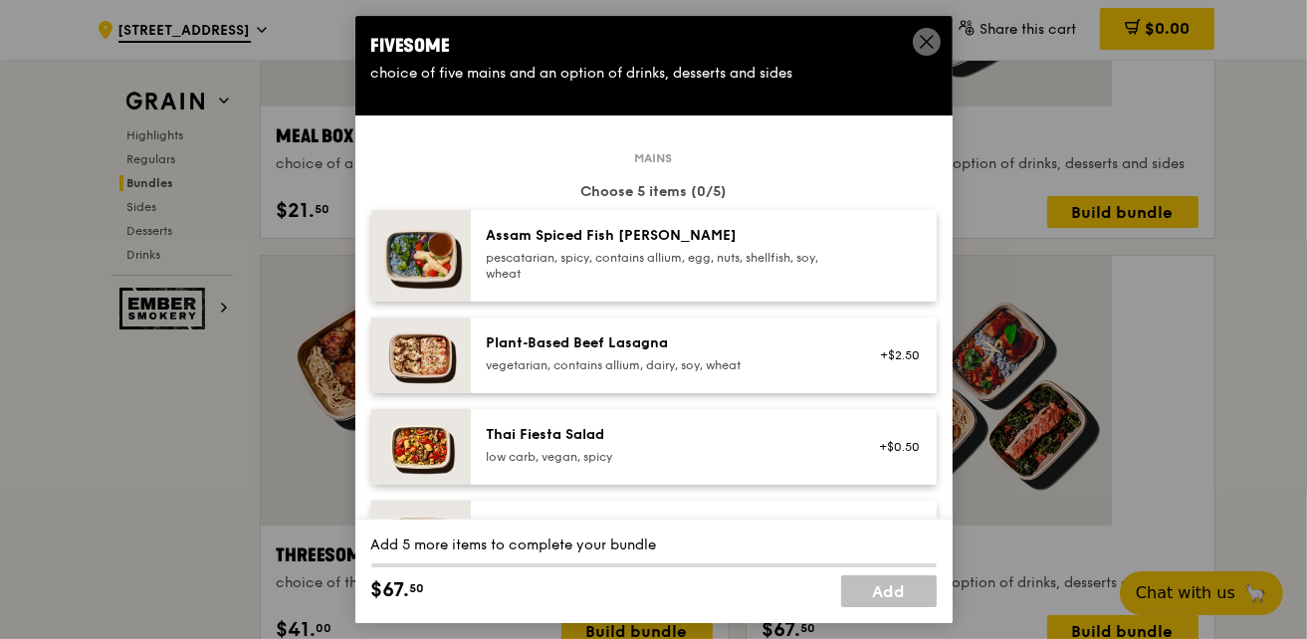
click at [577, 250] on div "pescatarian, spicy, contains allium, egg, nuts, shellfish, soy, wheat" at bounding box center [665, 266] width 357 height 32
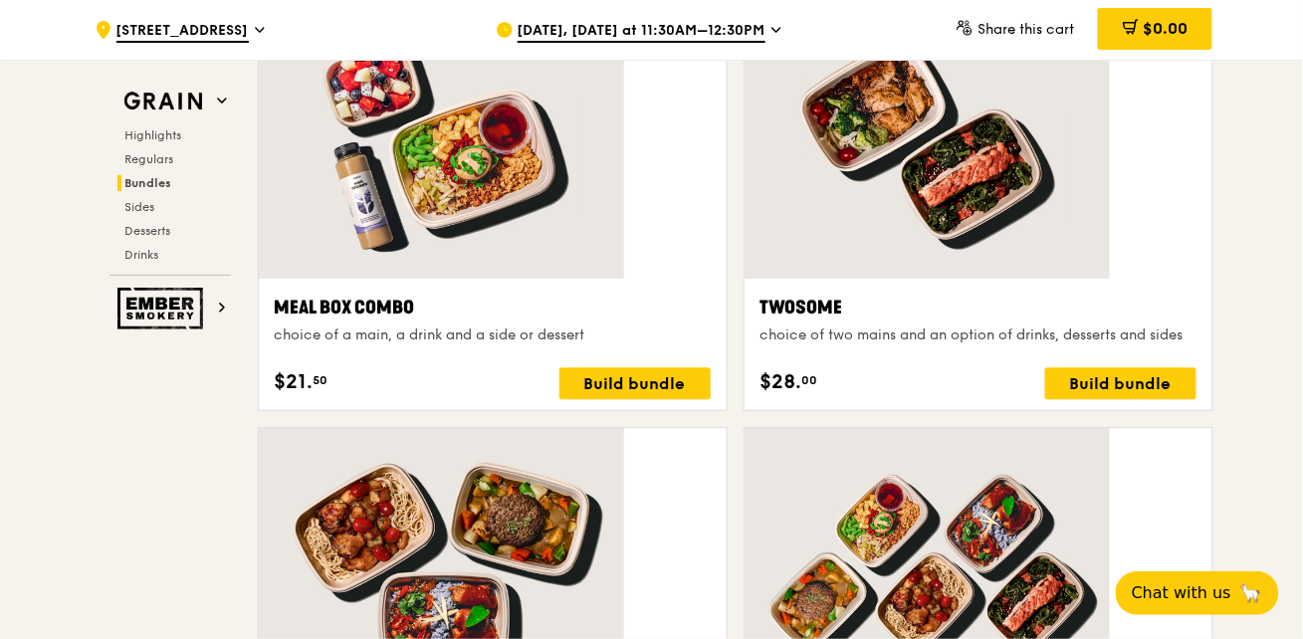
scroll to position [2622, 0]
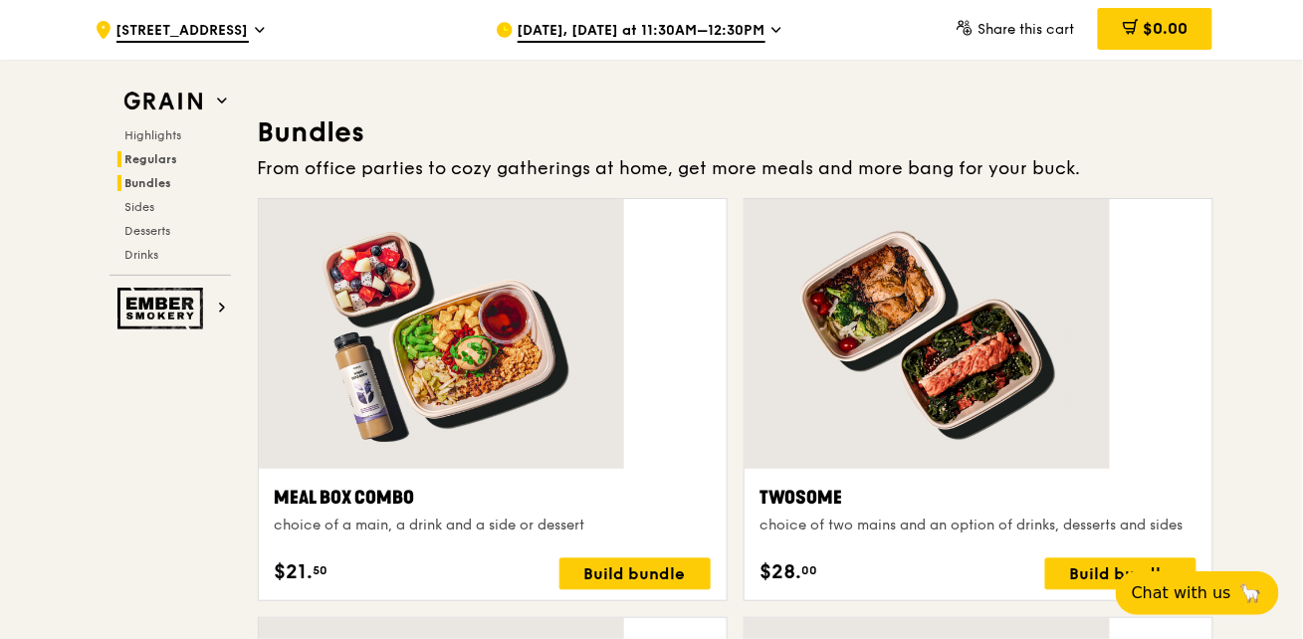
drag, startPoint x: 257, startPoint y: 147, endPoint x: 271, endPoint y: 145, distance: 14.1
click at [178, 152] on span "Regulars" at bounding box center [151, 159] width 53 height 14
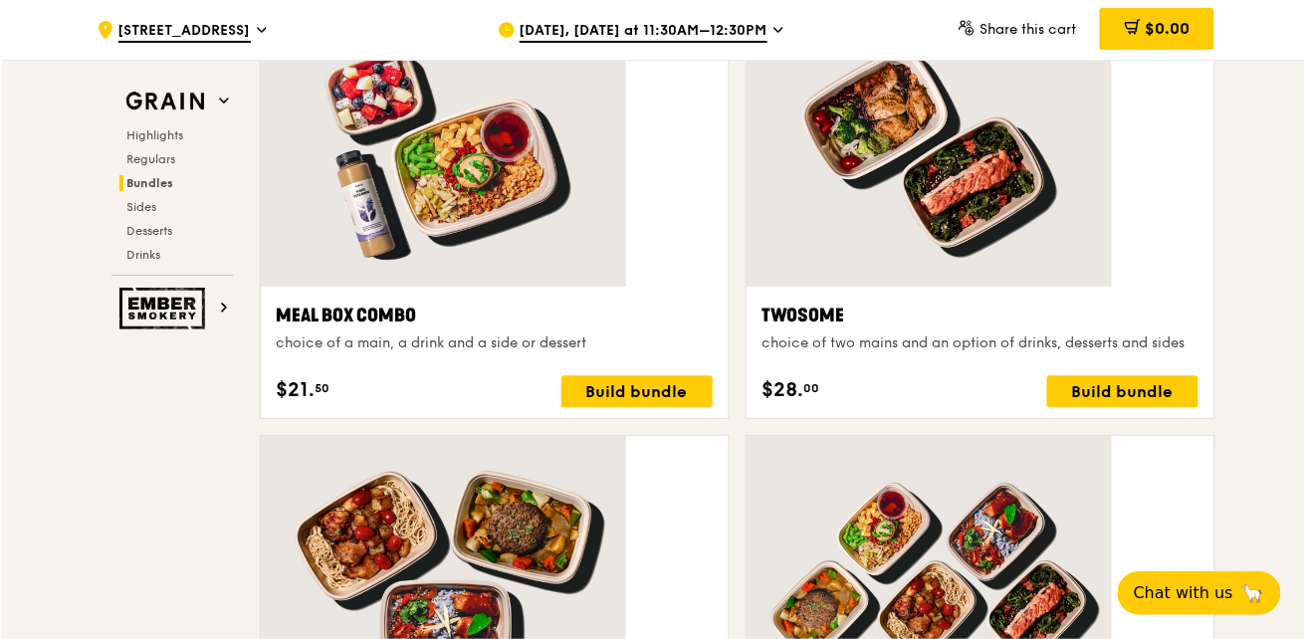
scroll to position [2902, 0]
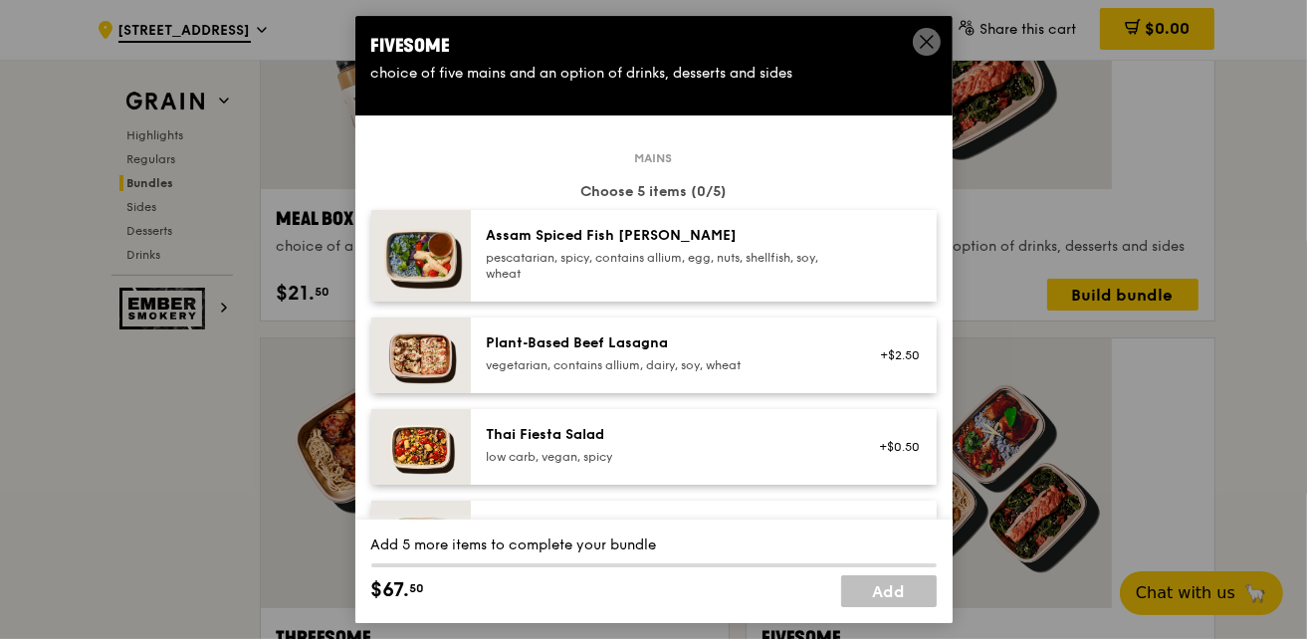
click at [705, 250] on div "pescatarian, spicy, contains allium, egg, nuts, shellfish, soy, wheat" at bounding box center [665, 266] width 357 height 32
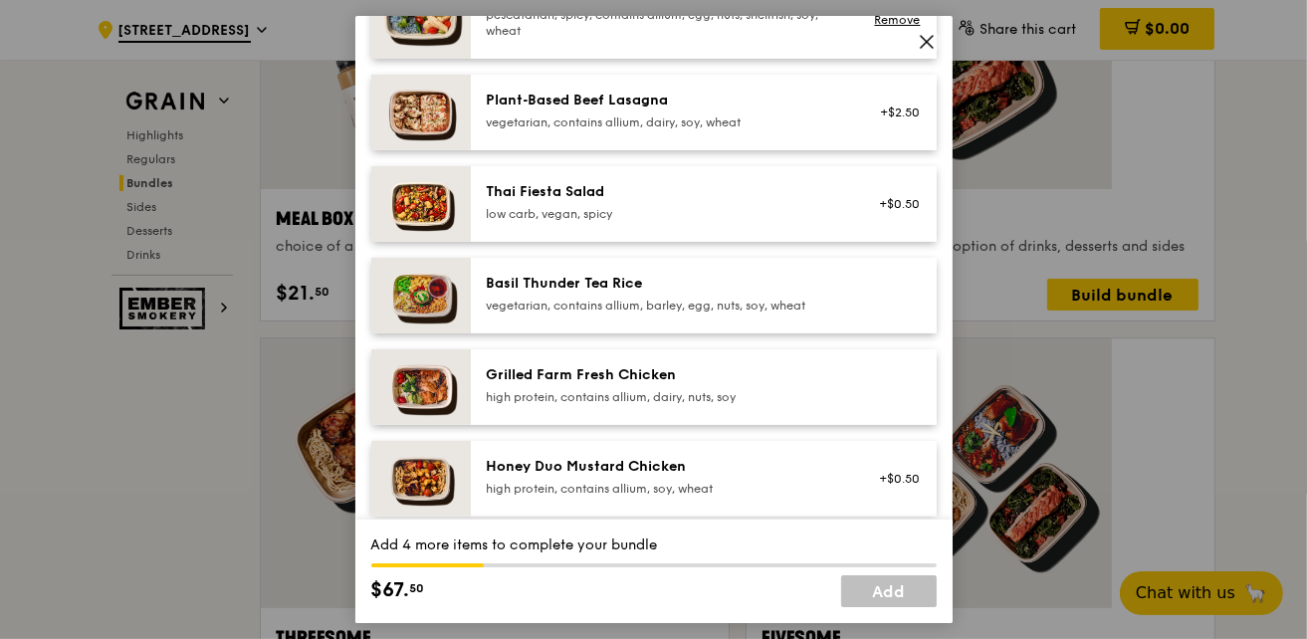
scroll to position [271, 0]
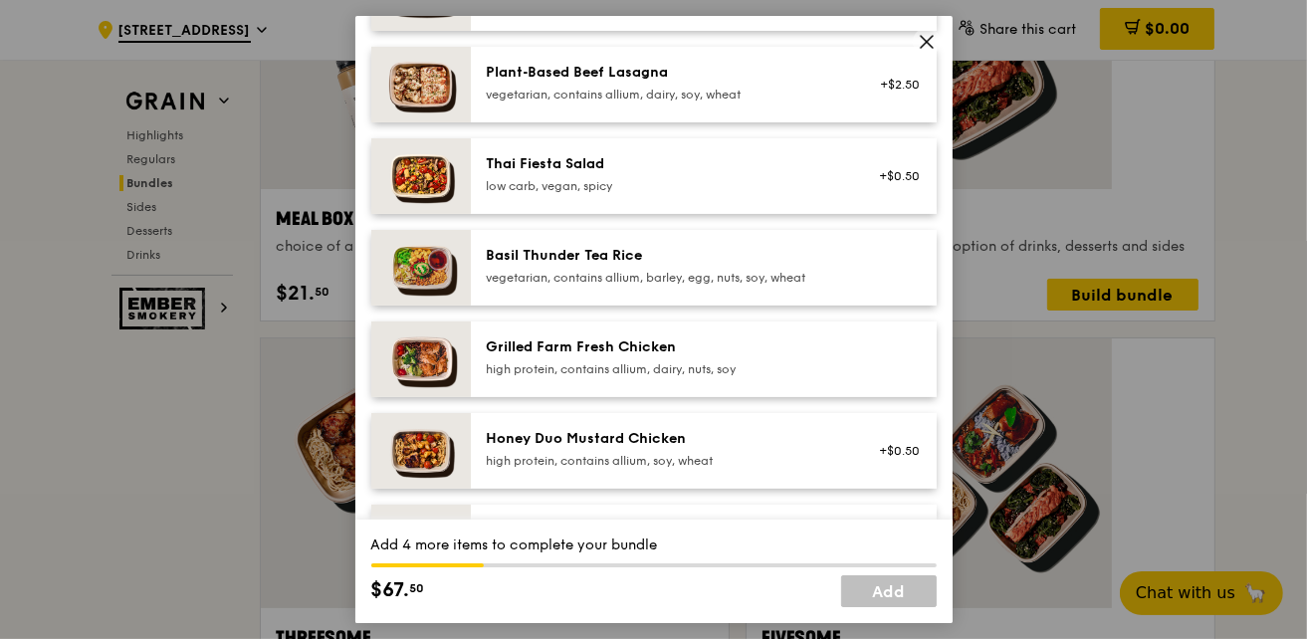
click at [623, 429] on div "Honey Duo Mustard Chicken" at bounding box center [665, 439] width 357 height 20
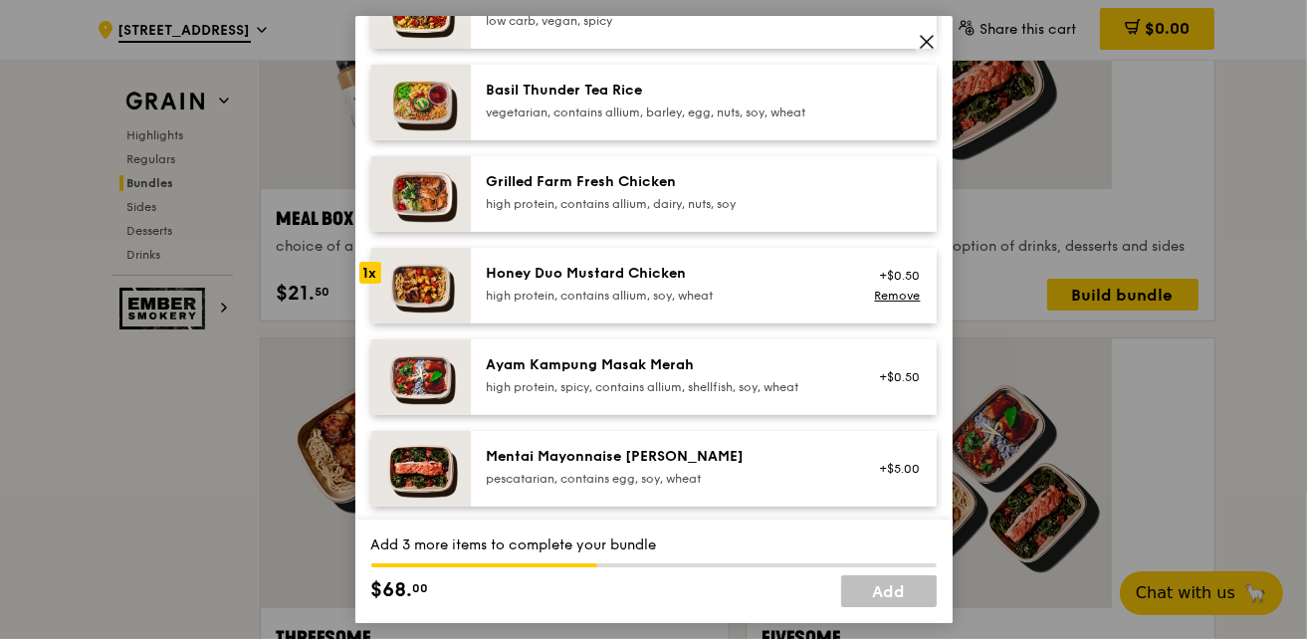
scroll to position [452, 0]
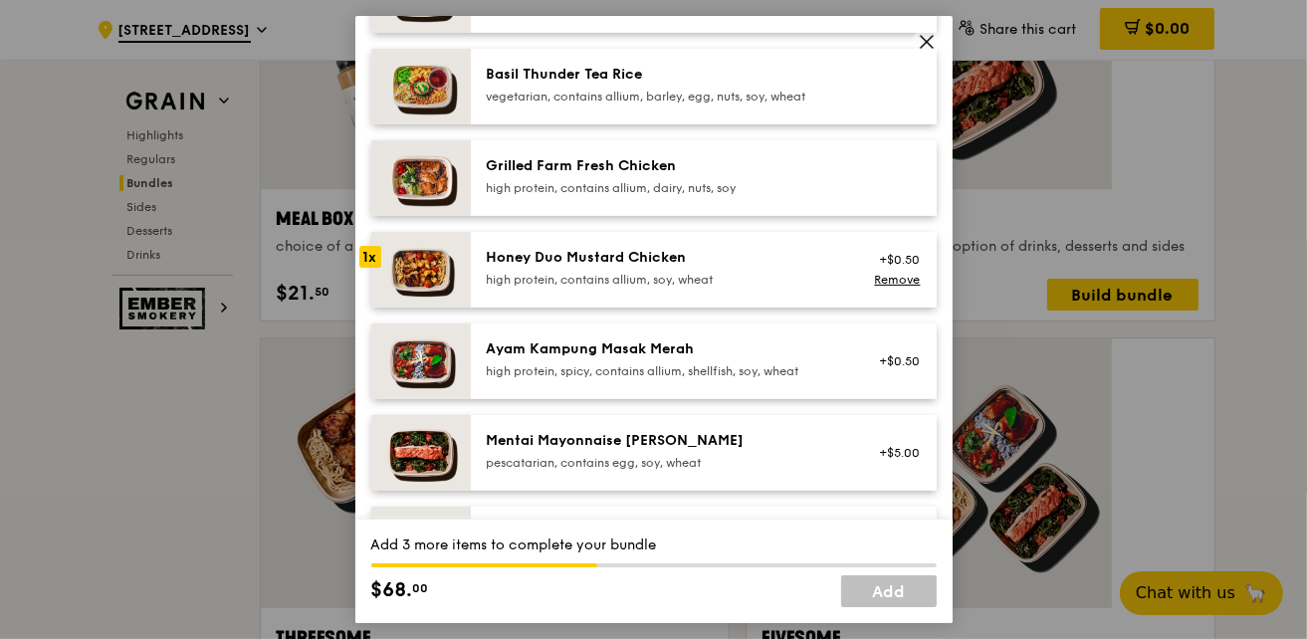
click at [630, 339] on div "Ayam Kampung Masak Merah" at bounding box center [665, 349] width 357 height 20
click at [605, 431] on div "Mentai Mayonnaise [PERSON_NAME]" at bounding box center [665, 441] width 357 height 20
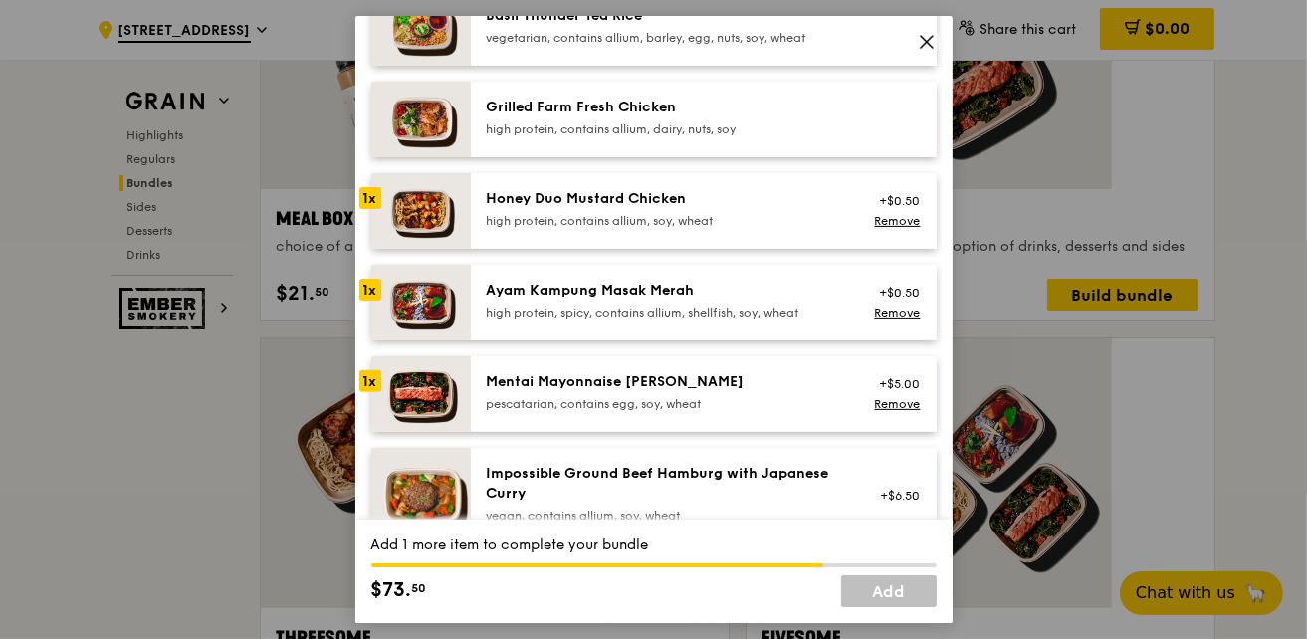
scroll to position [543, 0]
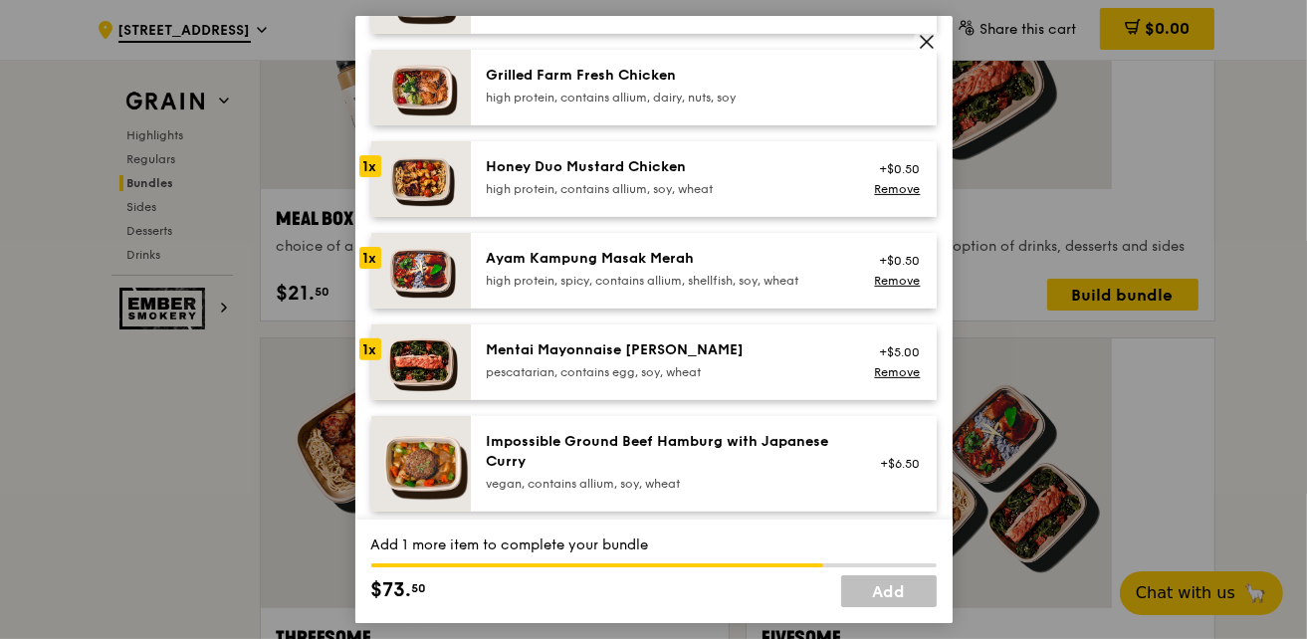
click at [579, 66] on div "Grilled Farm Fresh Chicken high protein, contains allium, dairy, nuts, soy" at bounding box center [665, 86] width 357 height 40
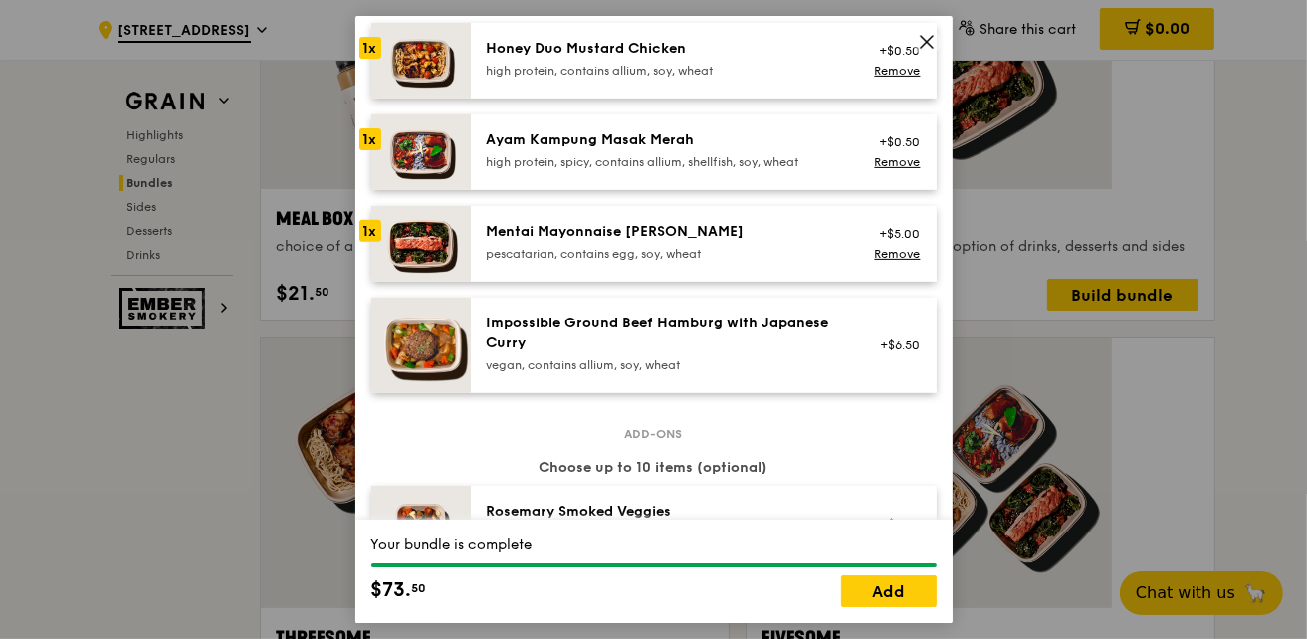
scroll to position [814, 0]
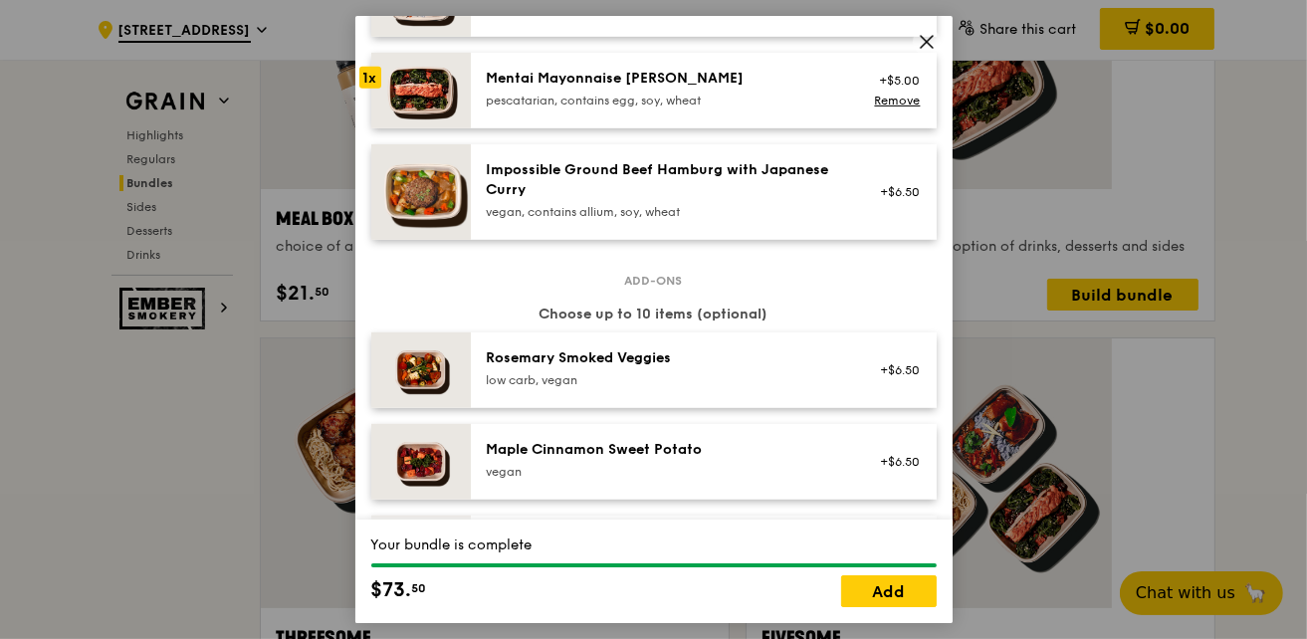
click at [532, 440] on div "Maple Cinnamon Sweet Potato" at bounding box center [665, 450] width 357 height 20
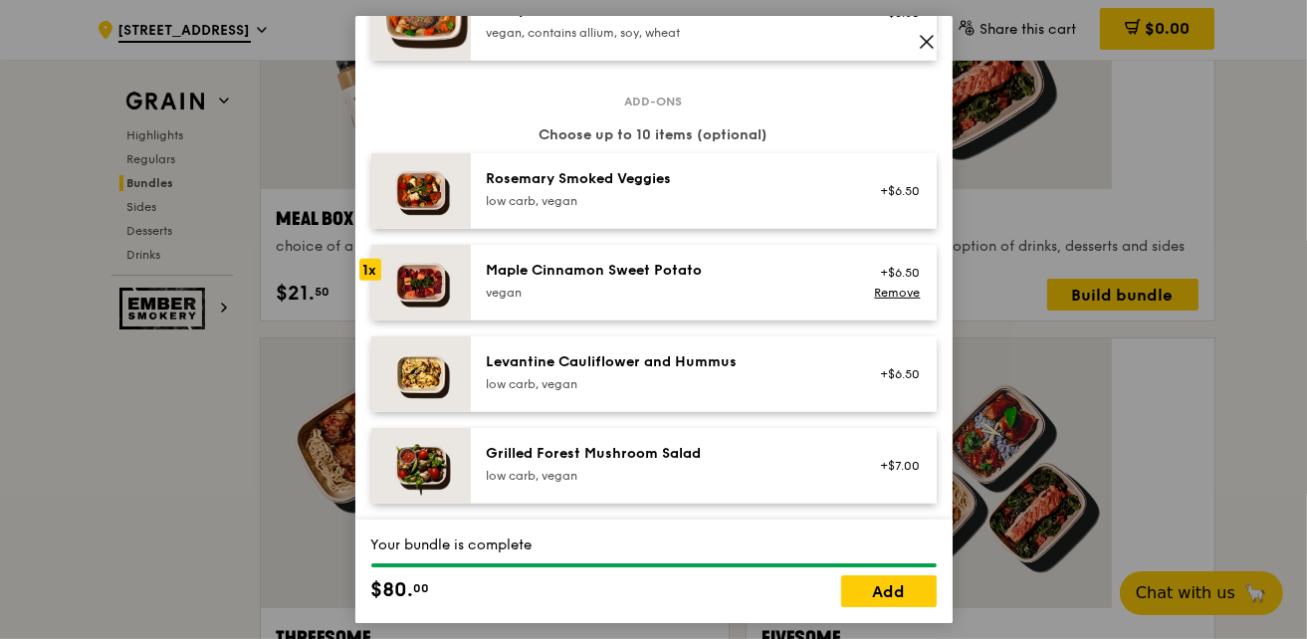
scroll to position [995, 0]
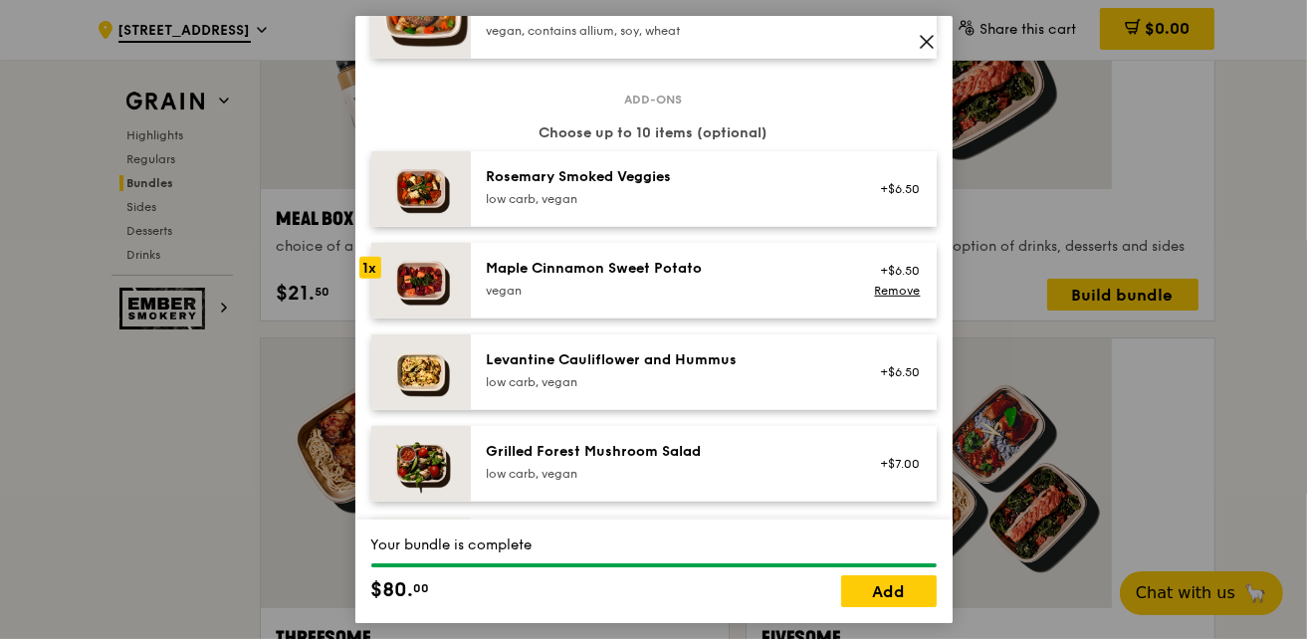
drag, startPoint x: 617, startPoint y: 493, endPoint x: 632, endPoint y: 497, distance: 15.5
click at [616, 625] on div "Ondeh Ondeh Pandan Cake" at bounding box center [665, 635] width 357 height 20
click at [900, 593] on link "Add" at bounding box center [889, 591] width 96 height 32
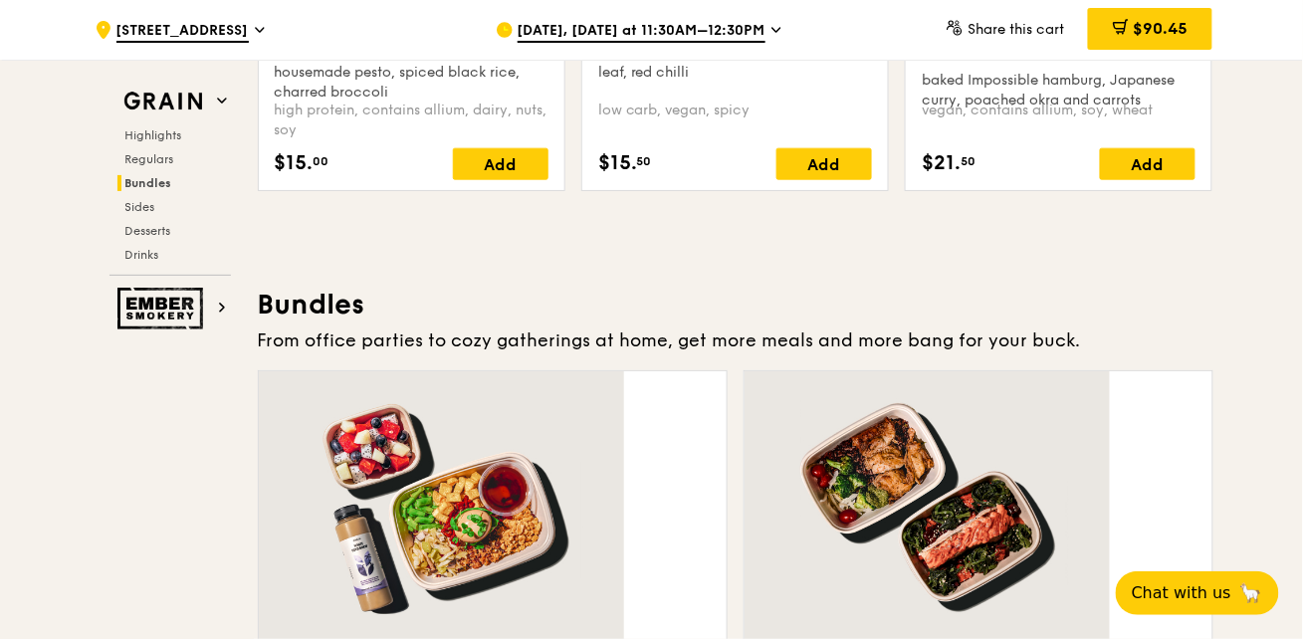
scroll to position [2358, 0]
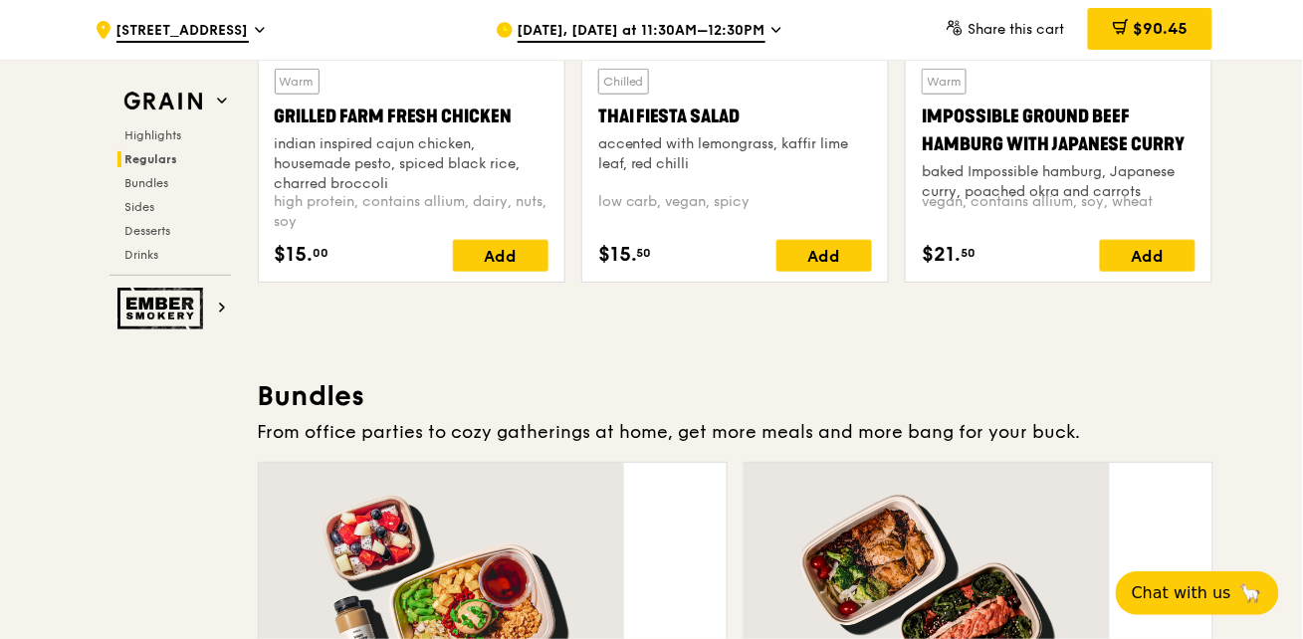
click at [1133, 26] on span "$90.45" at bounding box center [1160, 28] width 55 height 19
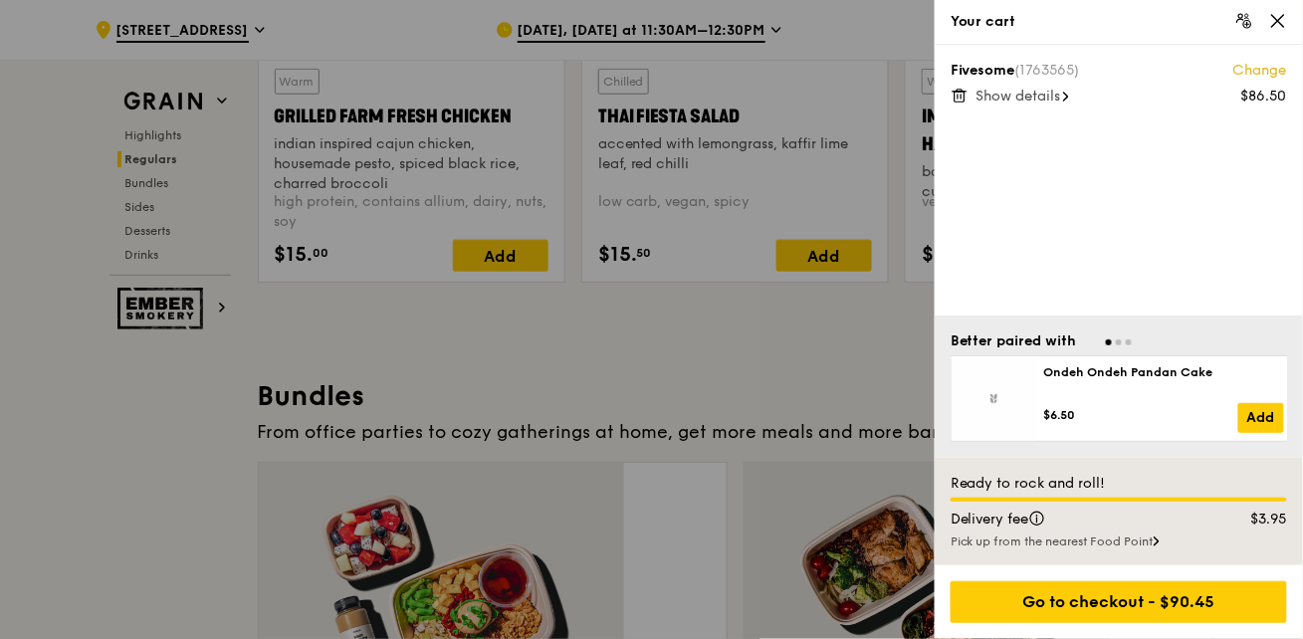
click at [1042, 88] on span "Show details" at bounding box center [1019, 96] width 85 height 17
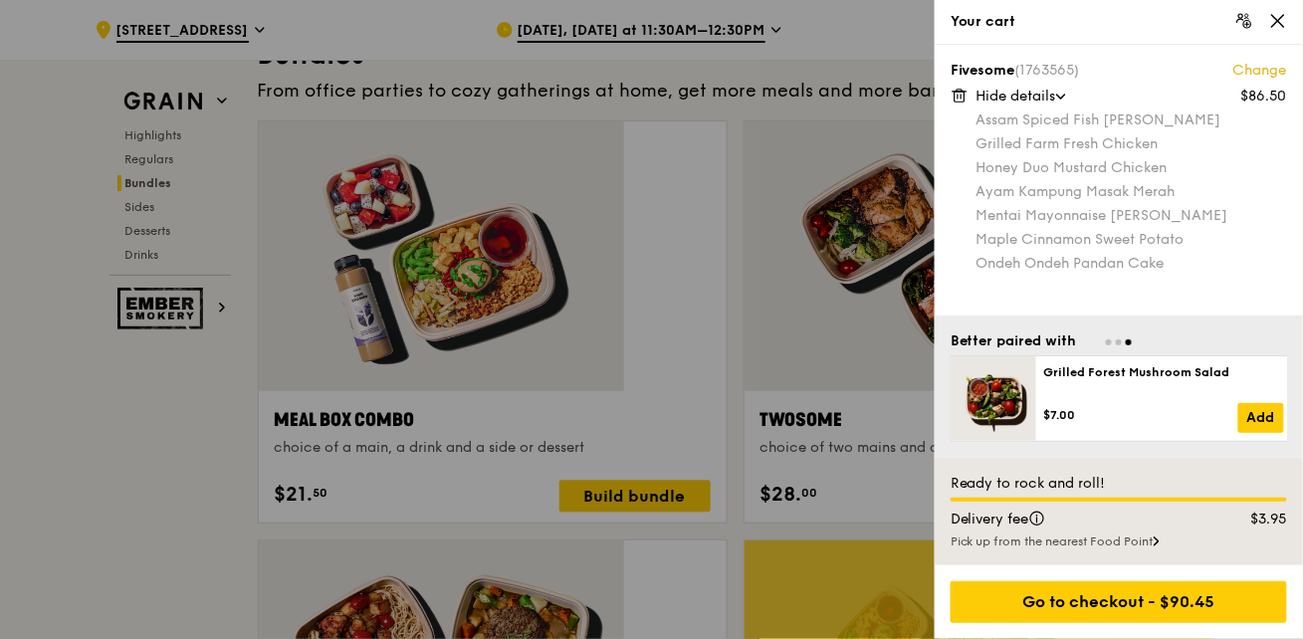
scroll to position [2708, 0]
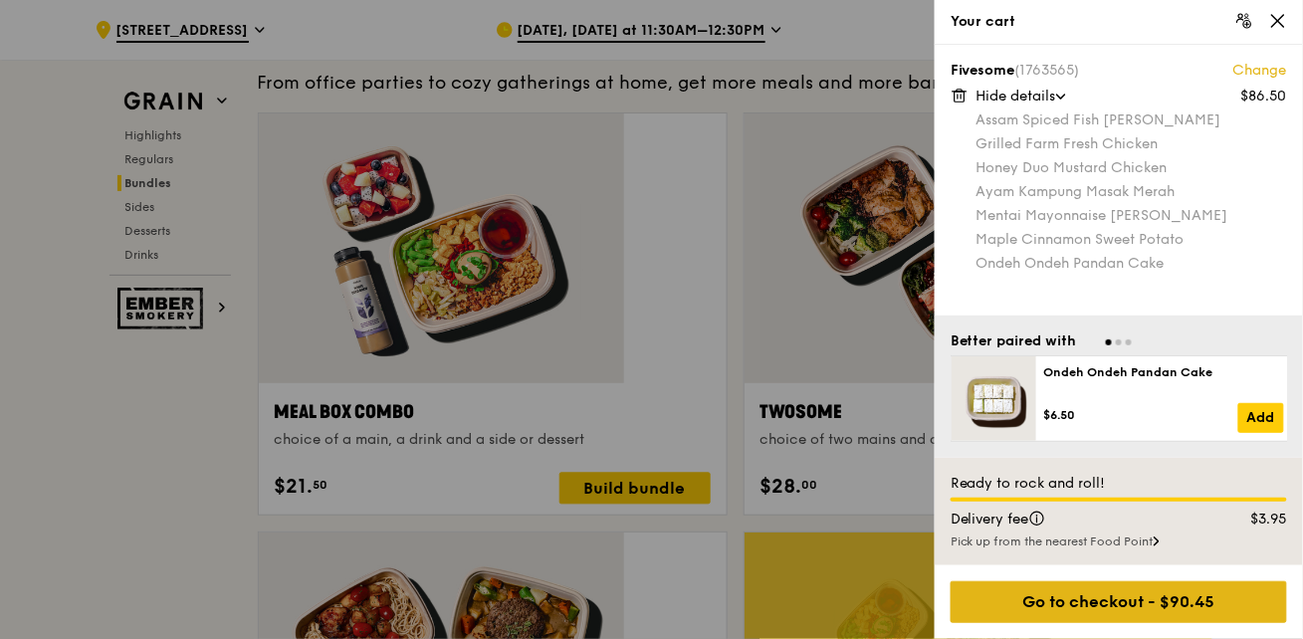
click at [1115, 611] on div "Go to checkout - $90.45" at bounding box center [1119, 602] width 336 height 42
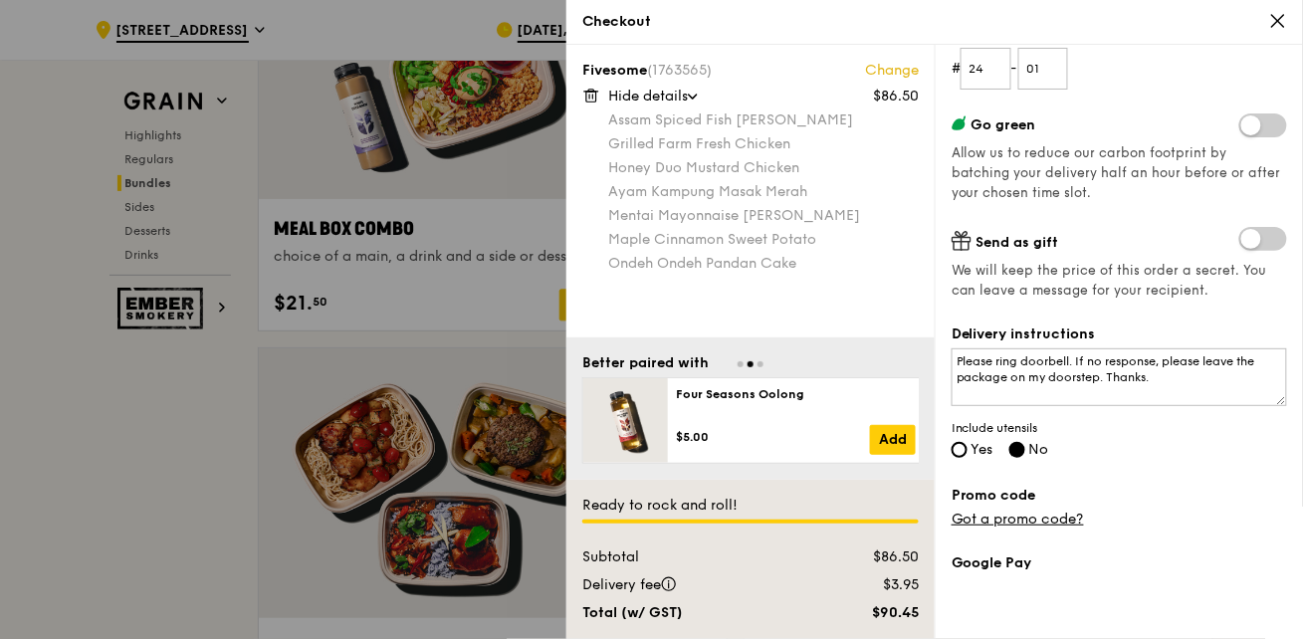
scroll to position [2978, 0]
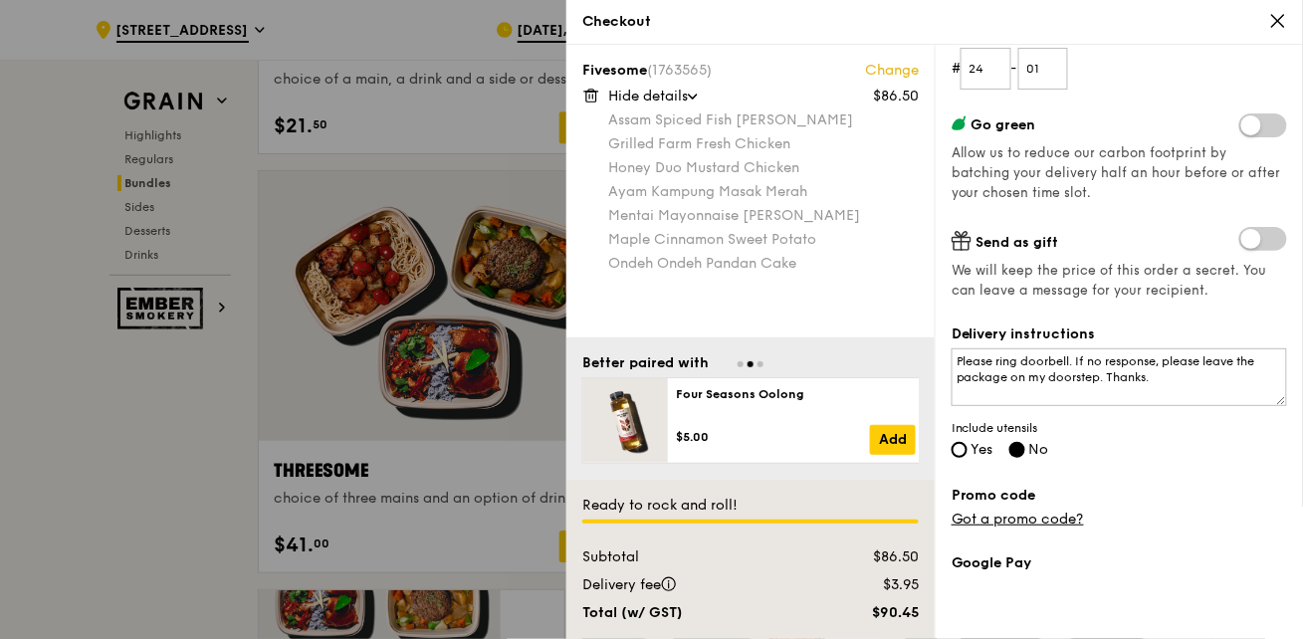
scroll to position [3250, 0]
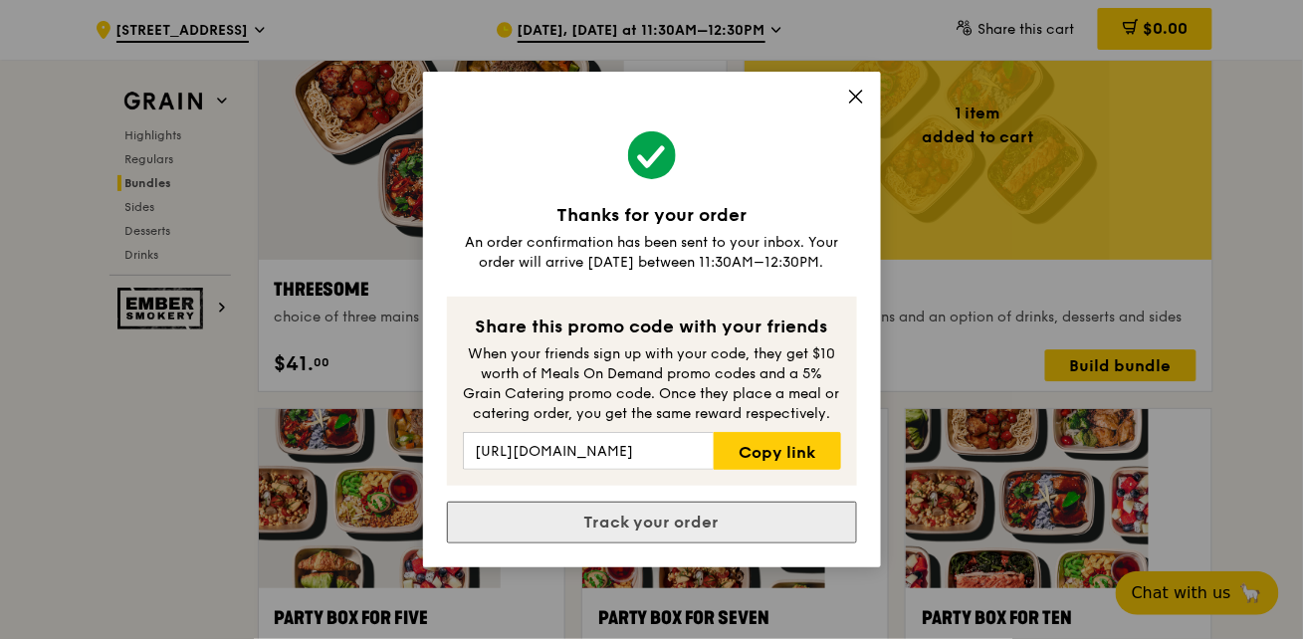
click at [659, 502] on link "Track your order" at bounding box center [652, 523] width 410 height 42
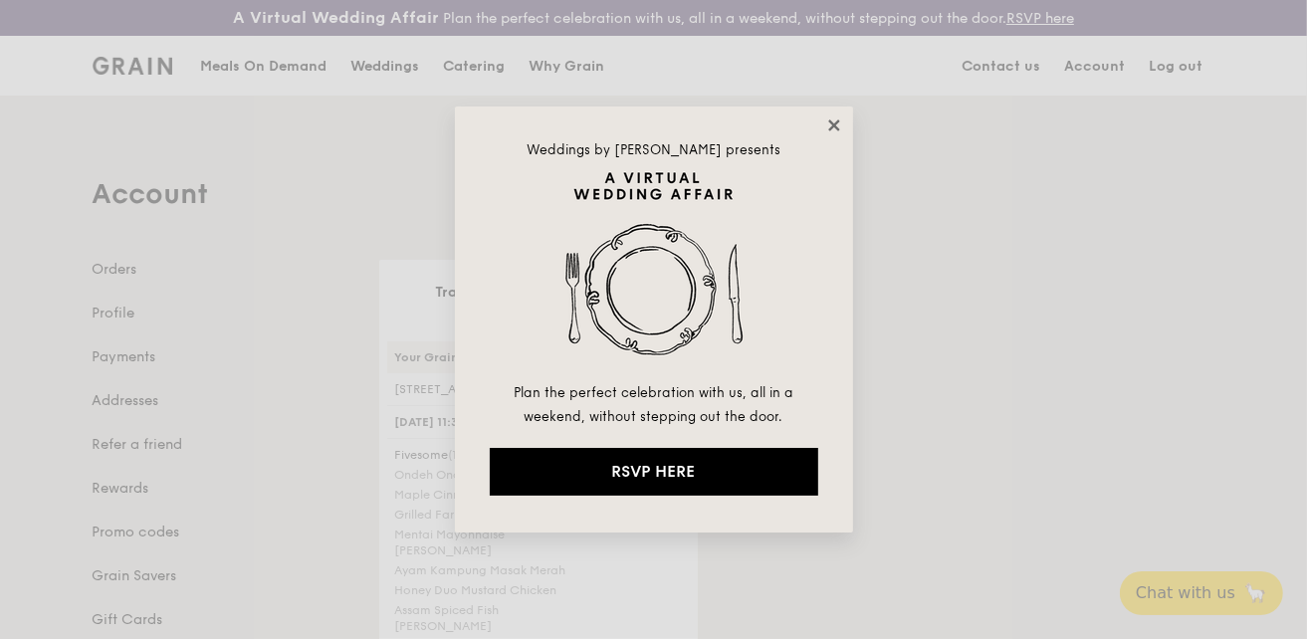
click at [837, 129] on icon at bounding box center [833, 124] width 11 height 11
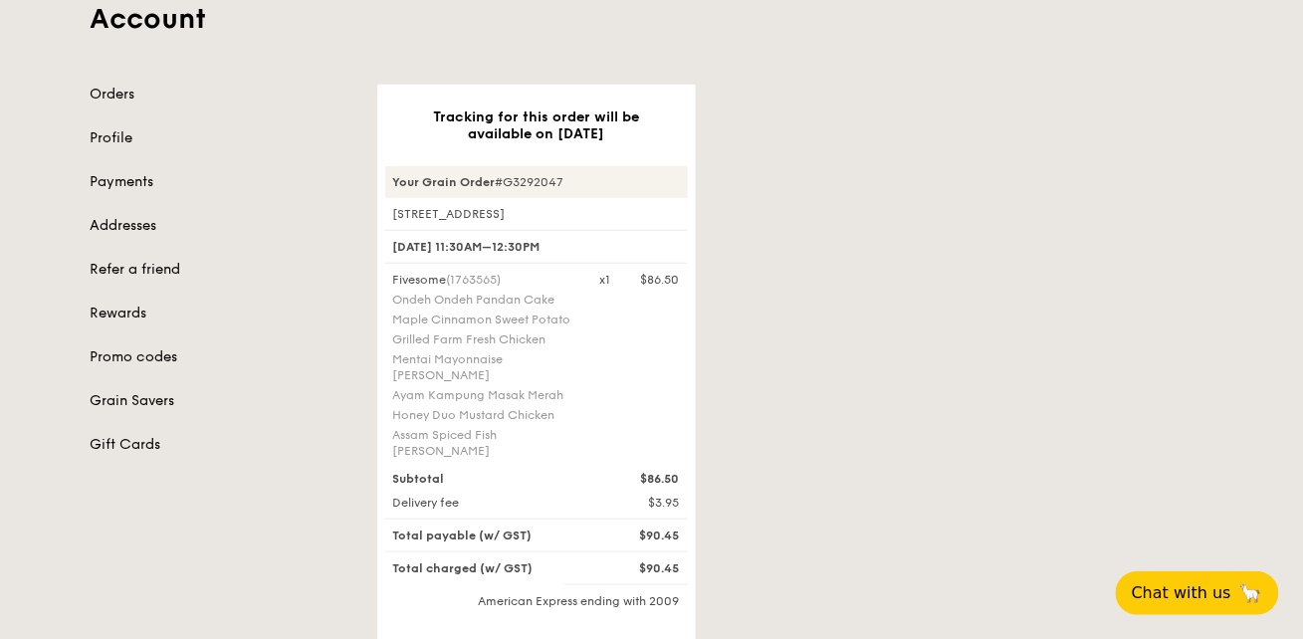
scroll to position [180, 0]
